Goal: Task Accomplishment & Management: Use online tool/utility

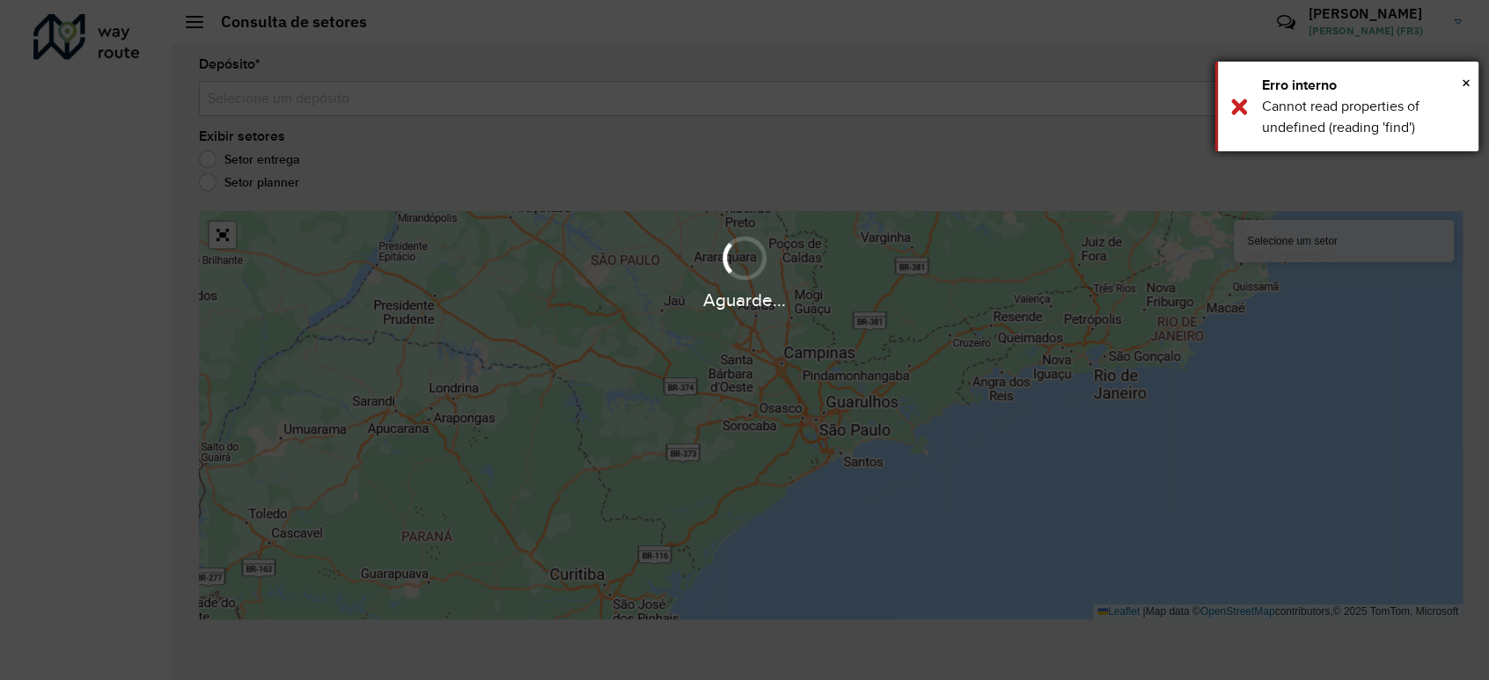
click at [1471, 83] on div "× Erro interno Cannot read properties of undefined (reading 'find')" at bounding box center [1346, 107] width 264 height 90
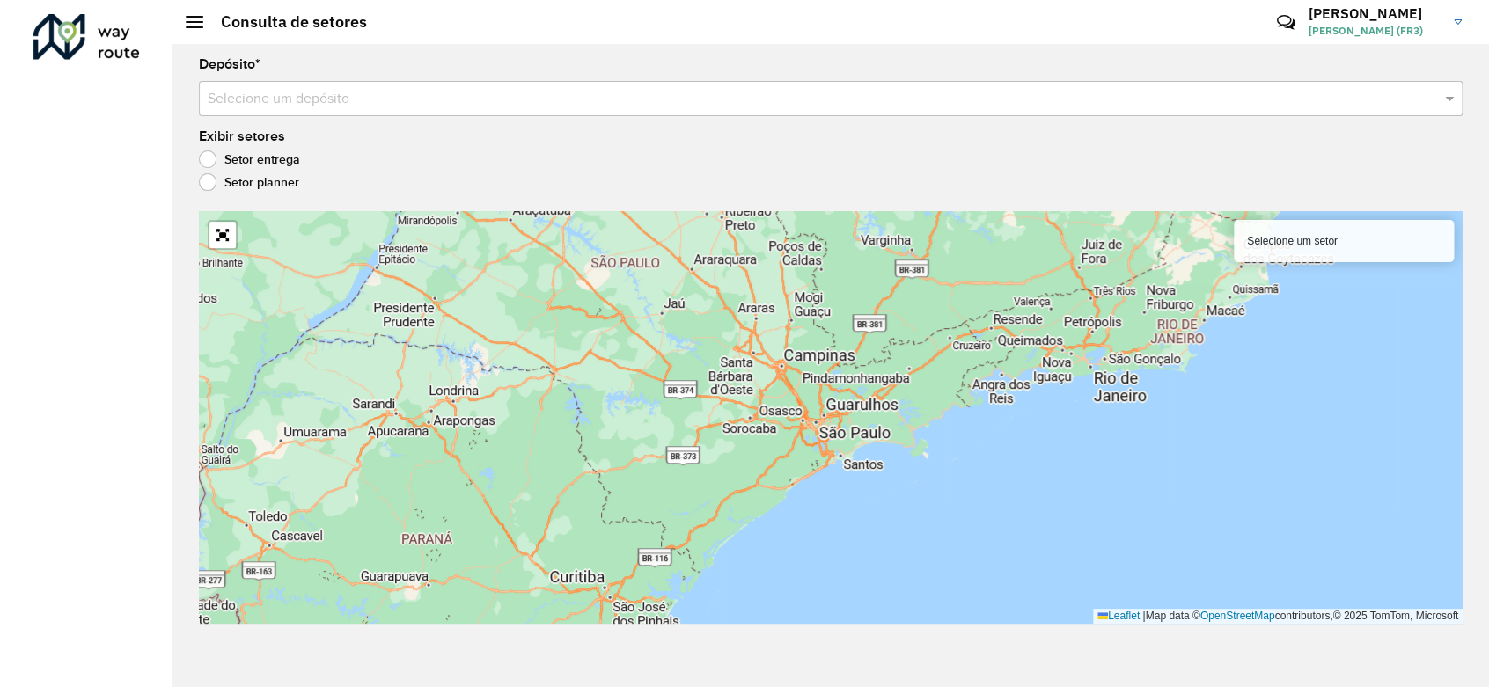
click at [207, 21] on h2 "Consulta de setores" at bounding box center [285, 21] width 164 height 19
click at [200, 22] on span at bounding box center [195, 22] width 18 height 2
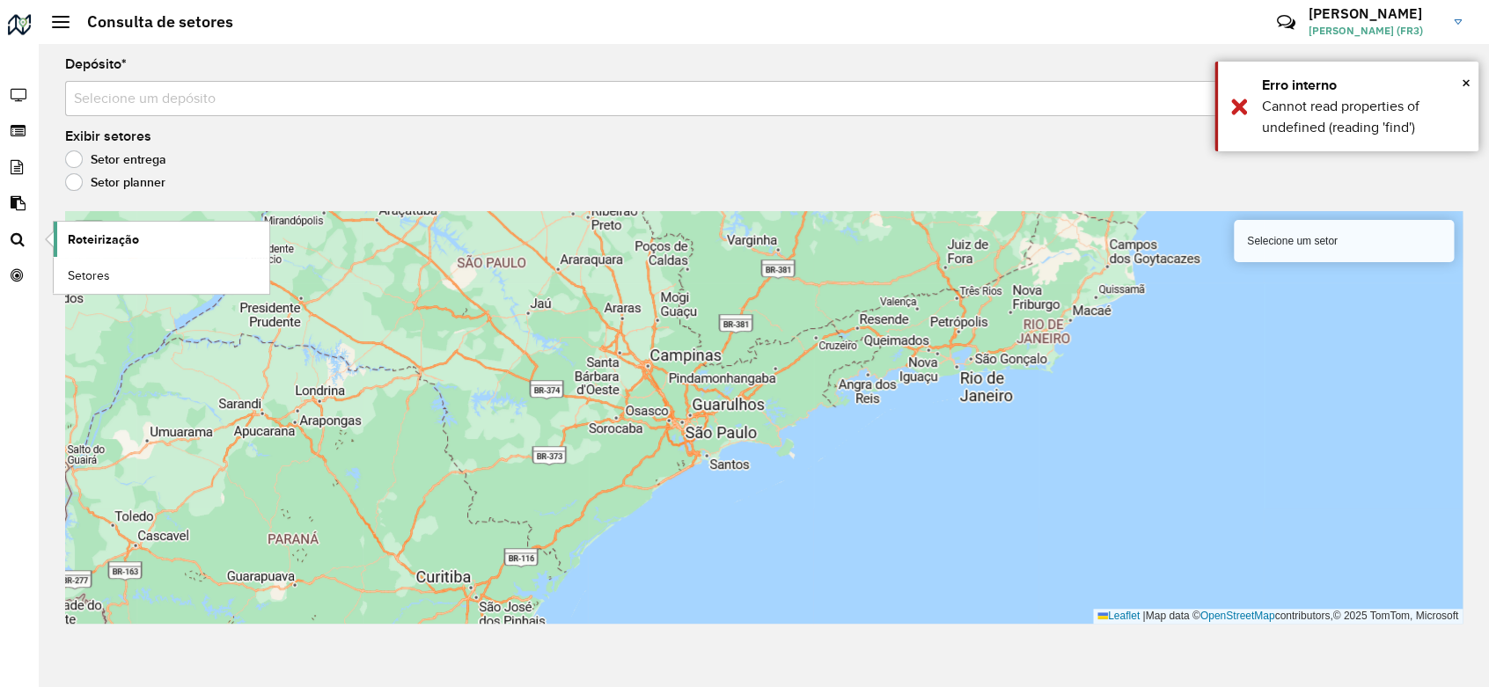
click at [94, 238] on span "Roteirização" at bounding box center [103, 240] width 71 height 18
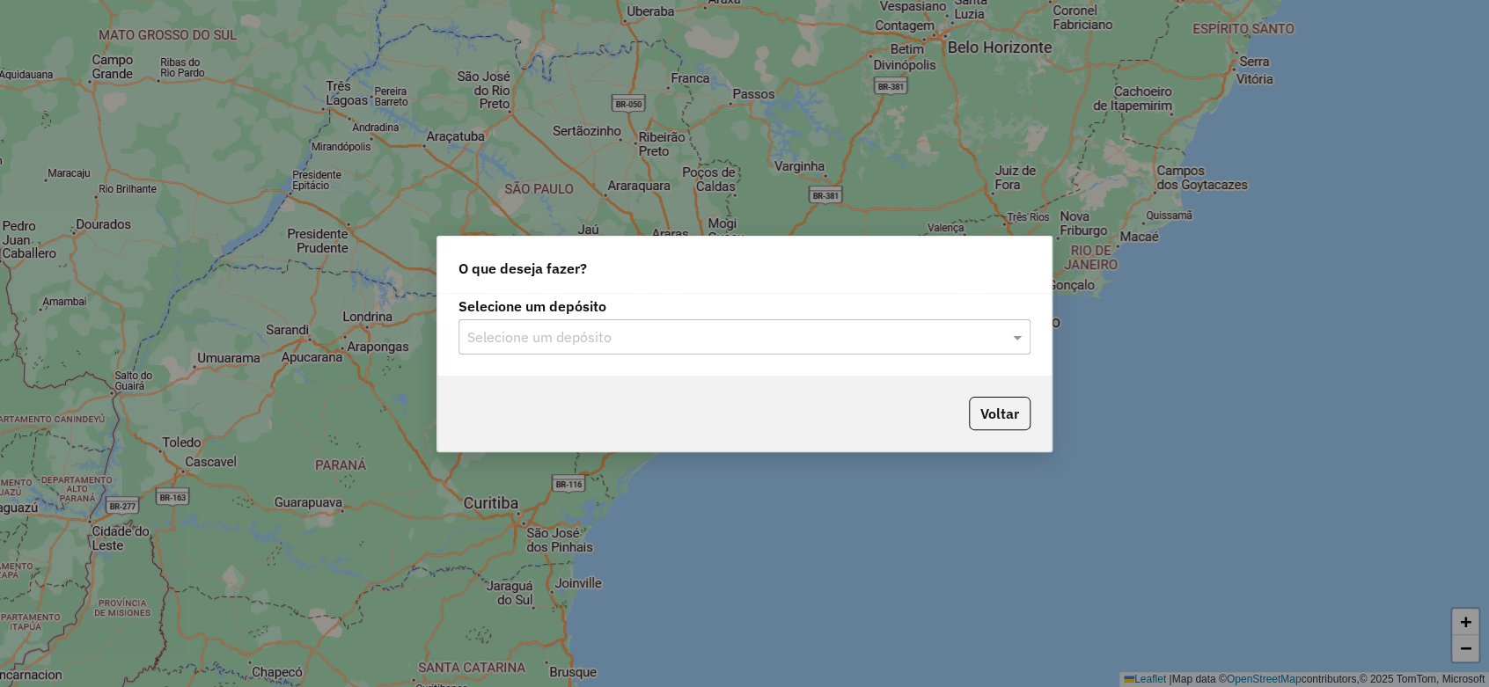
click at [854, 344] on input "text" at bounding box center [726, 337] width 519 height 21
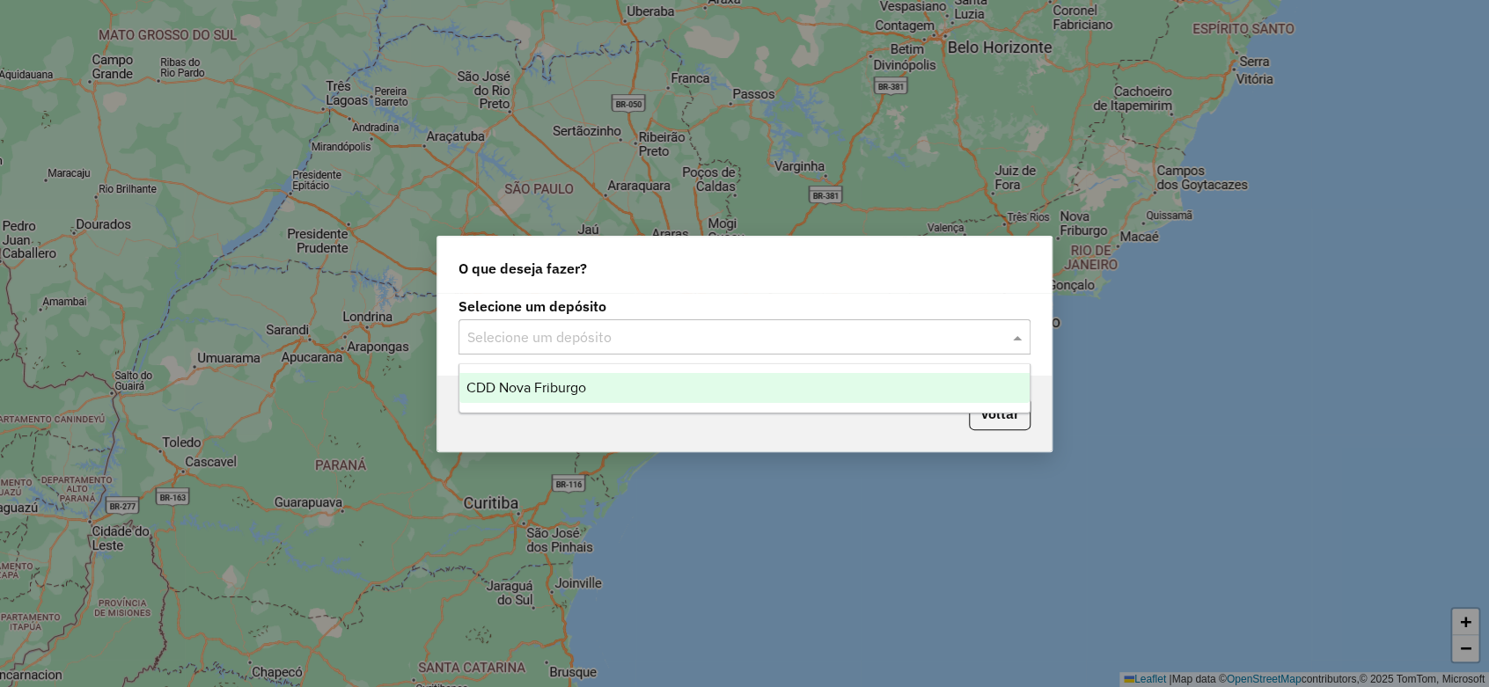
click at [627, 377] on div "CDD Nova Friburgo" at bounding box center [744, 388] width 570 height 30
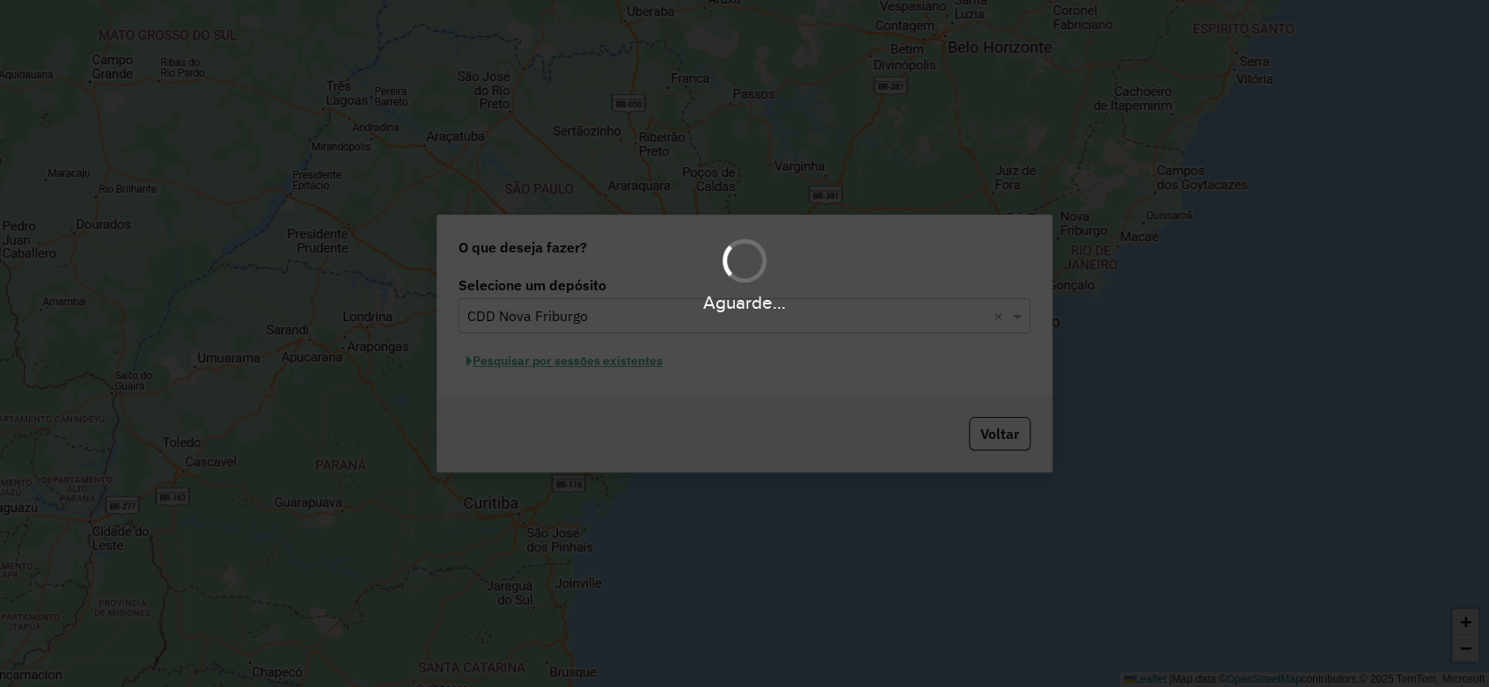
click at [997, 442] on div "Aguarde..." at bounding box center [744, 343] width 1489 height 687
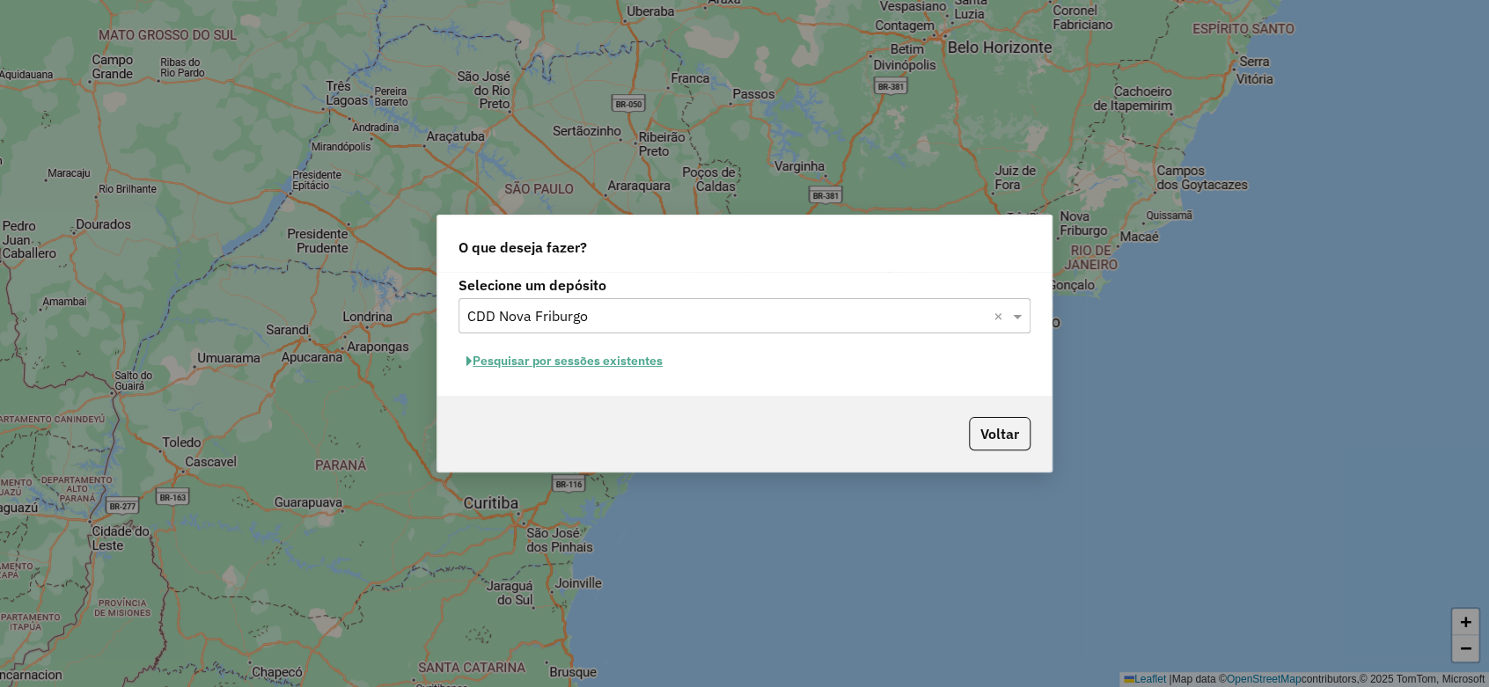
click at [607, 370] on button "Pesquisar por sessões existentes" at bounding box center [564, 361] width 212 height 27
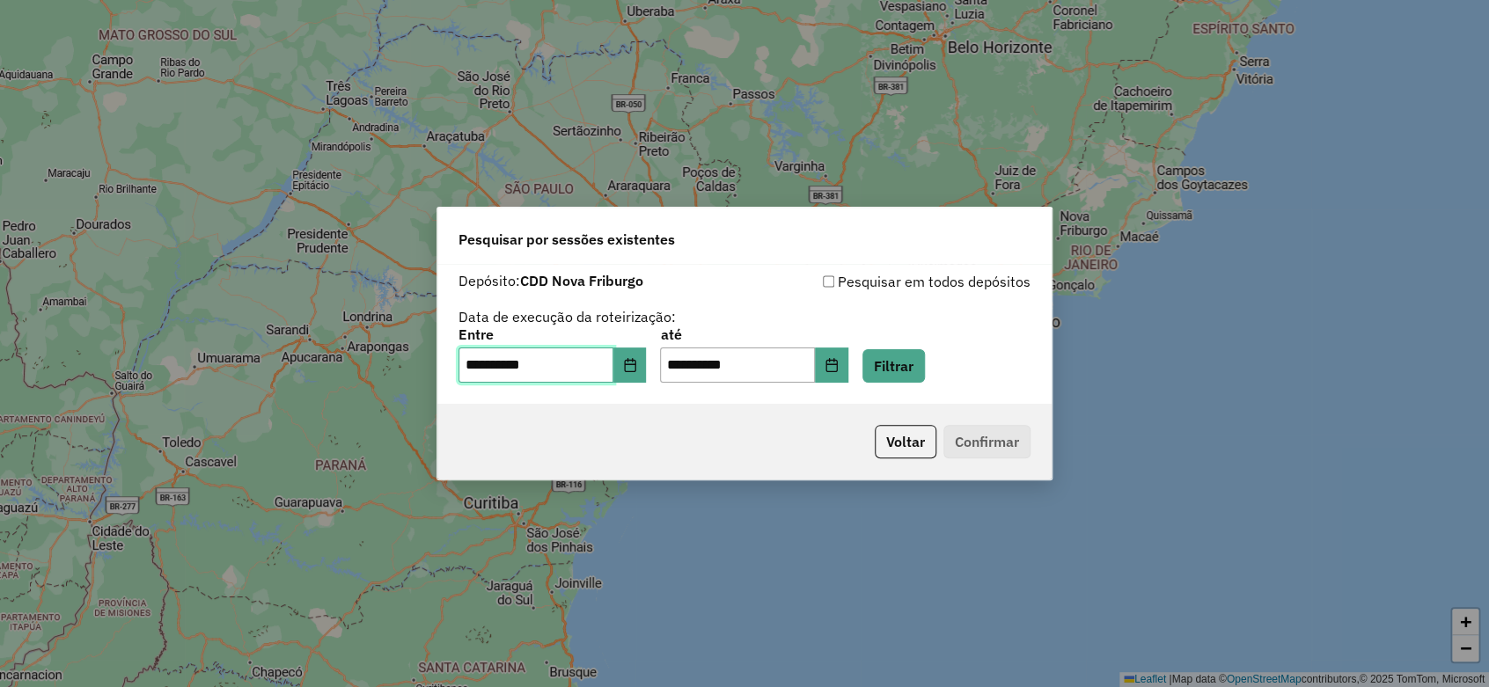
click at [605, 364] on input "**********" at bounding box center [535, 365] width 155 height 35
click at [607, 354] on input "**********" at bounding box center [535, 365] width 155 height 35
click at [637, 370] on icon "Choose Date" at bounding box center [630, 365] width 14 height 14
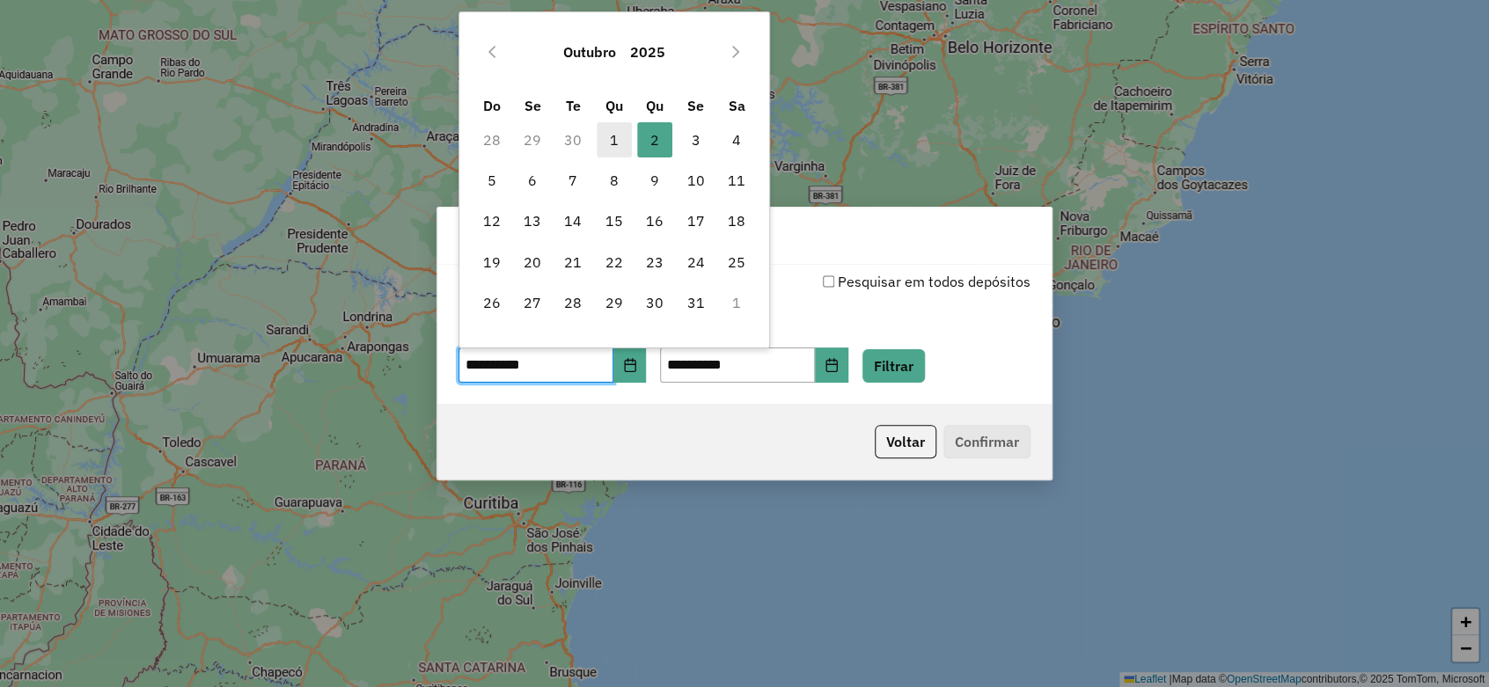
click at [618, 137] on span "1" at bounding box center [614, 139] width 35 height 35
type input "**********"
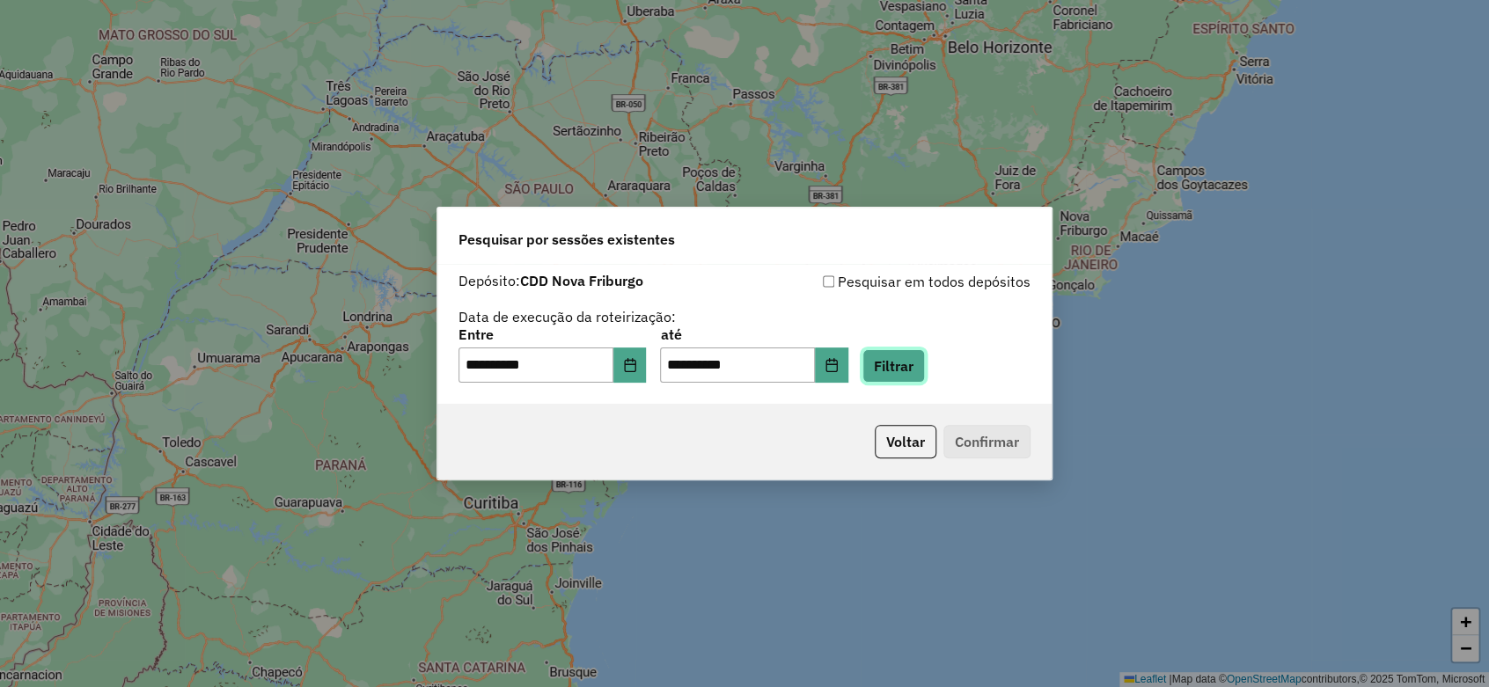
click at [925, 376] on button "Filtrar" at bounding box center [893, 365] width 62 height 33
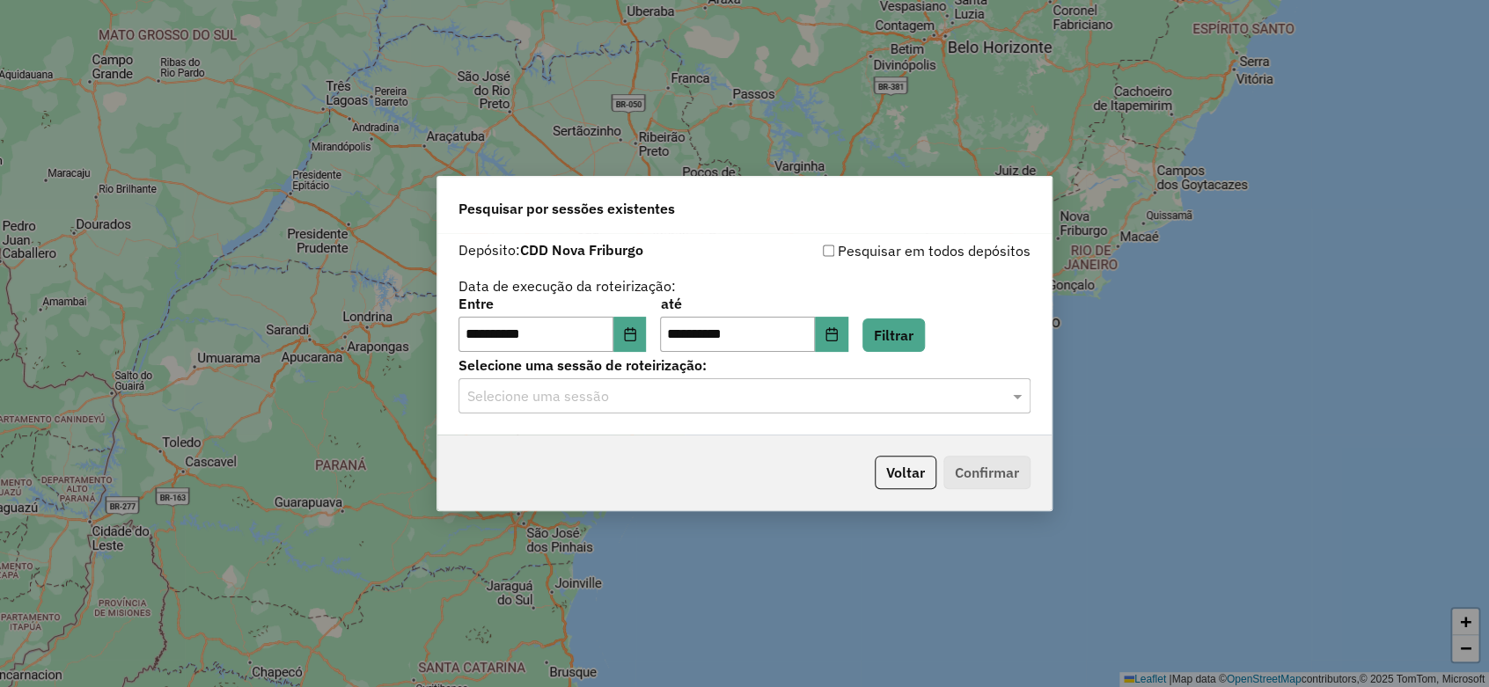
click at [722, 392] on input "text" at bounding box center [726, 396] width 519 height 21
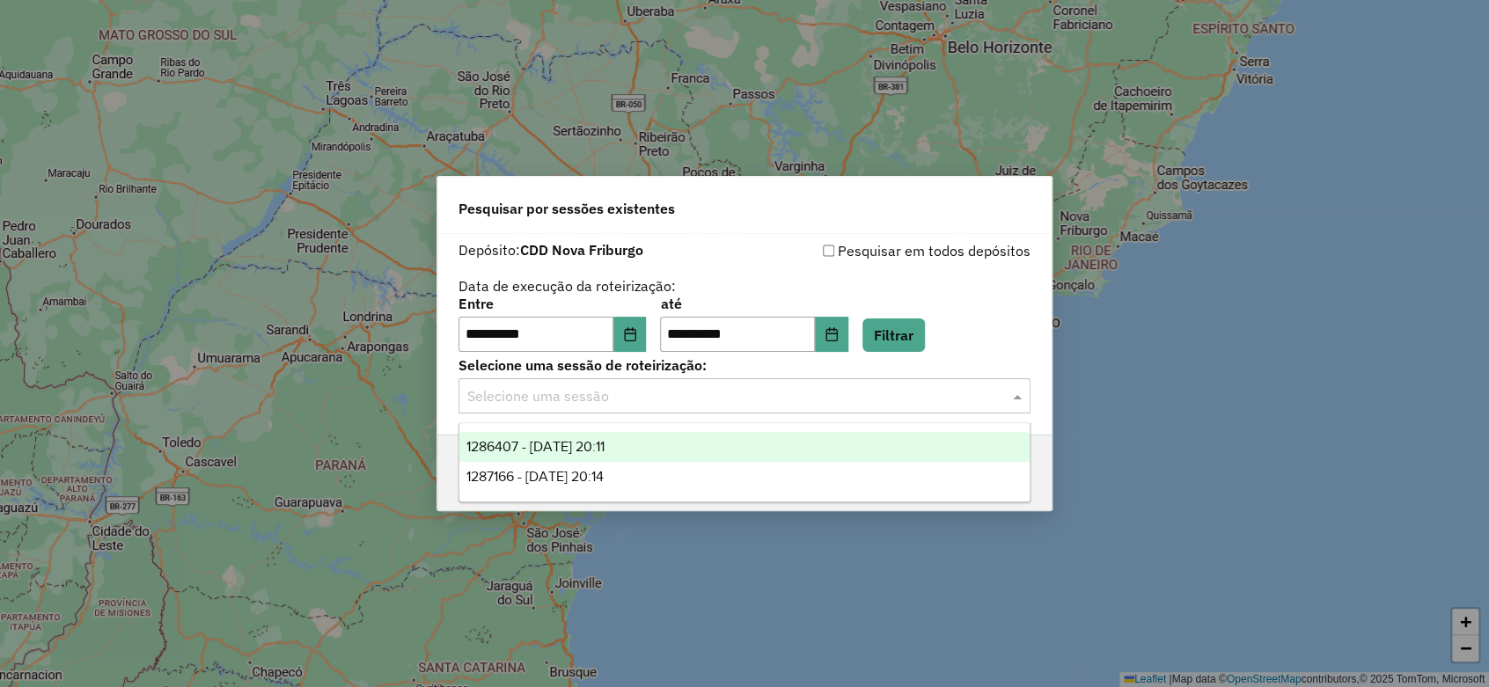
click at [605, 444] on span "1286407 - 01/10/2025 20:11" at bounding box center [535, 446] width 138 height 15
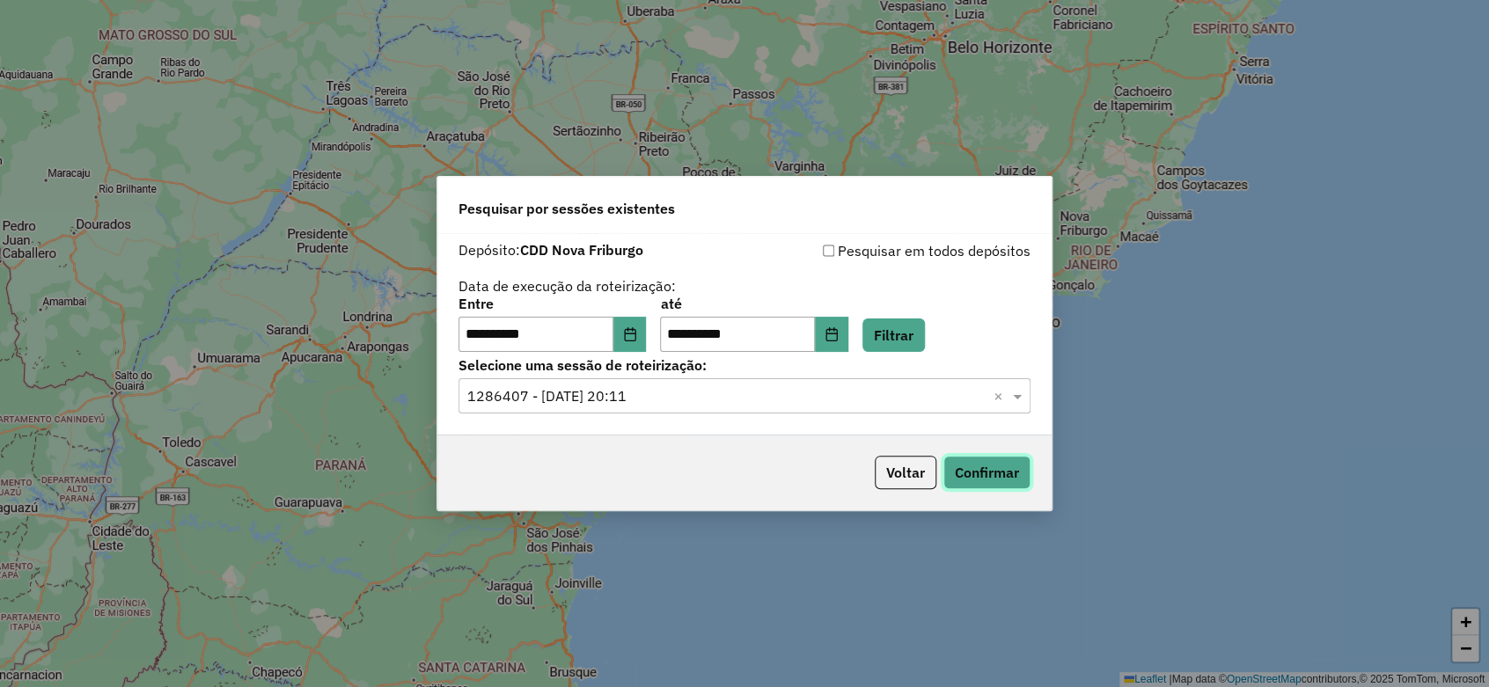
click at [1000, 481] on button "Confirmar" at bounding box center [986, 472] width 87 height 33
click at [978, 472] on button "Confirmar" at bounding box center [986, 472] width 87 height 33
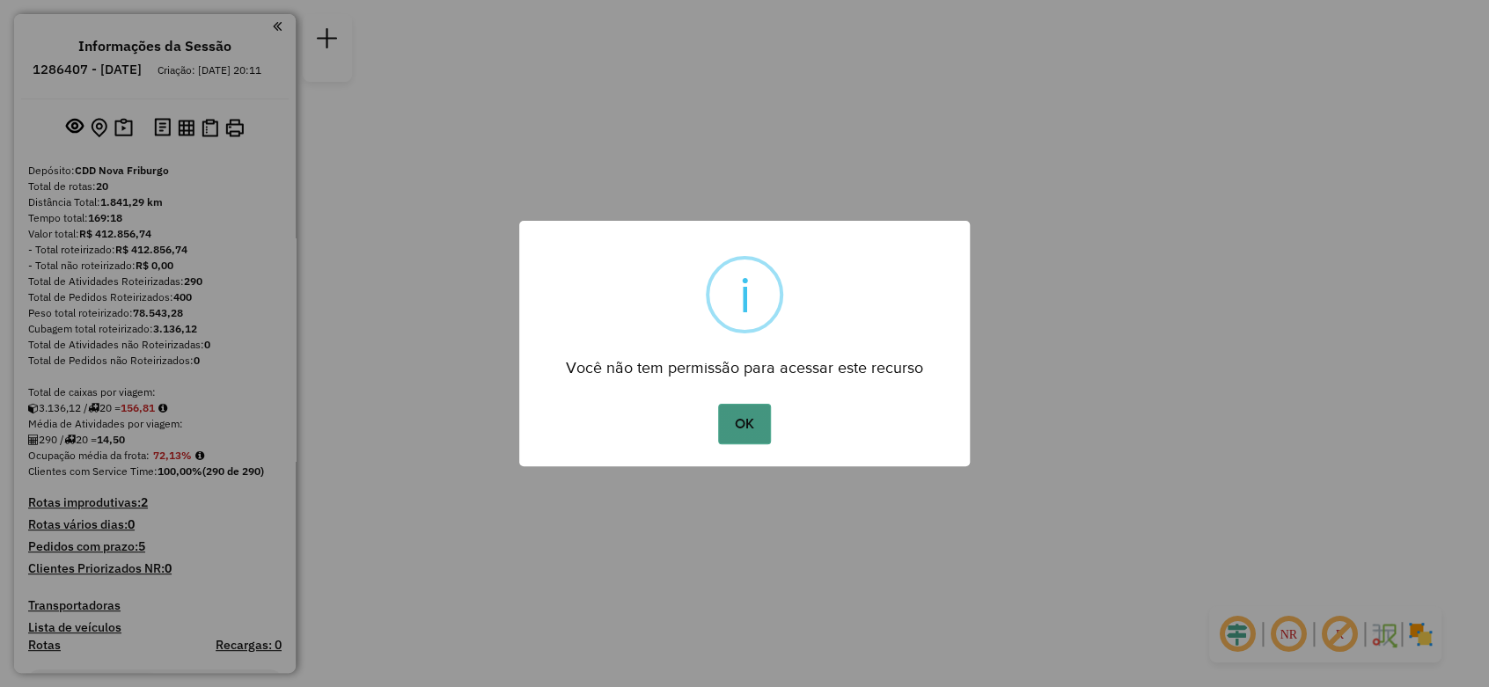
click at [752, 421] on button "OK" at bounding box center [744, 424] width 52 height 40
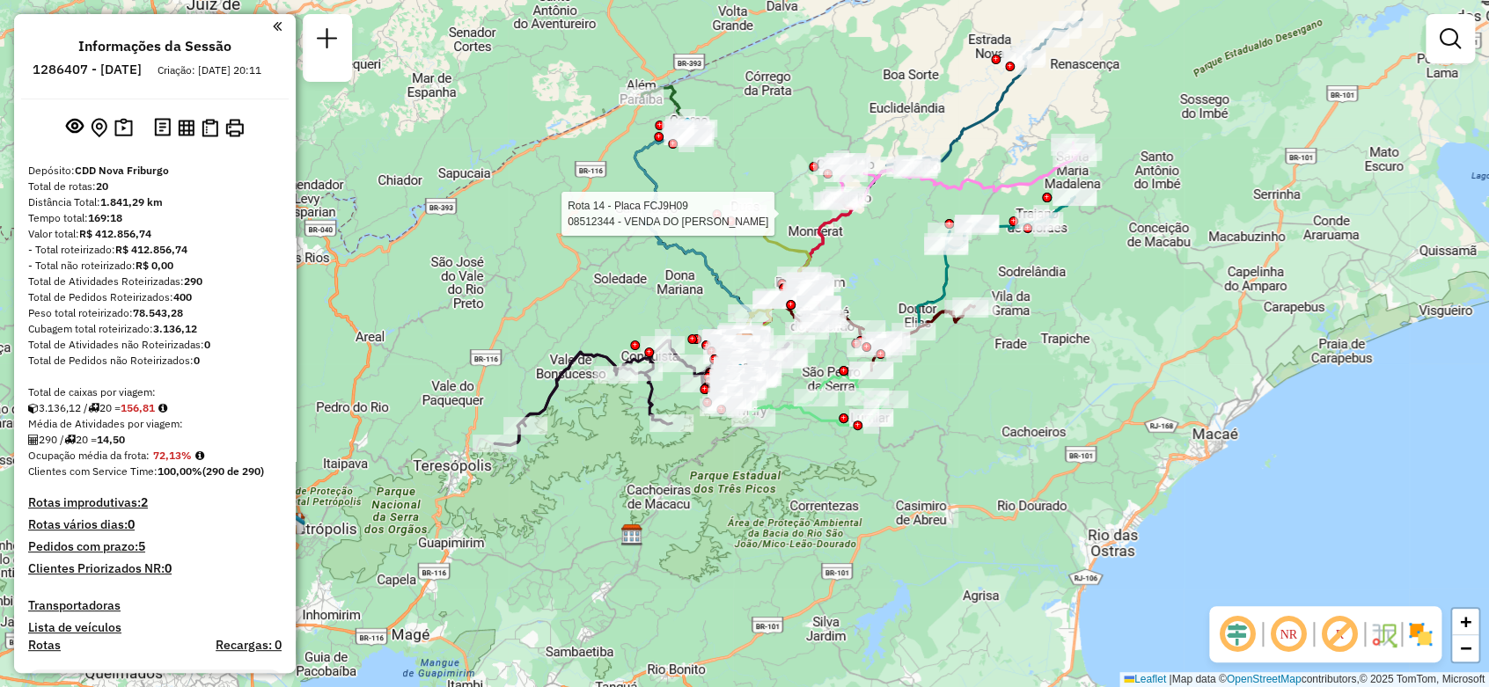
select select "**********"
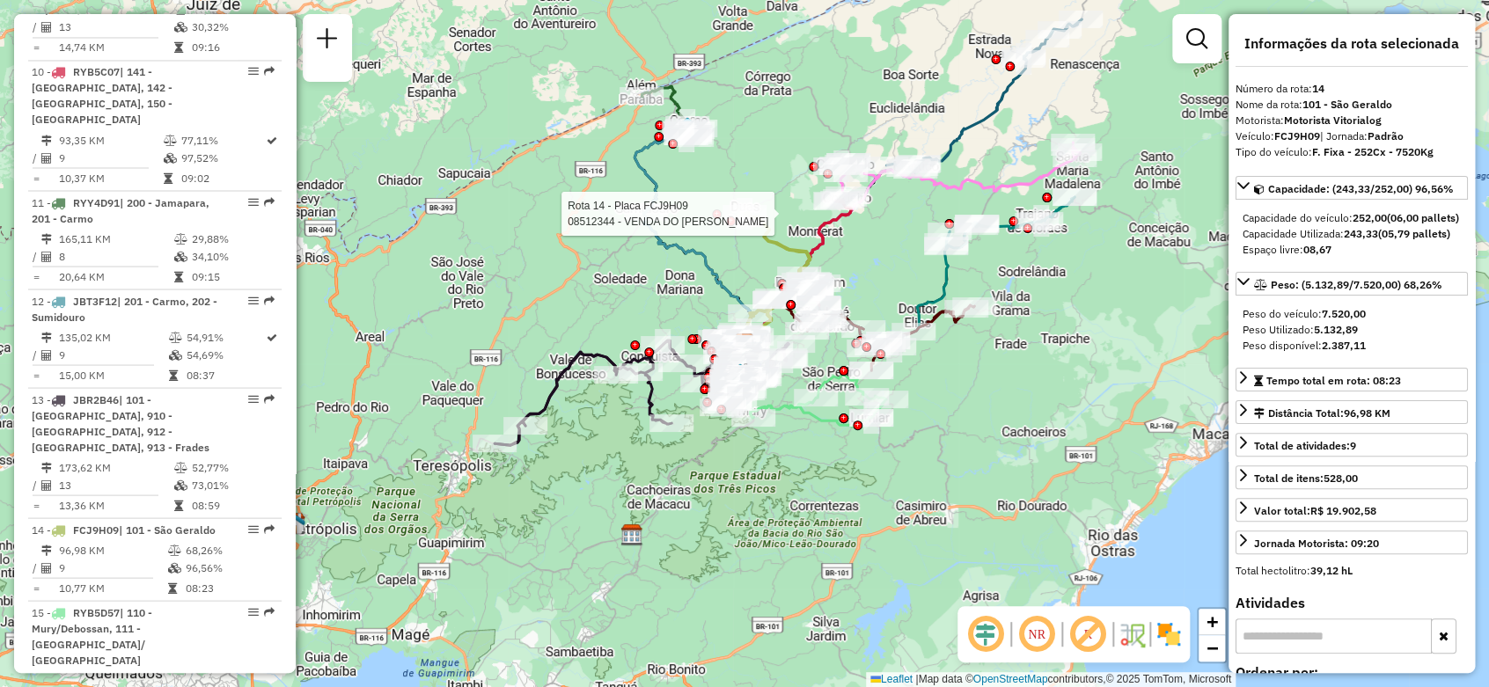
scroll to position [2070, 0]
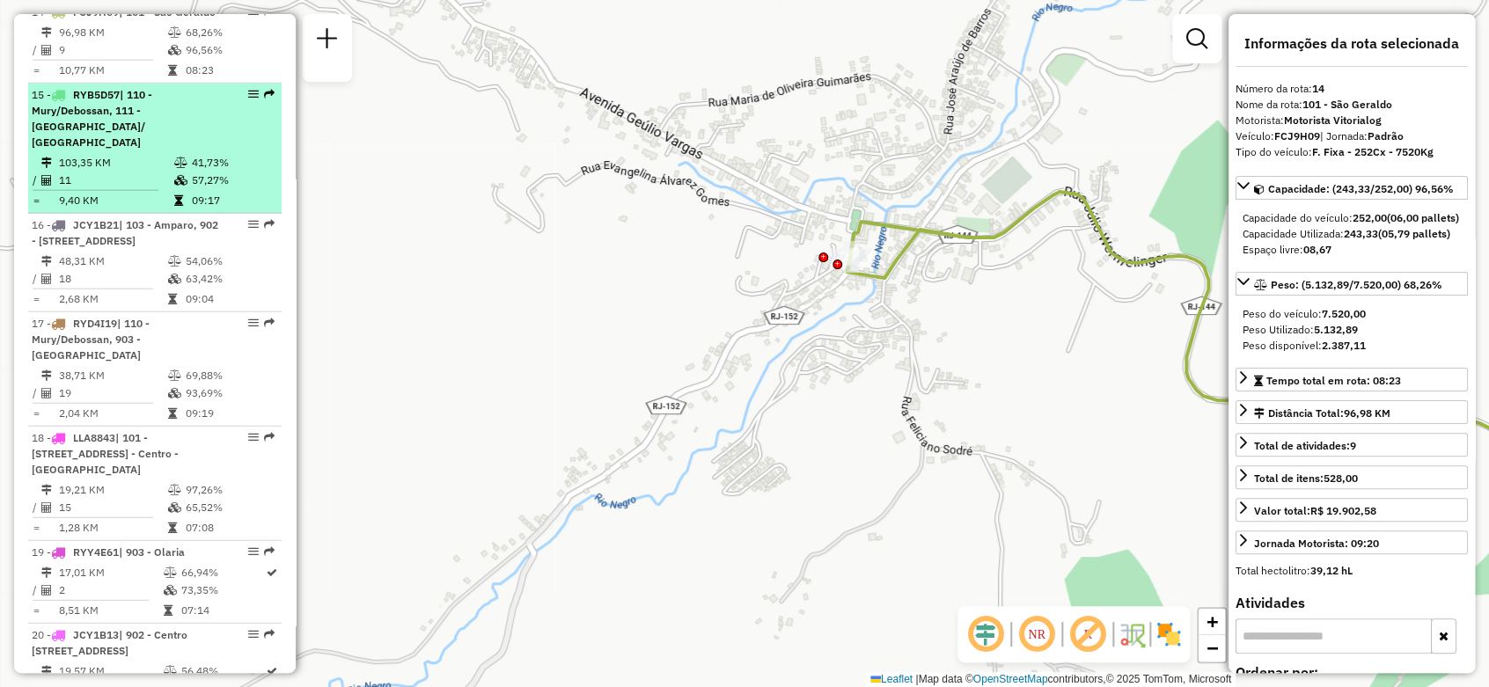
click at [138, 150] on div "15 - RYB5D57 | 110 - Mury/Debossan, 111 - [GEOGRAPHIC_DATA]/ [GEOGRAPHIC_DATA]" at bounding box center [125, 118] width 187 height 63
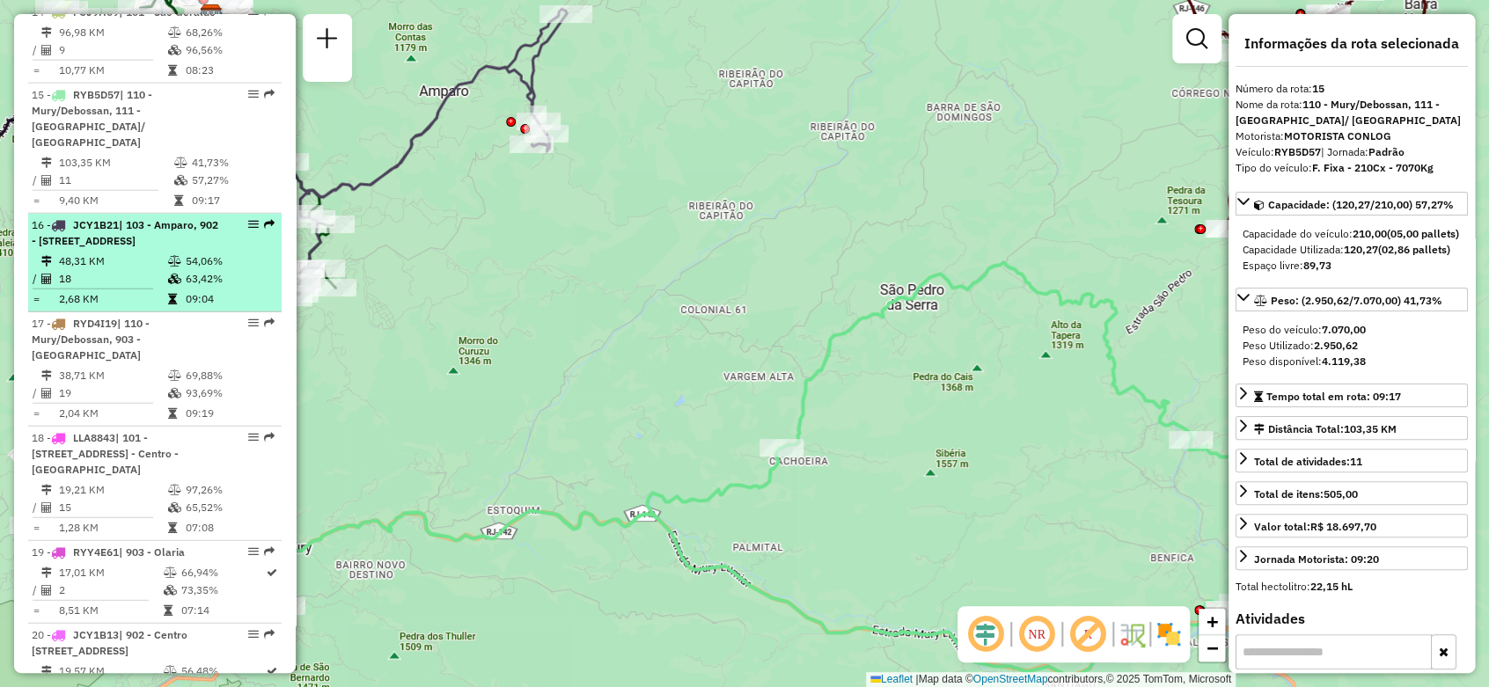
click at [141, 288] on td "18" at bounding box center [112, 279] width 109 height 18
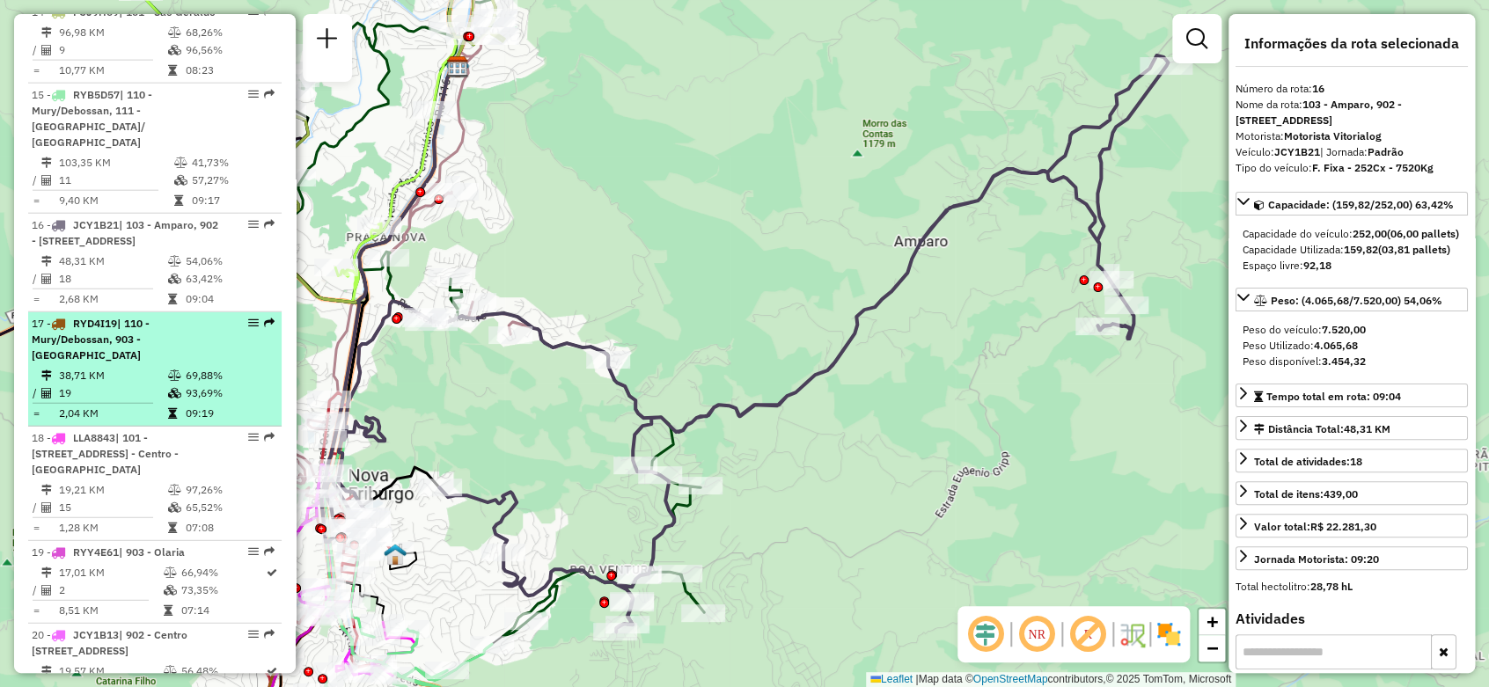
click at [157, 385] on td "38,71 KM" at bounding box center [112, 376] width 109 height 18
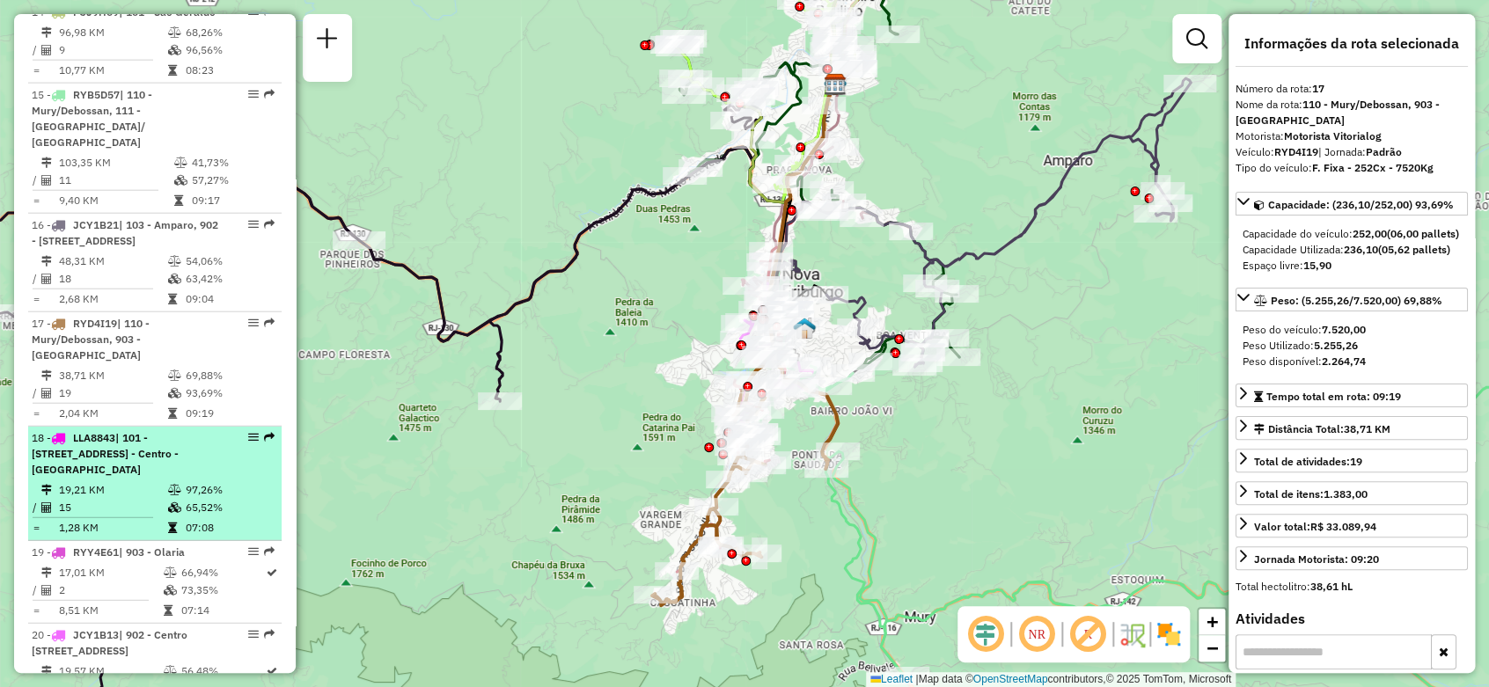
click at [166, 478] on div "18 - LLA8843 | 101 - [GEOGRAPHIC_DATA], 902 - [GEOGRAPHIC_DATA], 903 - [GEOGRAP…" at bounding box center [125, 454] width 187 height 48
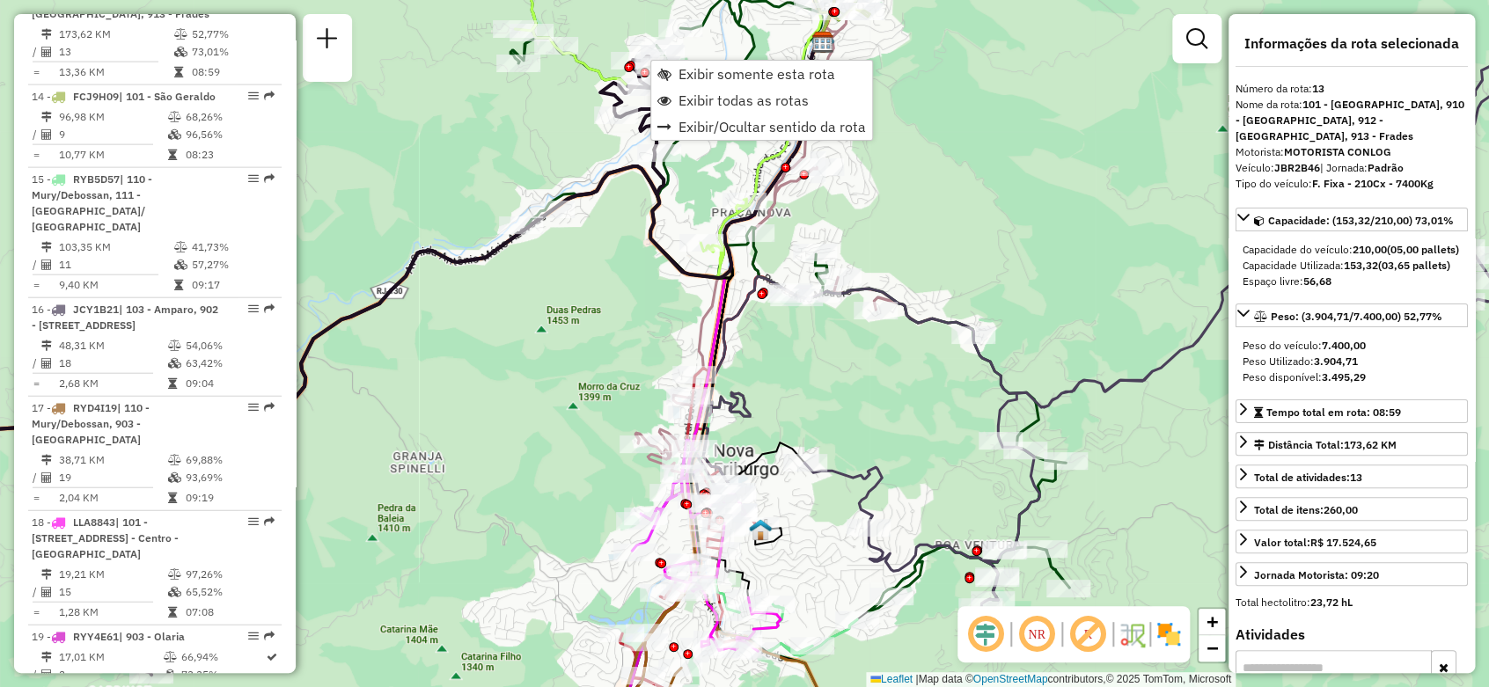
scroll to position [1956, 0]
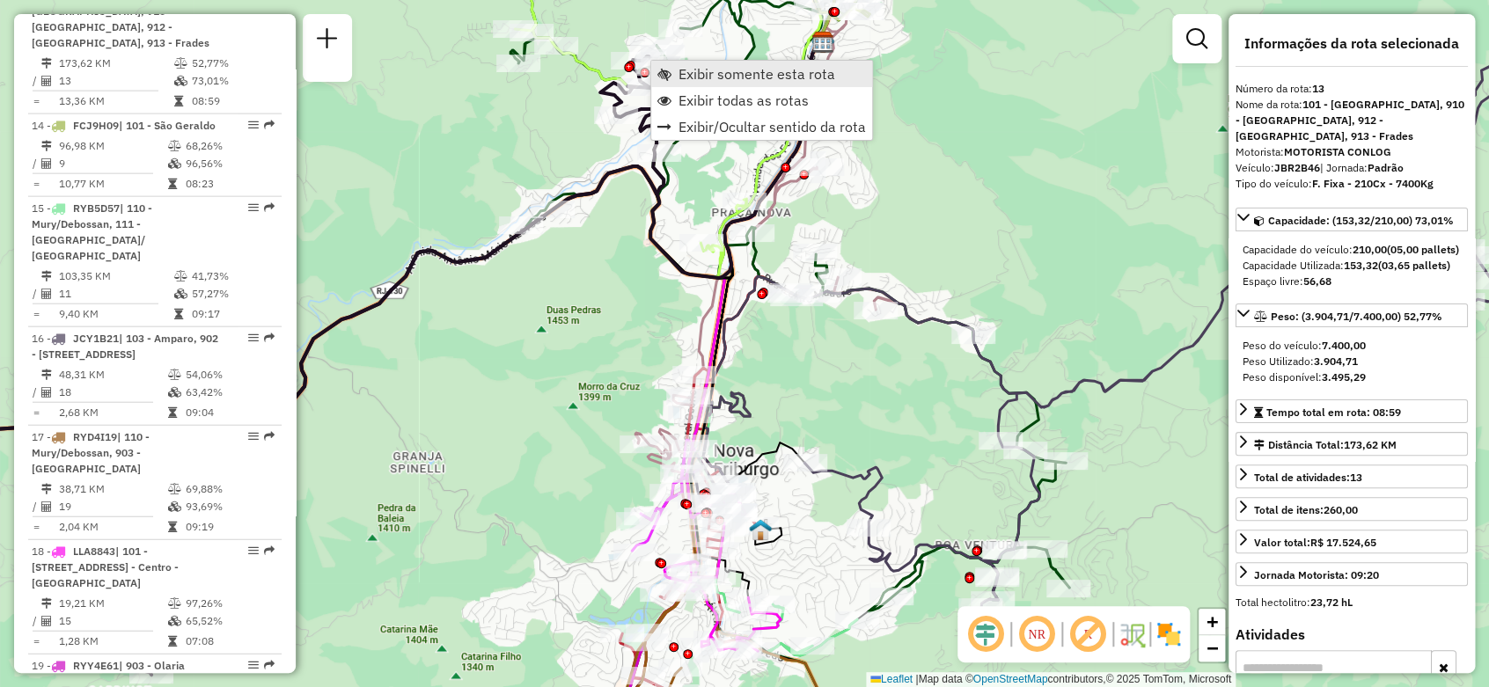
click at [719, 77] on span "Exibir somente esta rota" at bounding box center [756, 74] width 157 height 14
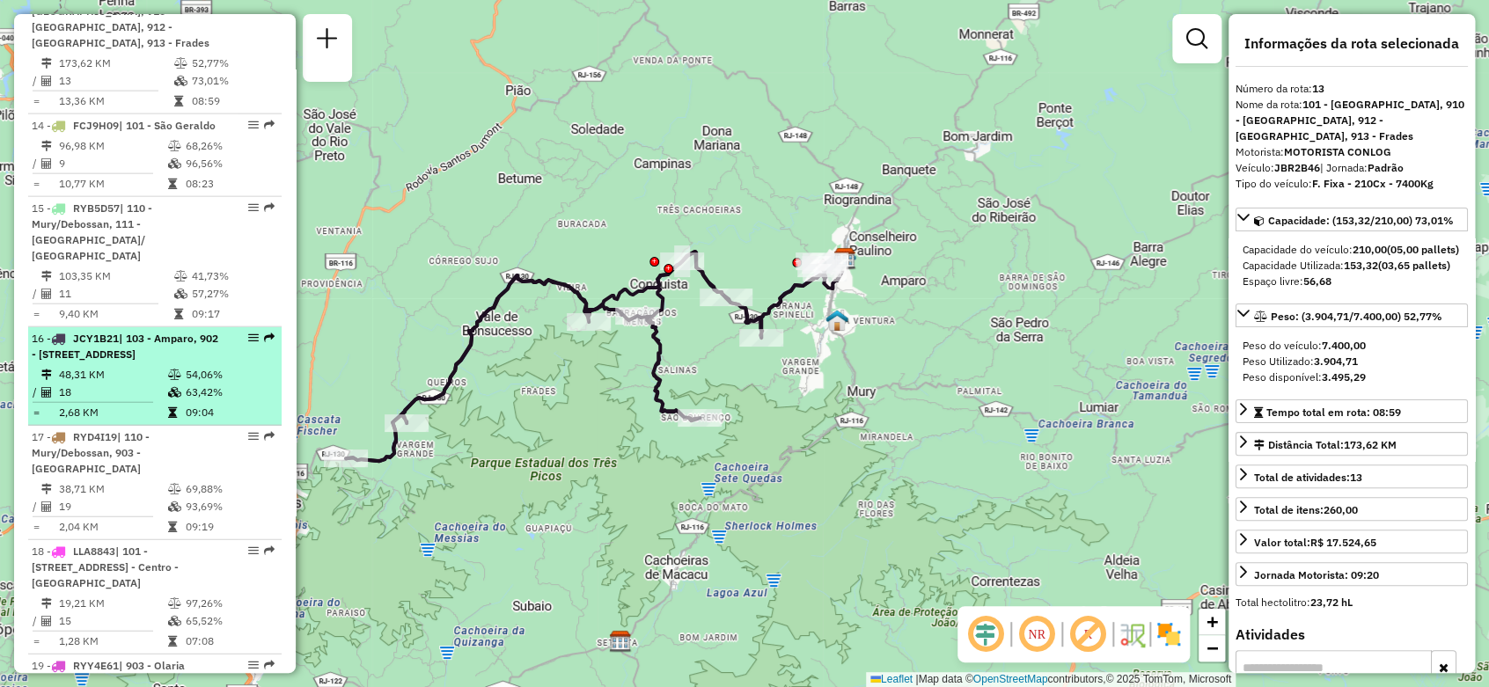
click at [165, 363] on div "16 - JCY1B21 | 103 - Amparo, 902 - [GEOGRAPHIC_DATA], 905 - Centro - [GEOGRAPHI…" at bounding box center [125, 347] width 187 height 32
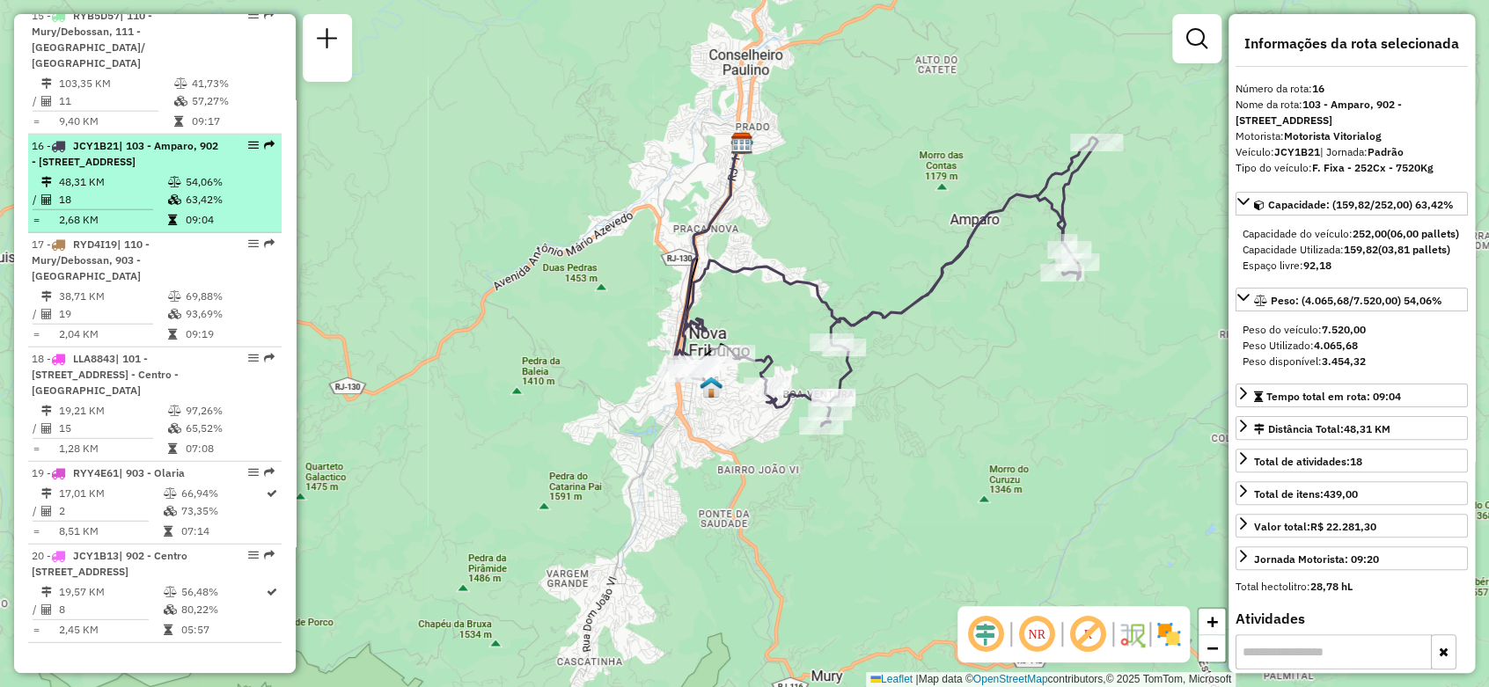
scroll to position [2193, 0]
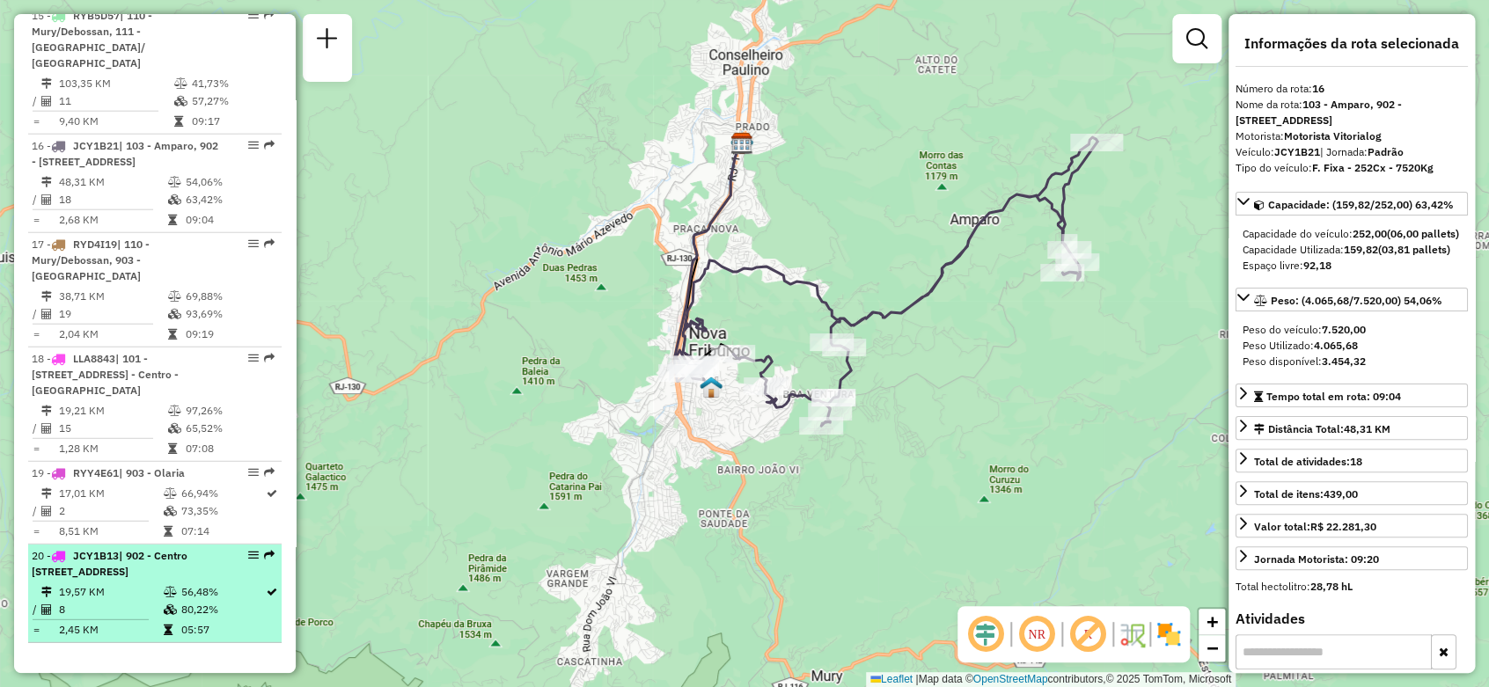
click at [163, 571] on div "20 - JCY1B13 | 902 - [GEOGRAPHIC_DATA], 903 - [GEOGRAPHIC_DATA], 905 - Centro -…" at bounding box center [125, 564] width 187 height 32
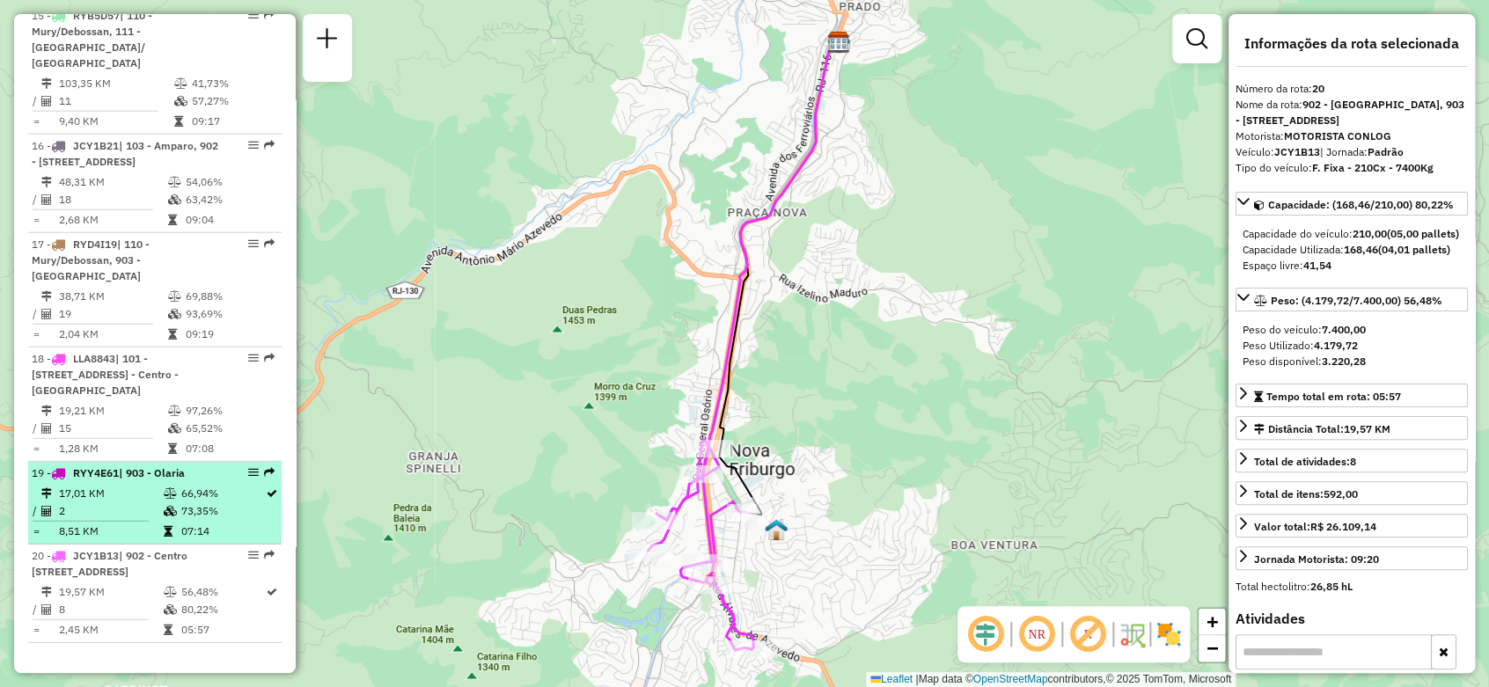
click at [155, 502] on td "2" at bounding box center [110, 511] width 104 height 18
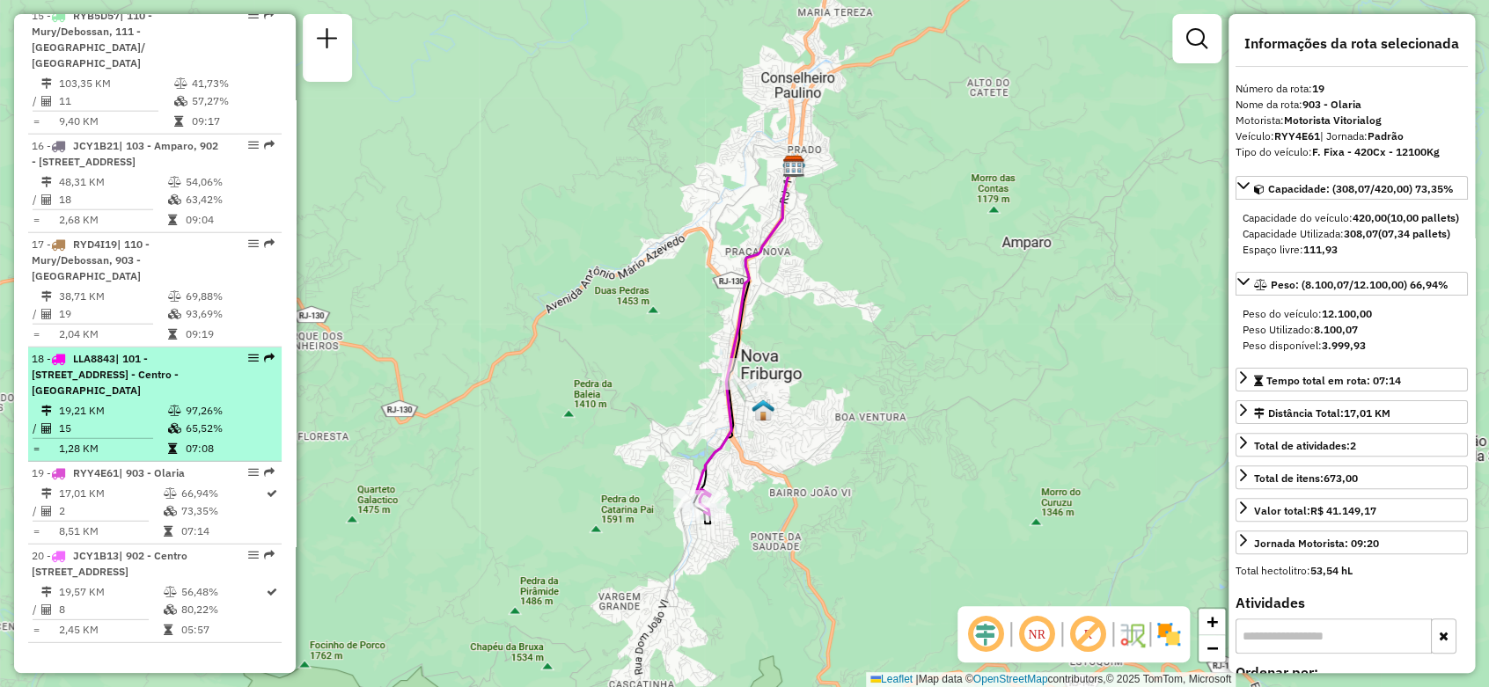
click at [155, 377] on div "18 - LLA8843 | 101 - [GEOGRAPHIC_DATA], 902 - [GEOGRAPHIC_DATA], 903 - [GEOGRAP…" at bounding box center [125, 375] width 187 height 48
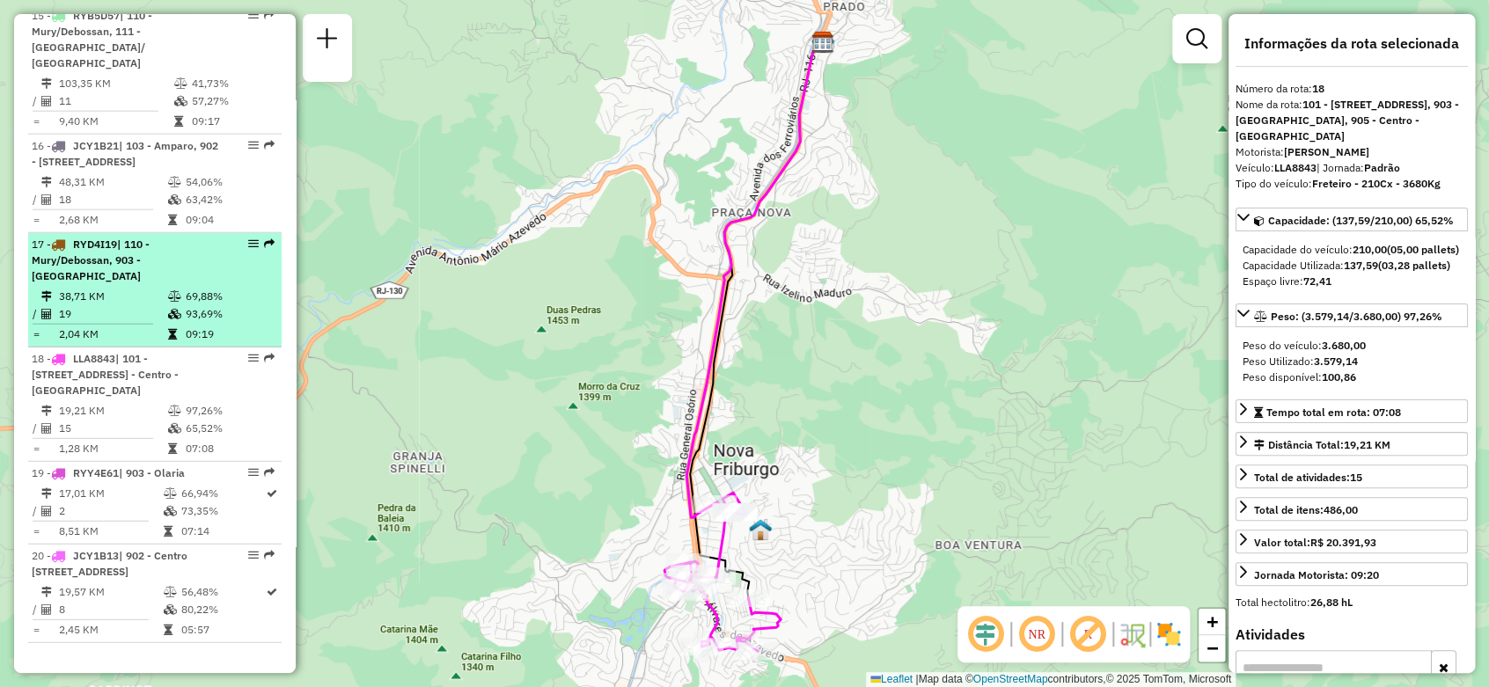
click at [161, 288] on td "38,71 KM" at bounding box center [112, 297] width 109 height 18
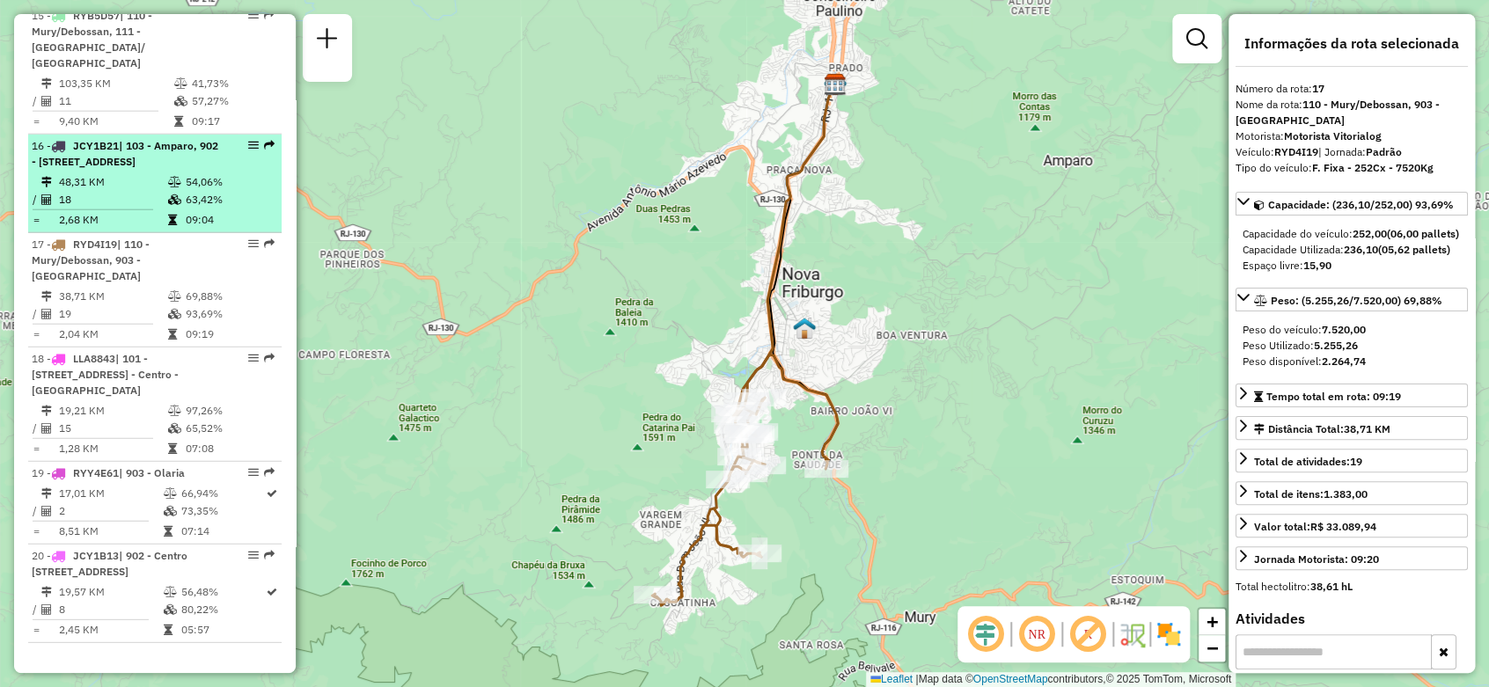
click at [147, 173] on td "48,31 KM" at bounding box center [112, 182] width 109 height 18
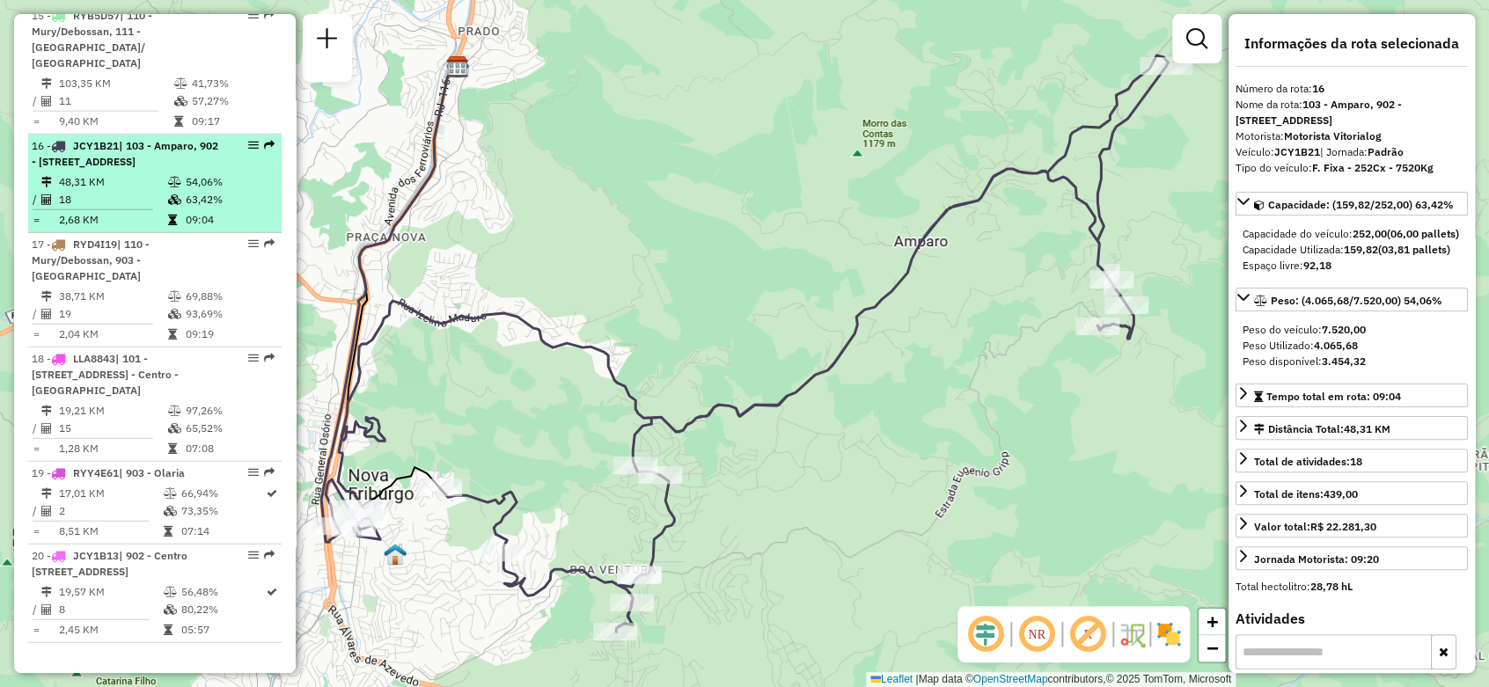
scroll to position [2095, 0]
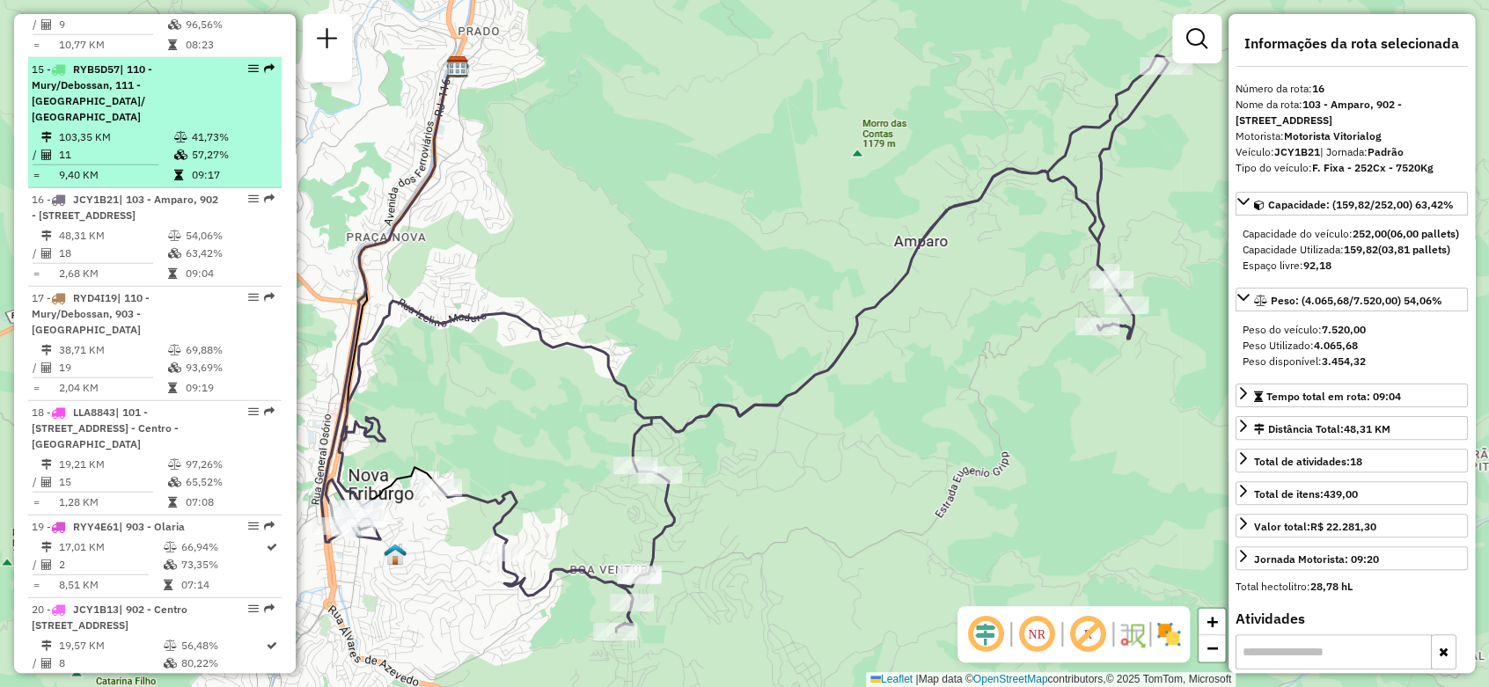
click at [131, 125] on div "15 - RYB5D57 | 110 - Mury/Debossan, 111 - [GEOGRAPHIC_DATA]/ [GEOGRAPHIC_DATA]" at bounding box center [125, 93] width 187 height 63
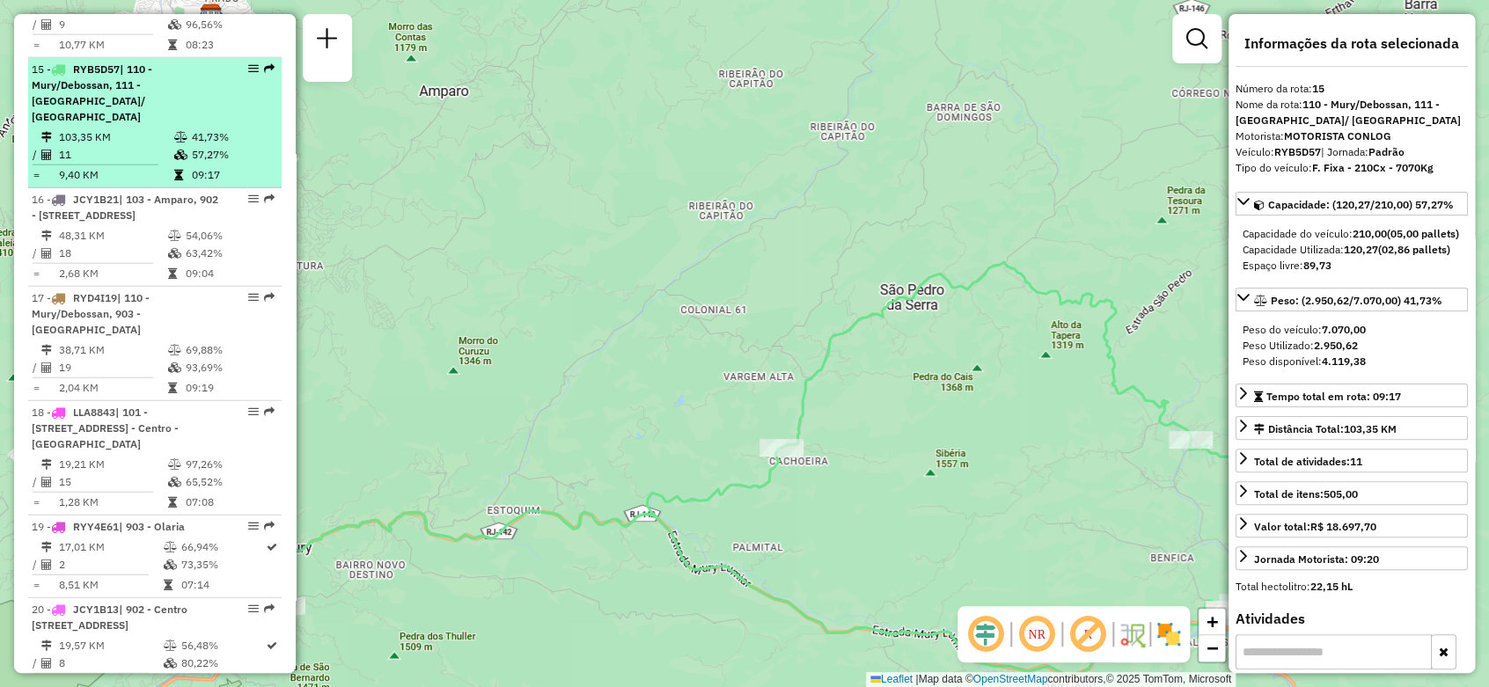
scroll to position [1998, 0]
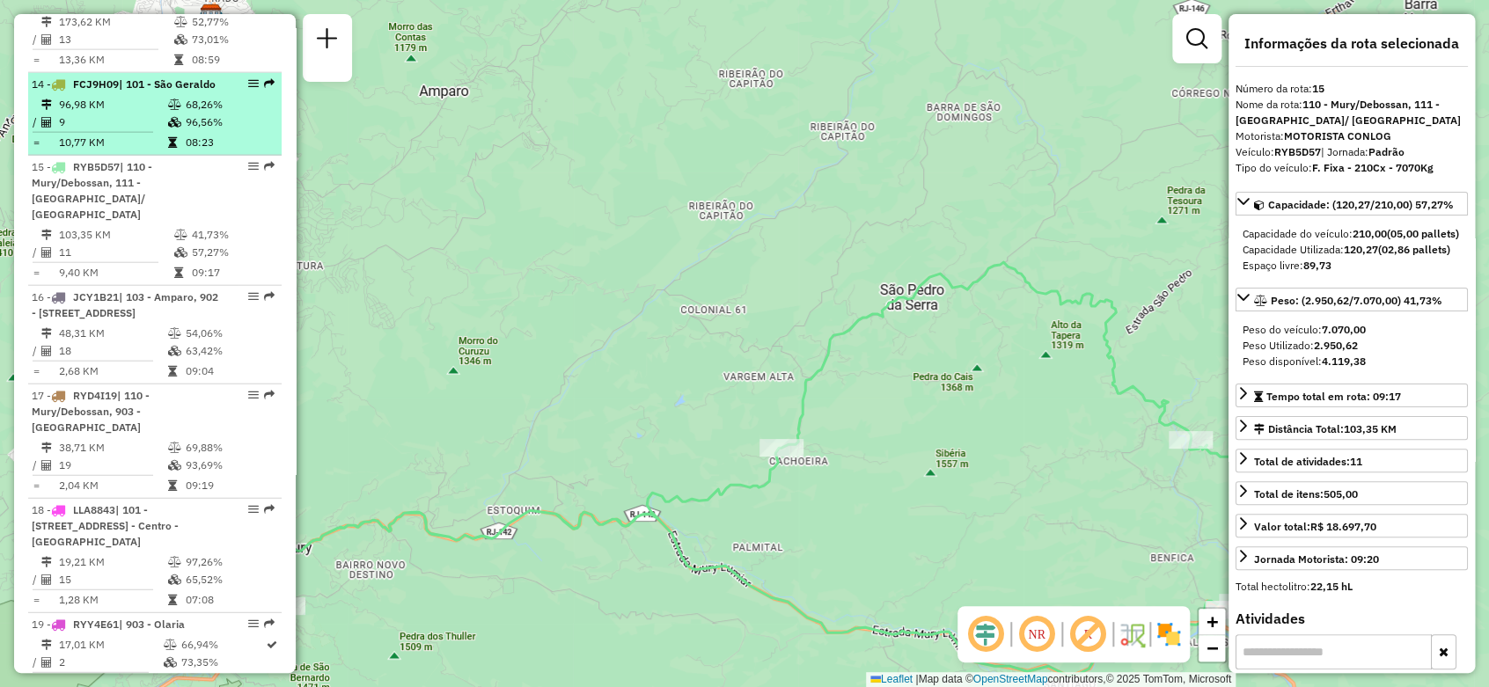
click at [130, 114] on td "96,98 KM" at bounding box center [112, 105] width 109 height 18
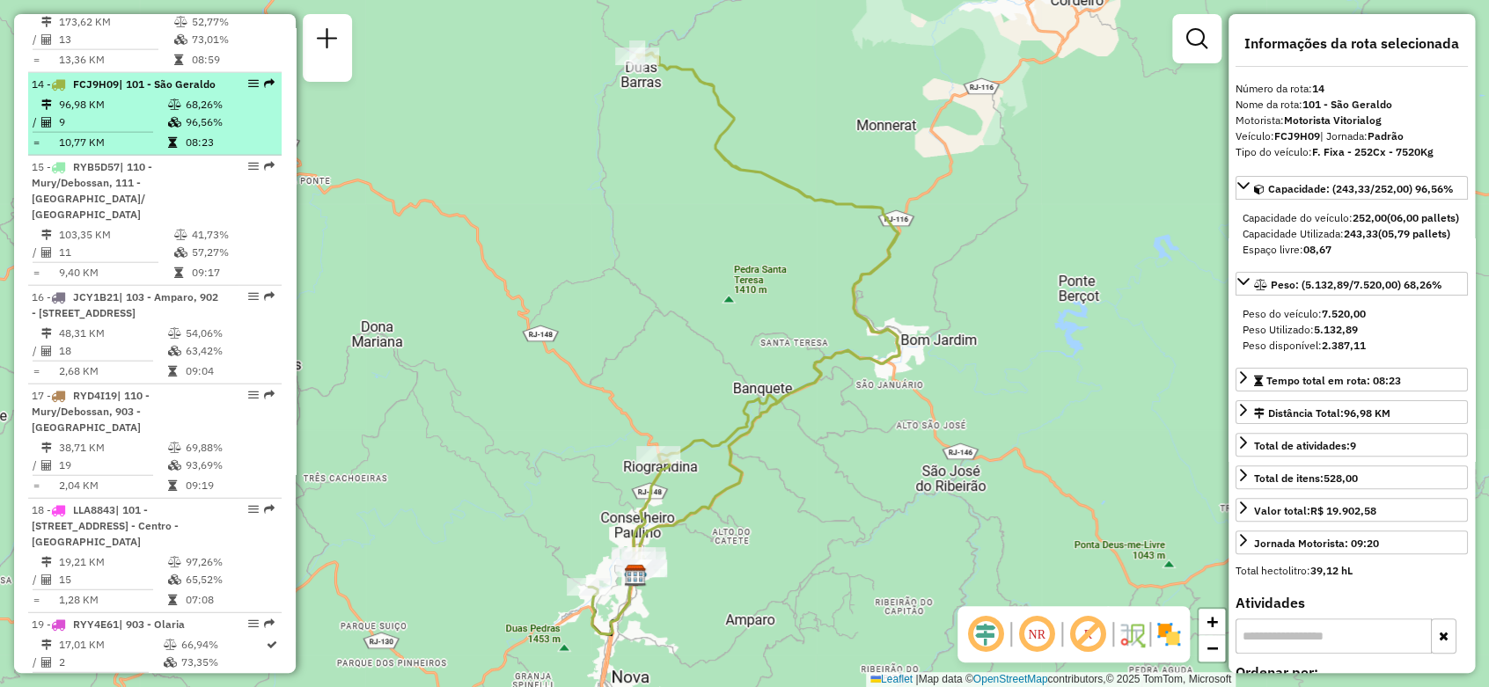
scroll to position [1900, 0]
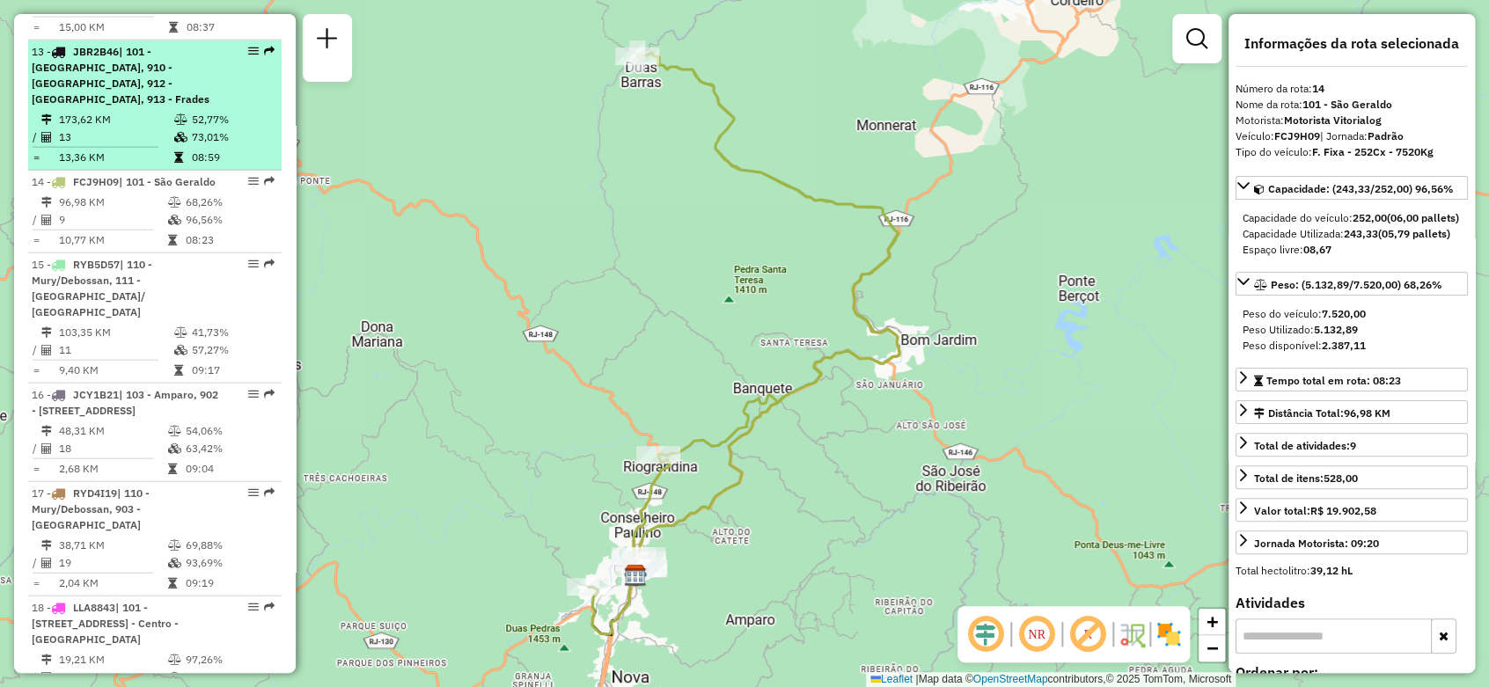
click at [114, 125] on td "173,62 KM" at bounding box center [115, 120] width 115 height 18
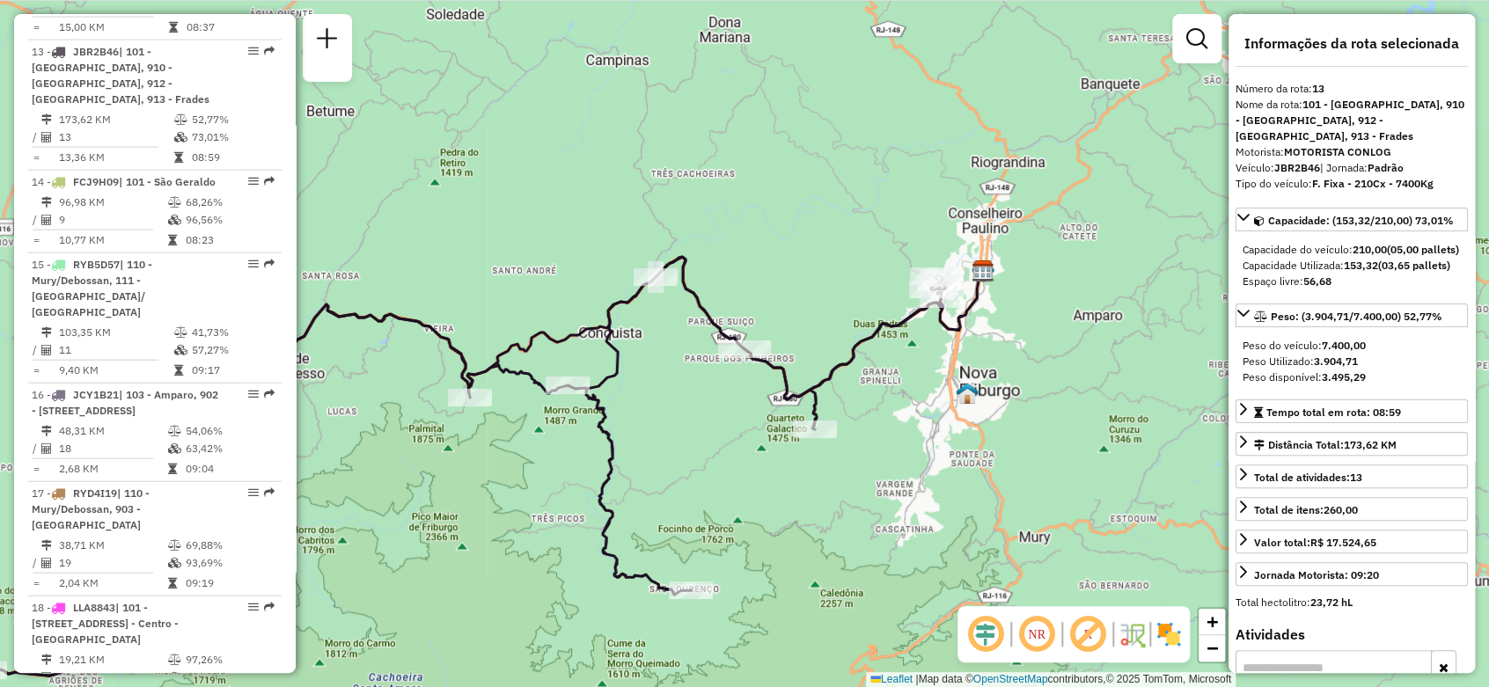
drag, startPoint x: 830, startPoint y: 172, endPoint x: 574, endPoint y: 288, distance: 281.2
click at [574, 288] on div "Janela de atendimento Grade de atendimento Capacidade Transportadoras Veículos …" at bounding box center [744, 343] width 1489 height 687
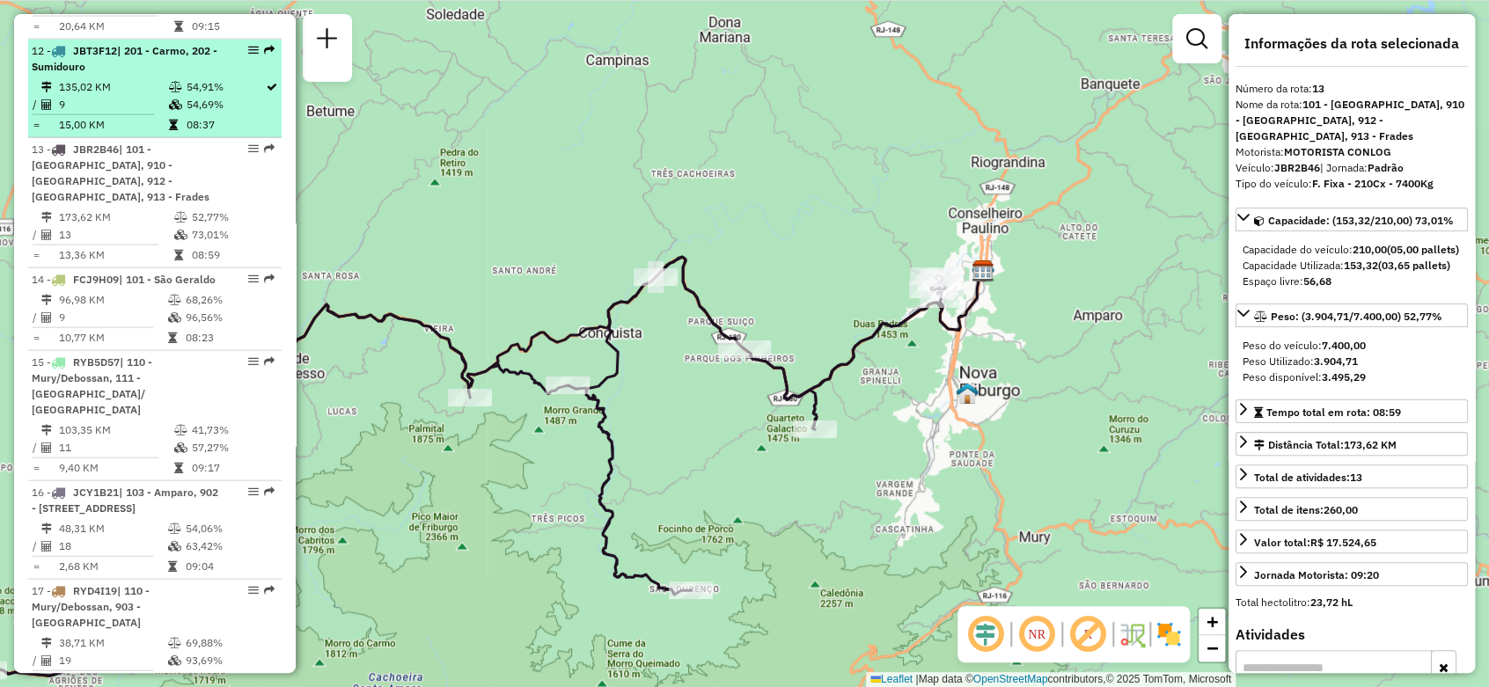
click at [173, 92] on icon at bounding box center [175, 87] width 13 height 11
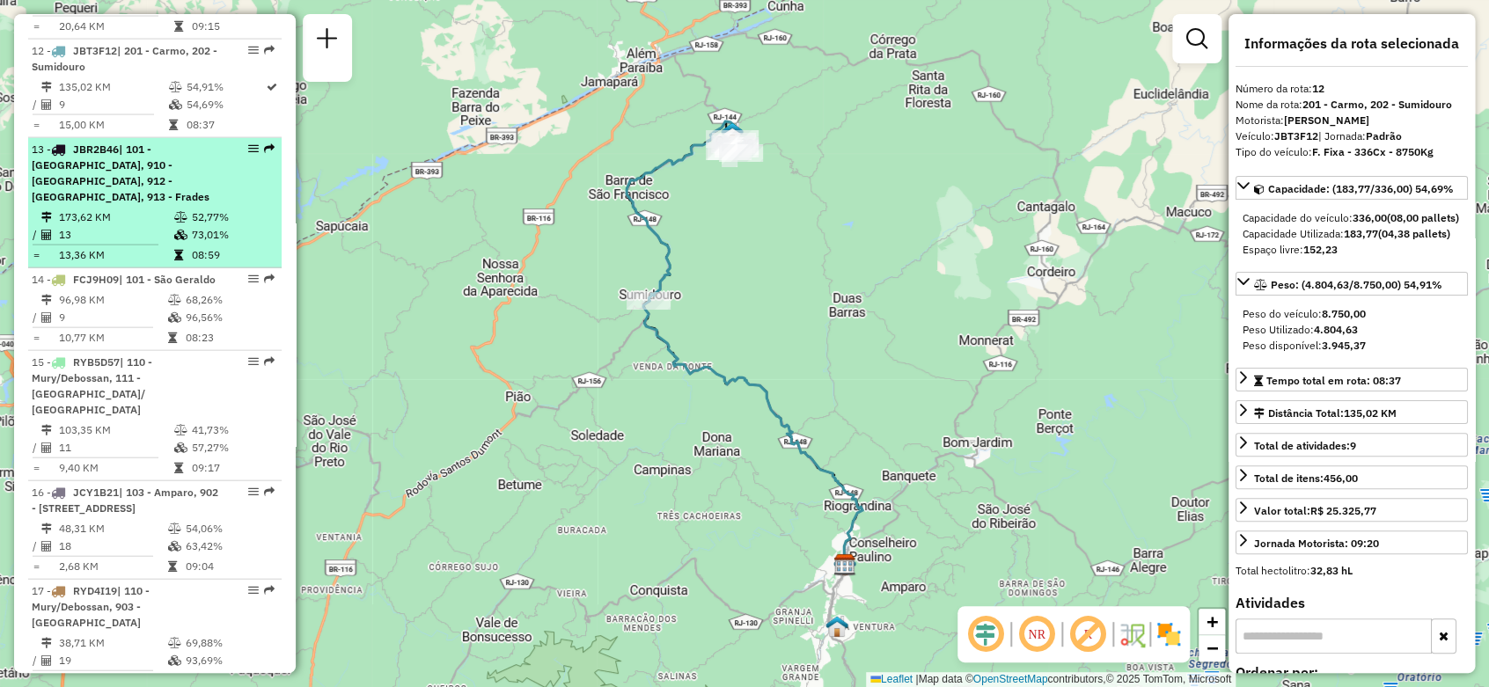
scroll to position [1704, 0]
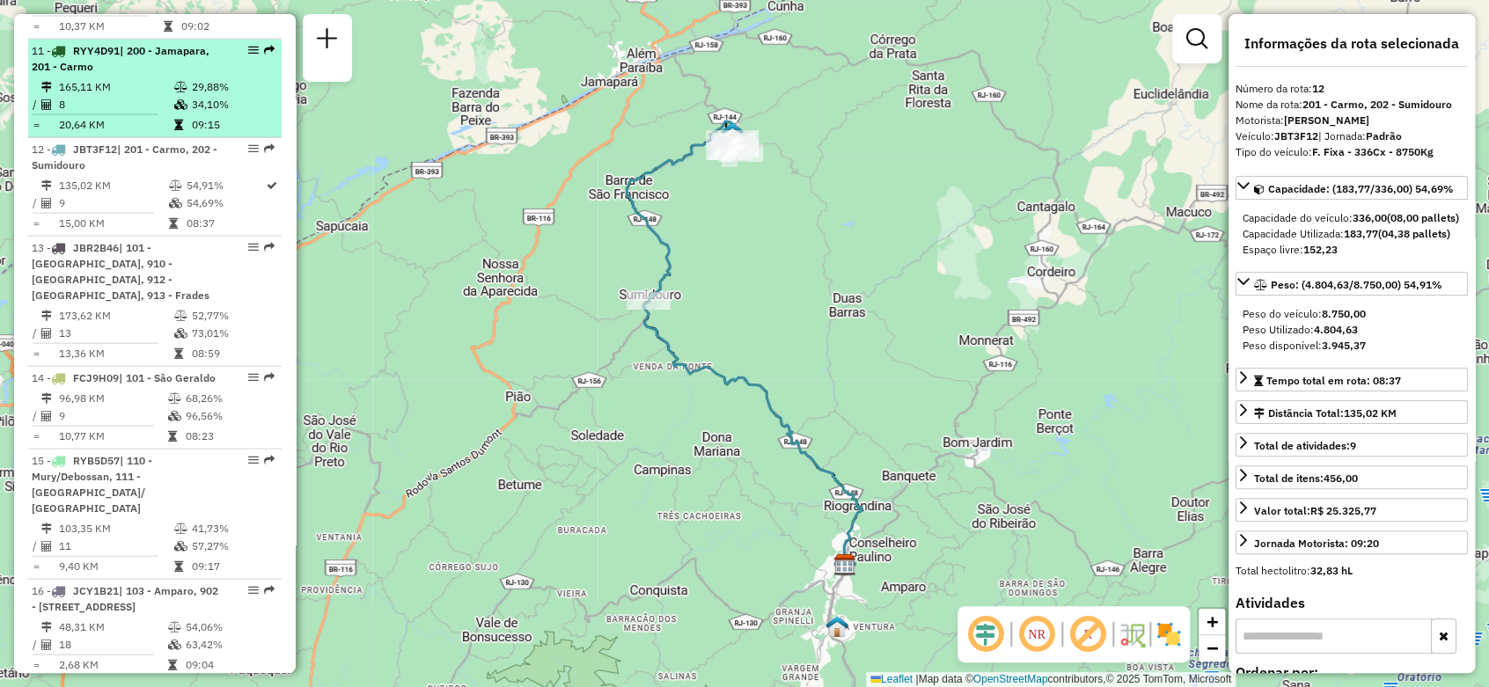
click at [182, 110] on icon at bounding box center [180, 104] width 13 height 11
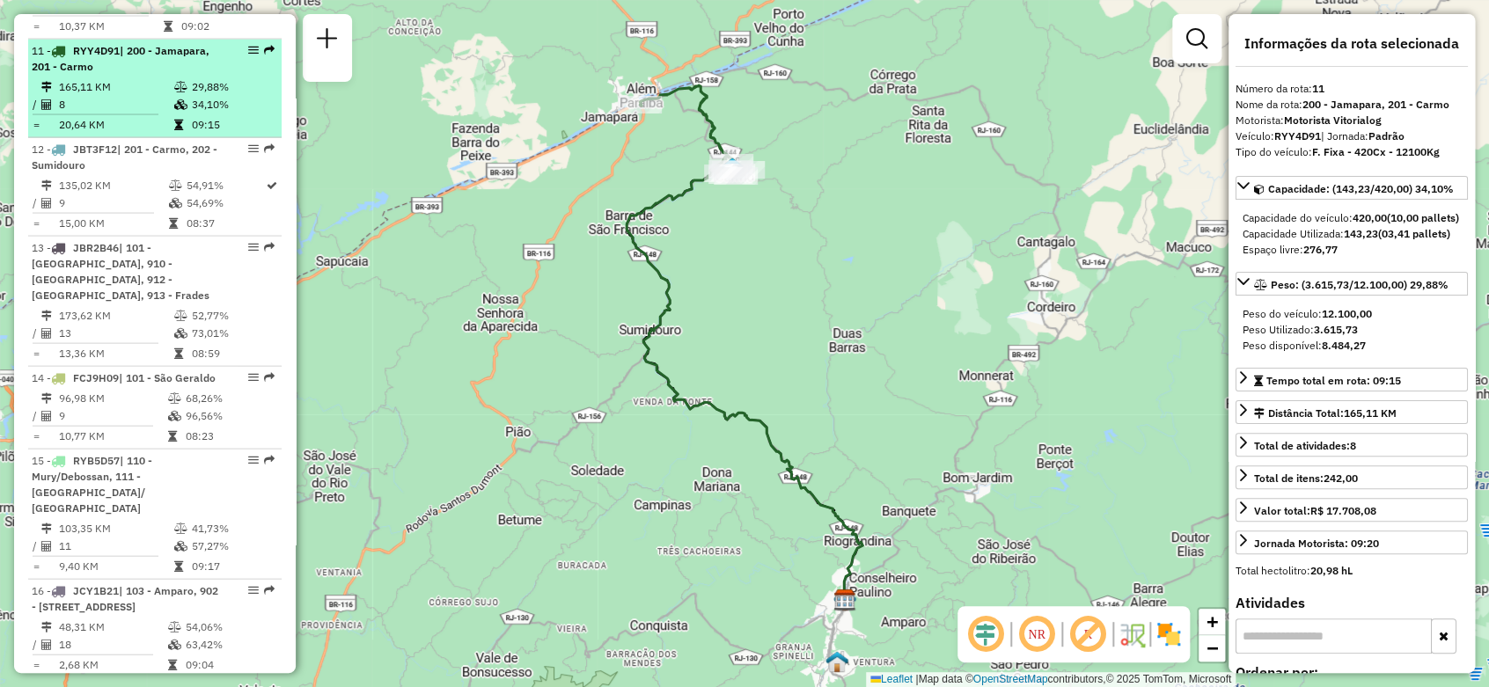
scroll to position [1606, 0]
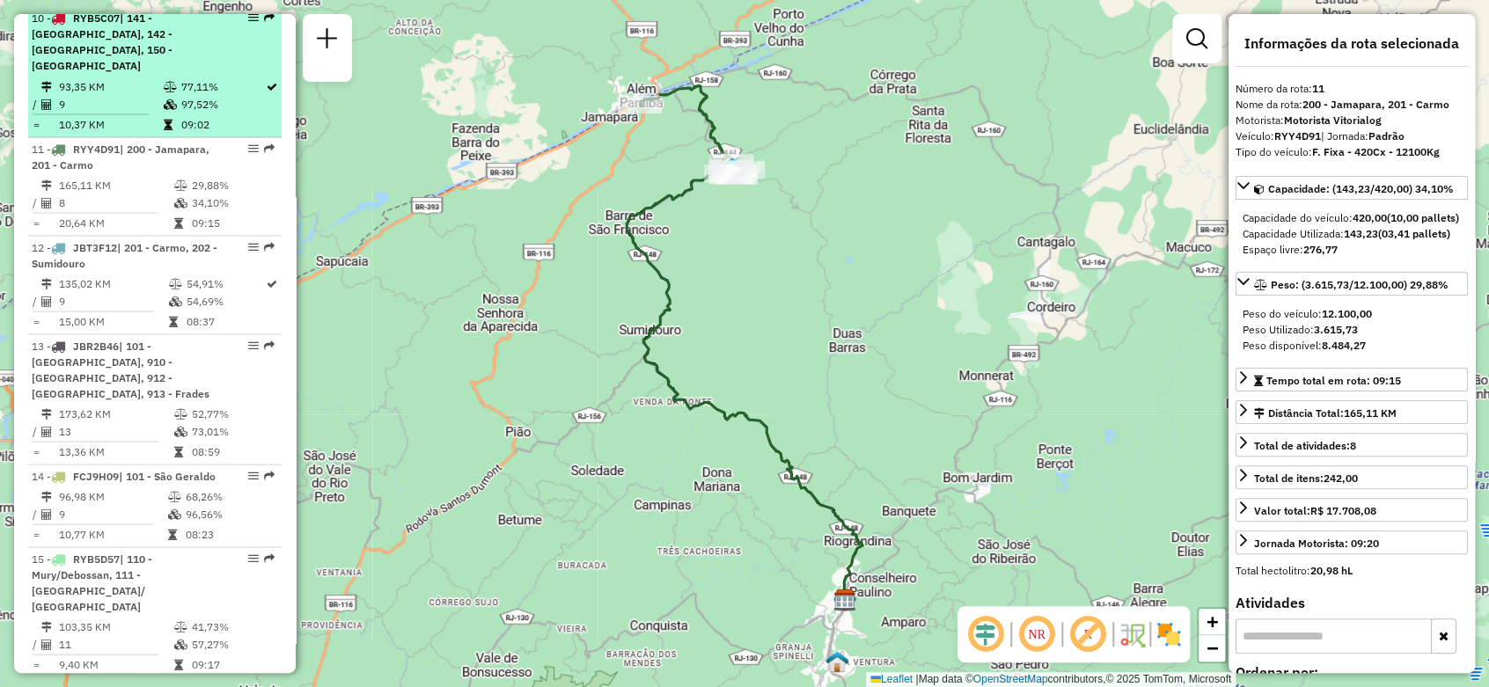
click at [180, 74] on div "10 - RYB5C07 | 141 - [GEOGRAPHIC_DATA], 142 - [GEOGRAPHIC_DATA], 150 - [GEOGRAP…" at bounding box center [125, 42] width 187 height 63
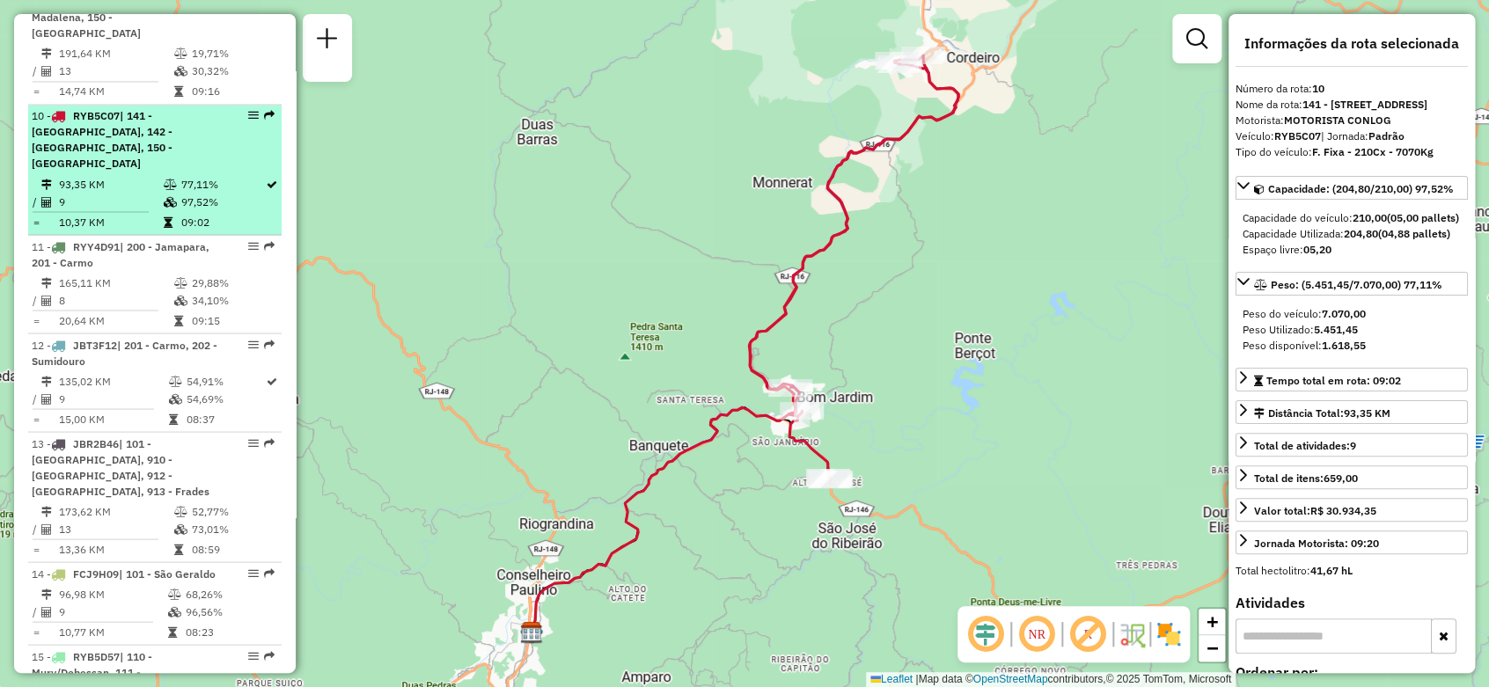
scroll to position [1411, 0]
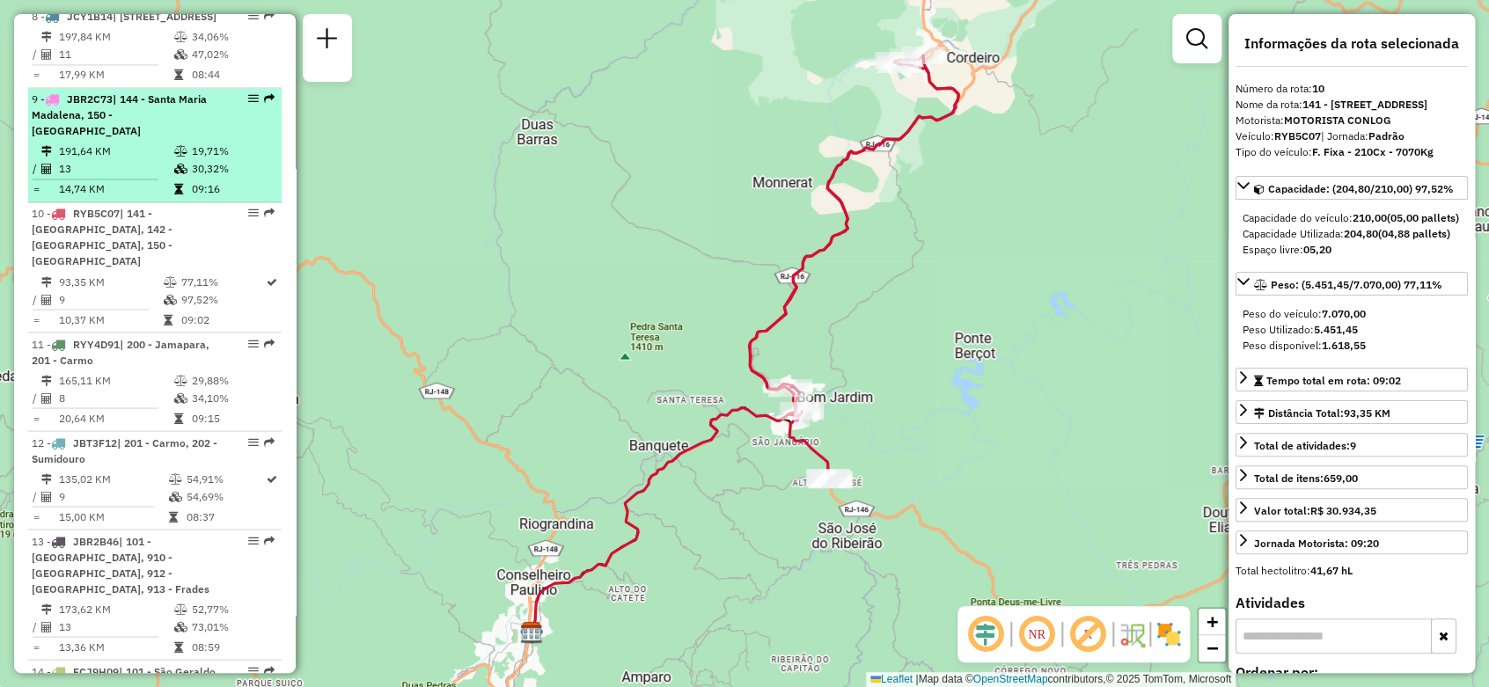
click at [166, 139] on div "9 - JBR2C73 | 144 - [GEOGRAPHIC_DATA], 150 - Cordeiro" at bounding box center [125, 116] width 187 height 48
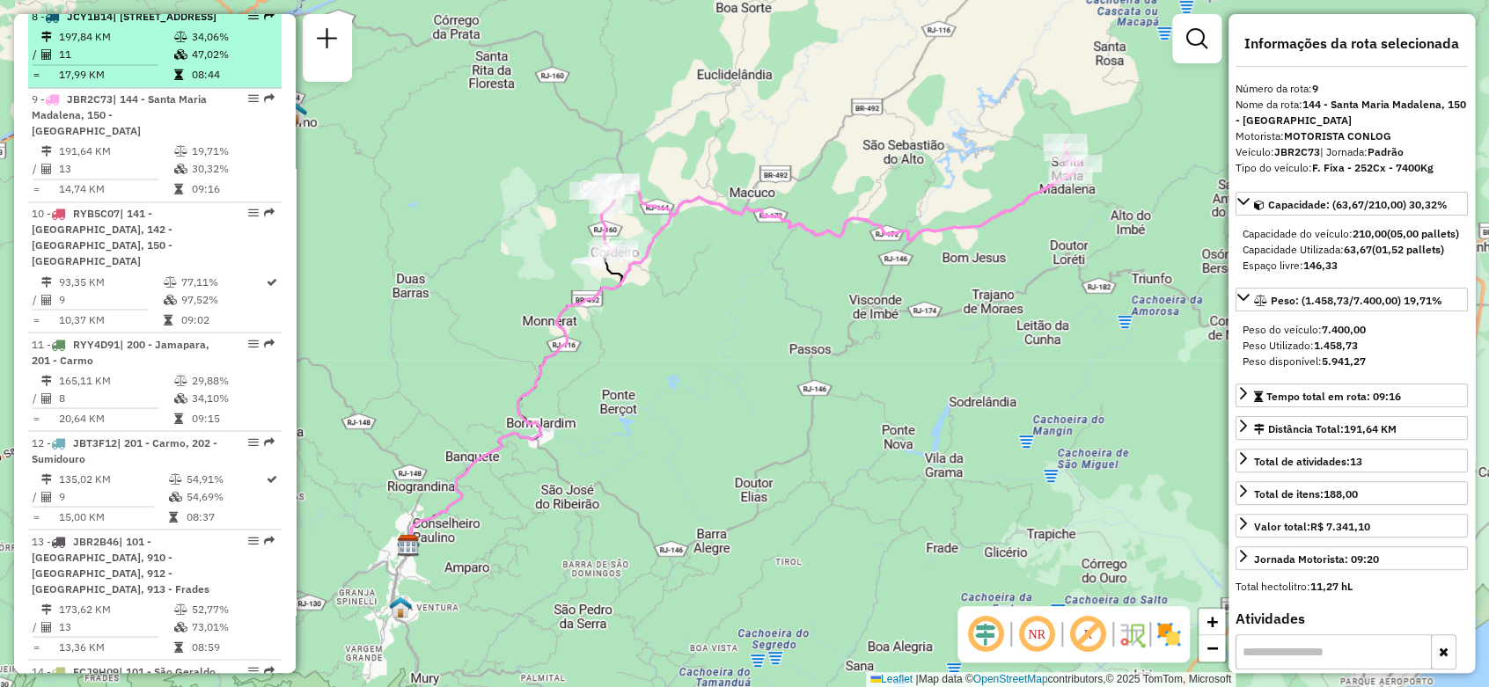
click at [164, 25] on div "8 - JCY1B14 | 144 - [STREET_ADDRESS]" at bounding box center [125, 17] width 187 height 16
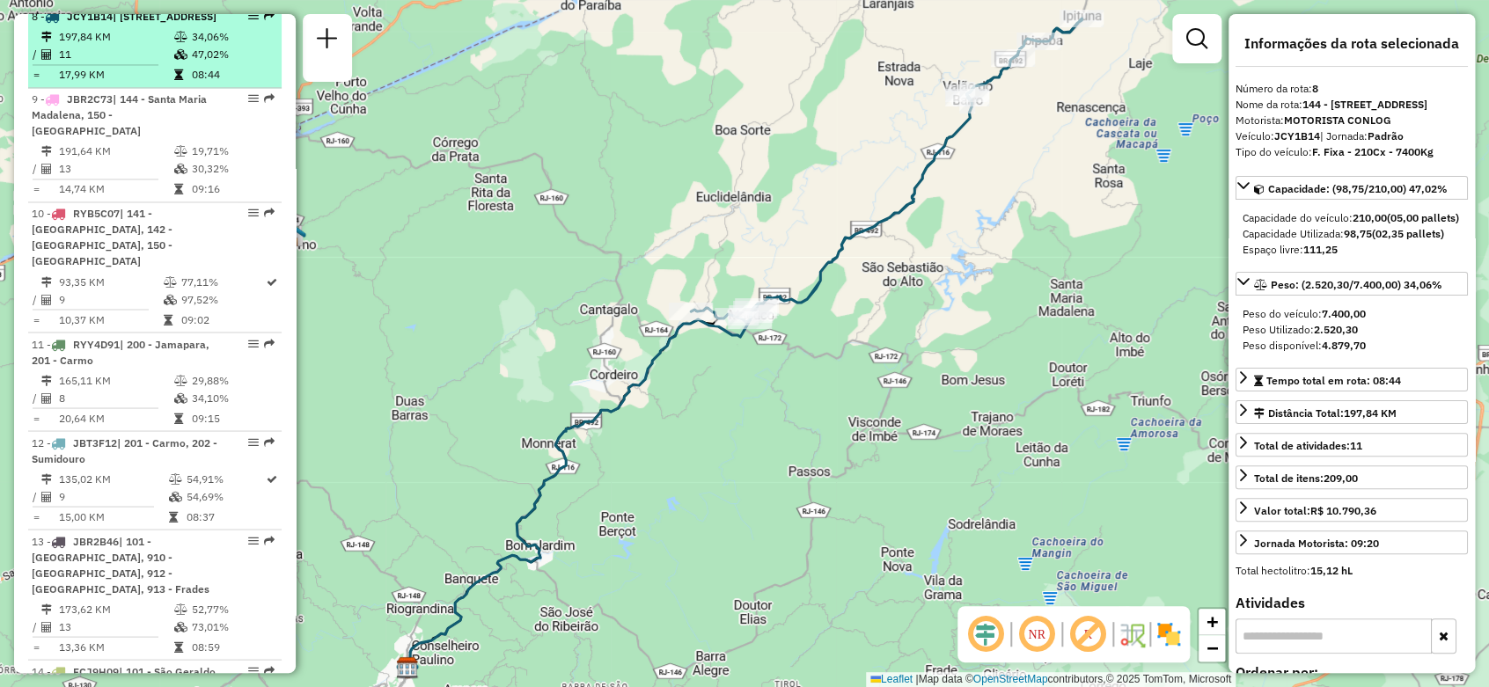
scroll to position [1313, 0]
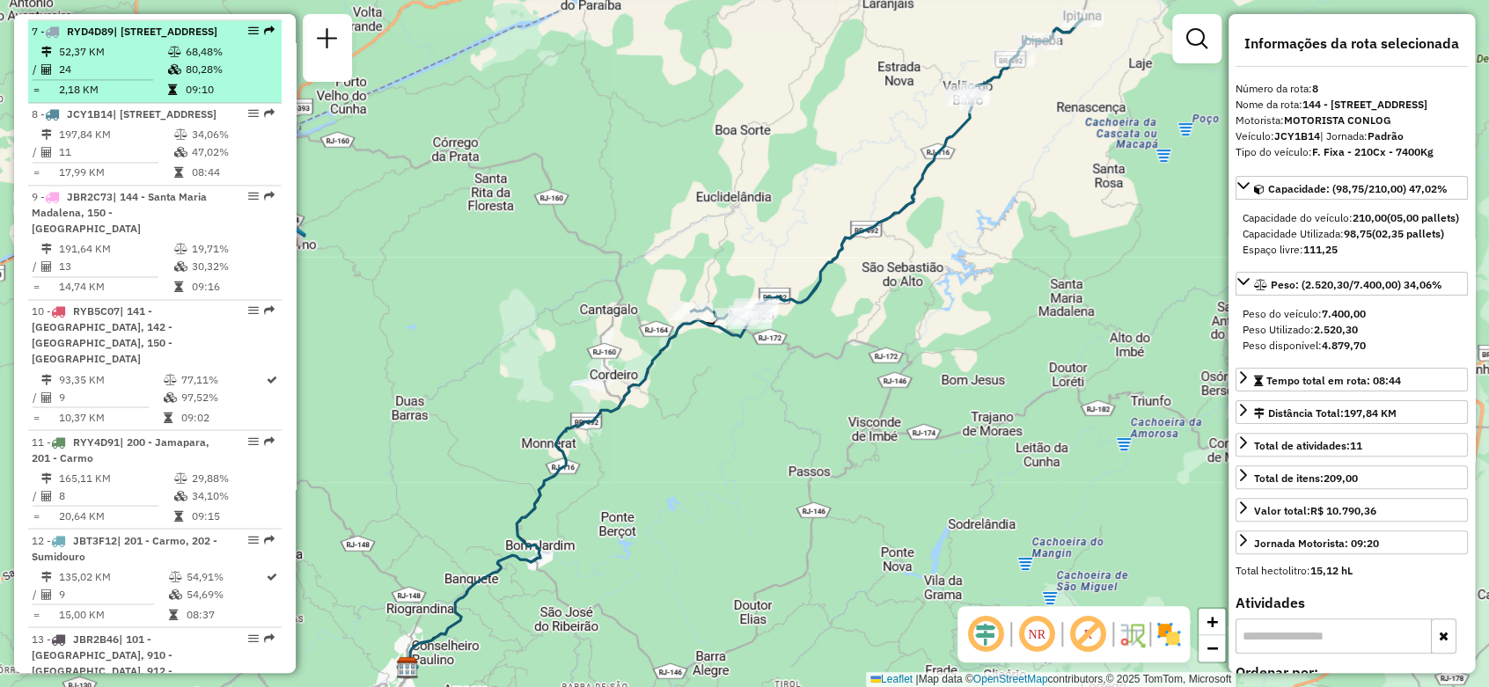
click at [169, 57] on icon at bounding box center [174, 52] width 13 height 11
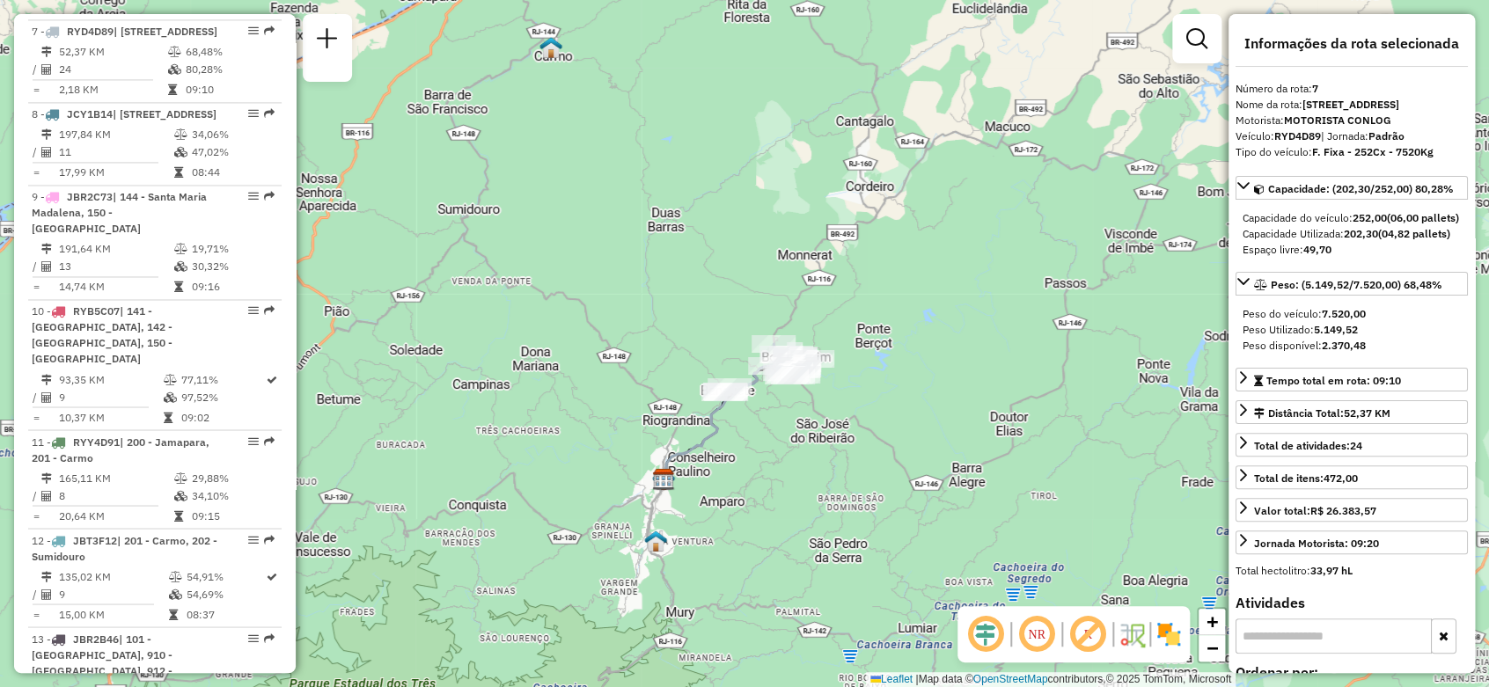
drag, startPoint x: 736, startPoint y: 146, endPoint x: 741, endPoint y: 326, distance: 179.6
click at [743, 328] on div "Janela de atendimento Grade de atendimento Capacidade Transportadoras Veículos …" at bounding box center [744, 343] width 1489 height 687
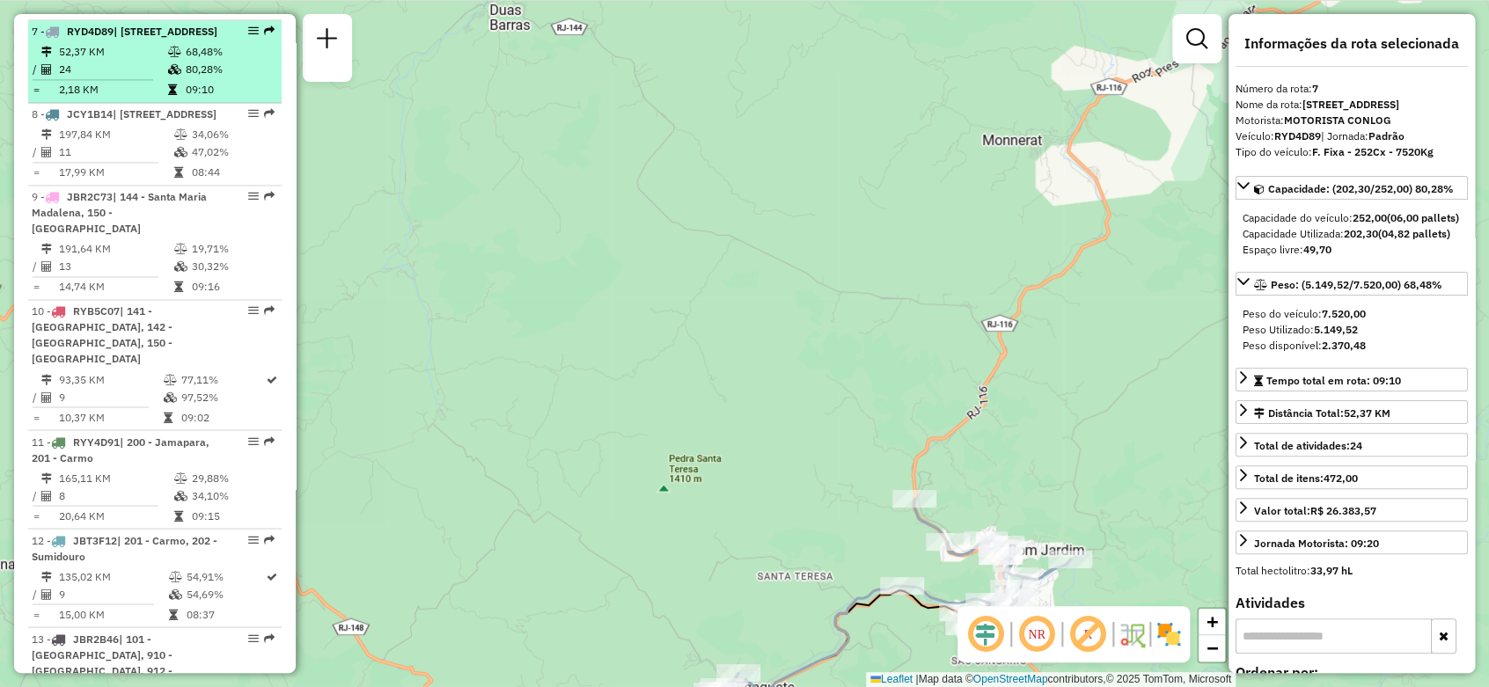
click at [193, 61] on td "68,48%" at bounding box center [229, 52] width 89 height 18
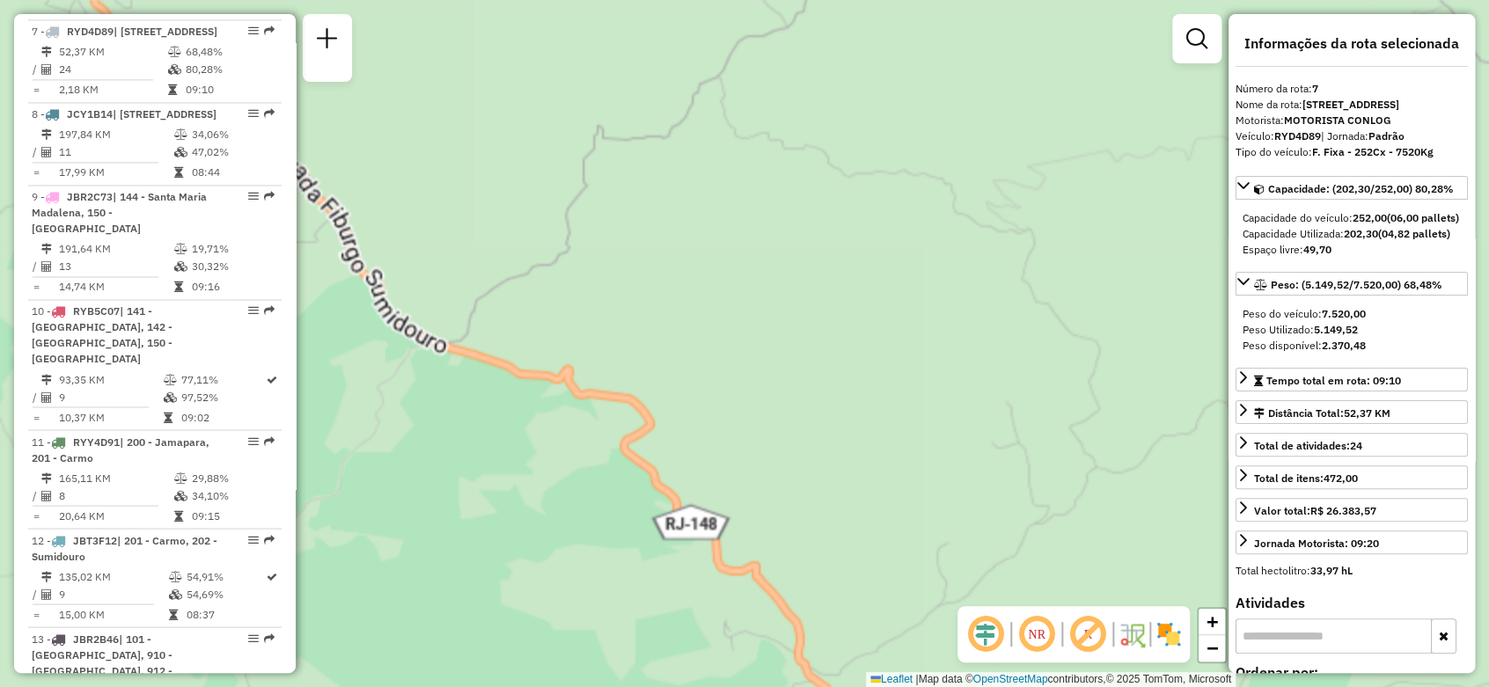
scroll to position [1215, 0]
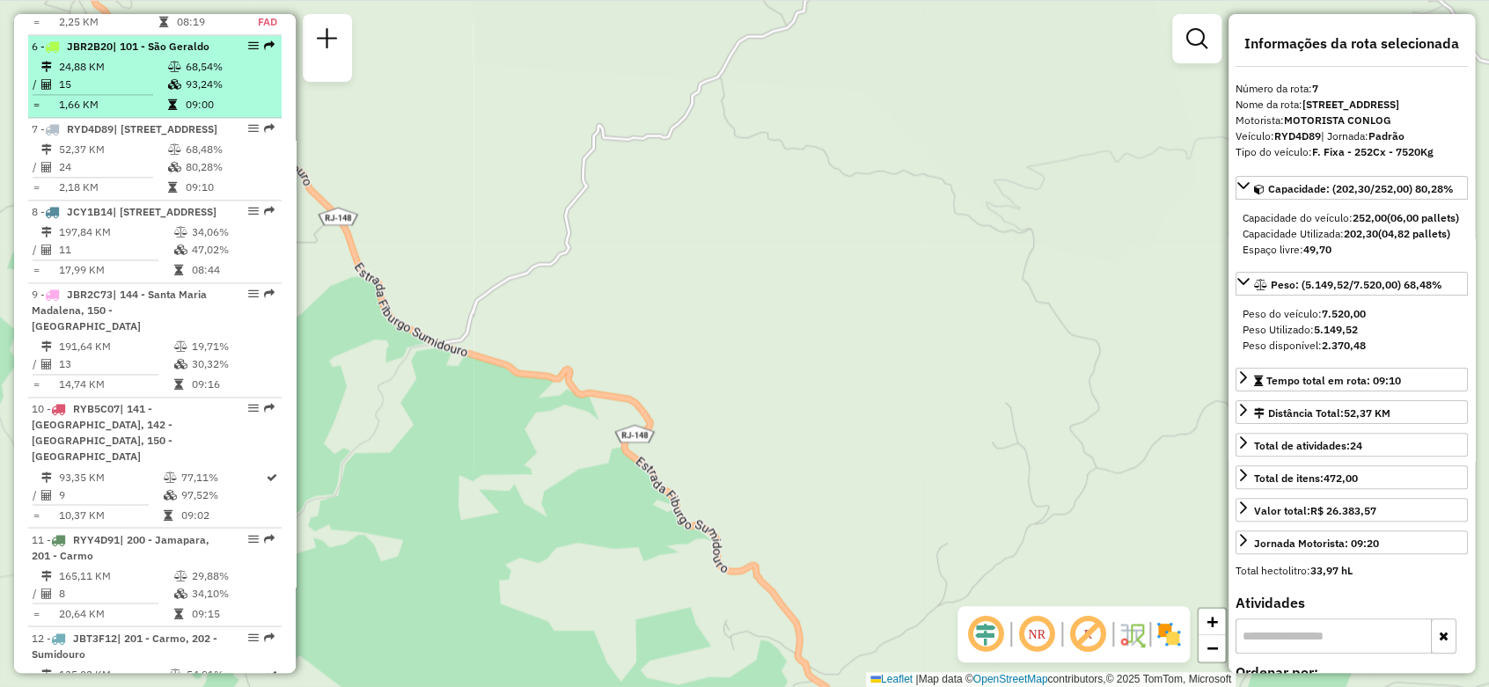
click at [198, 76] on td "68,54%" at bounding box center [229, 67] width 89 height 18
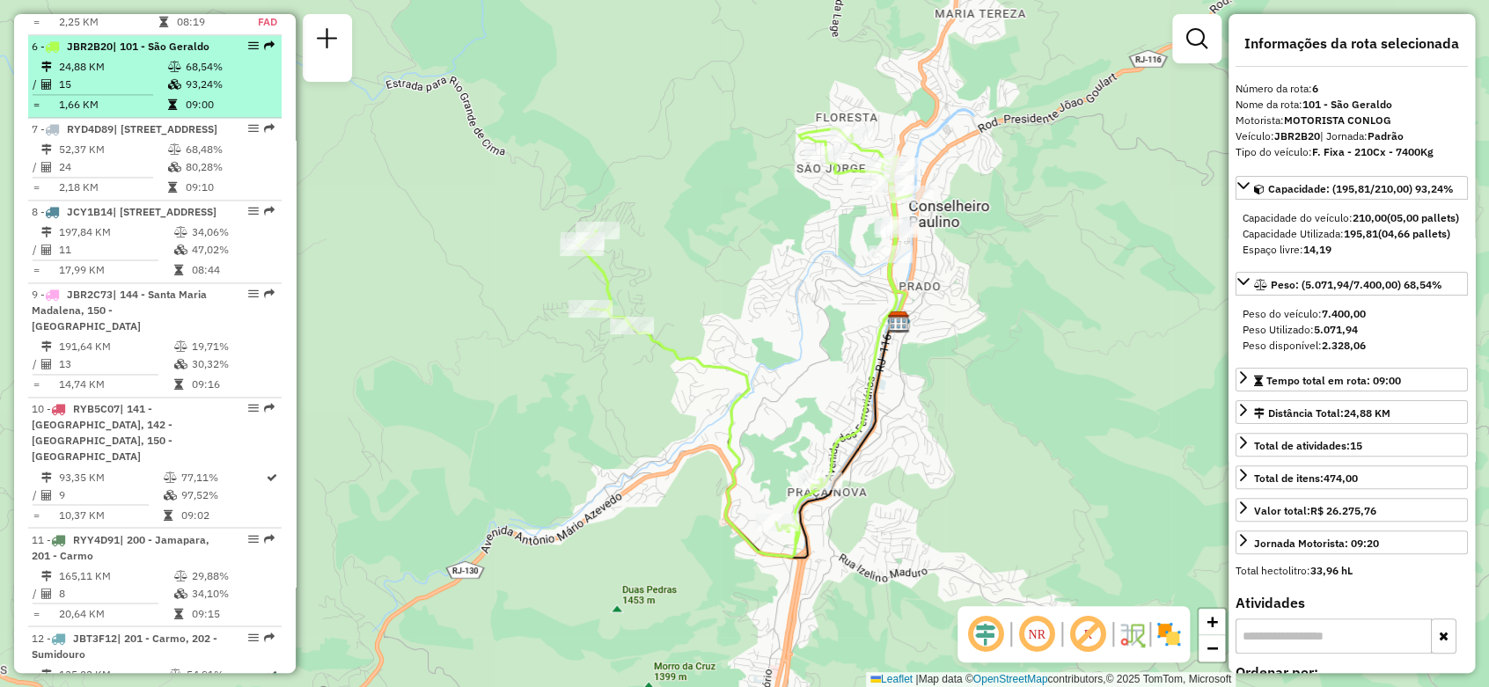
scroll to position [1118, 0]
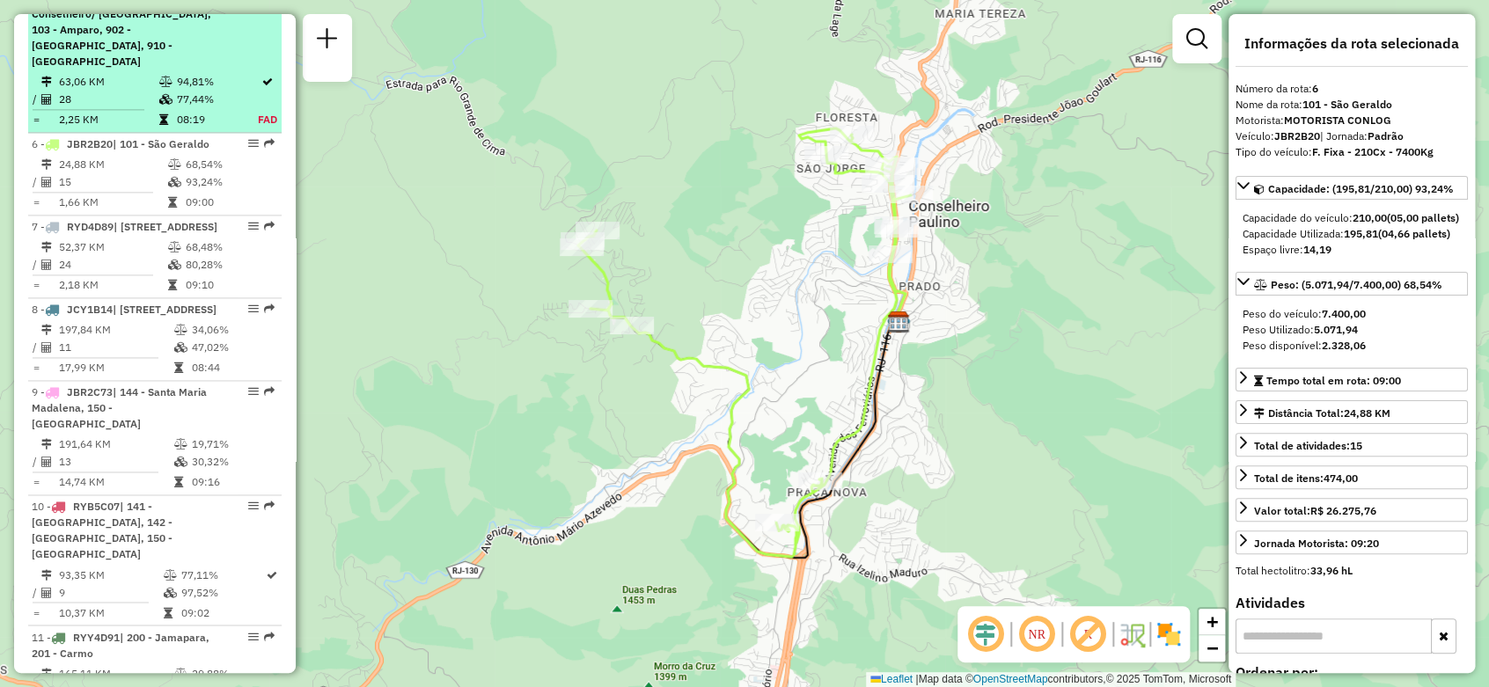
click at [157, 68] on span "| 101 - [GEOGRAPHIC_DATA], 102 - Conselheiro/ [GEOGRAPHIC_DATA], 103 - Amparo, …" at bounding box center [122, 21] width 180 height 92
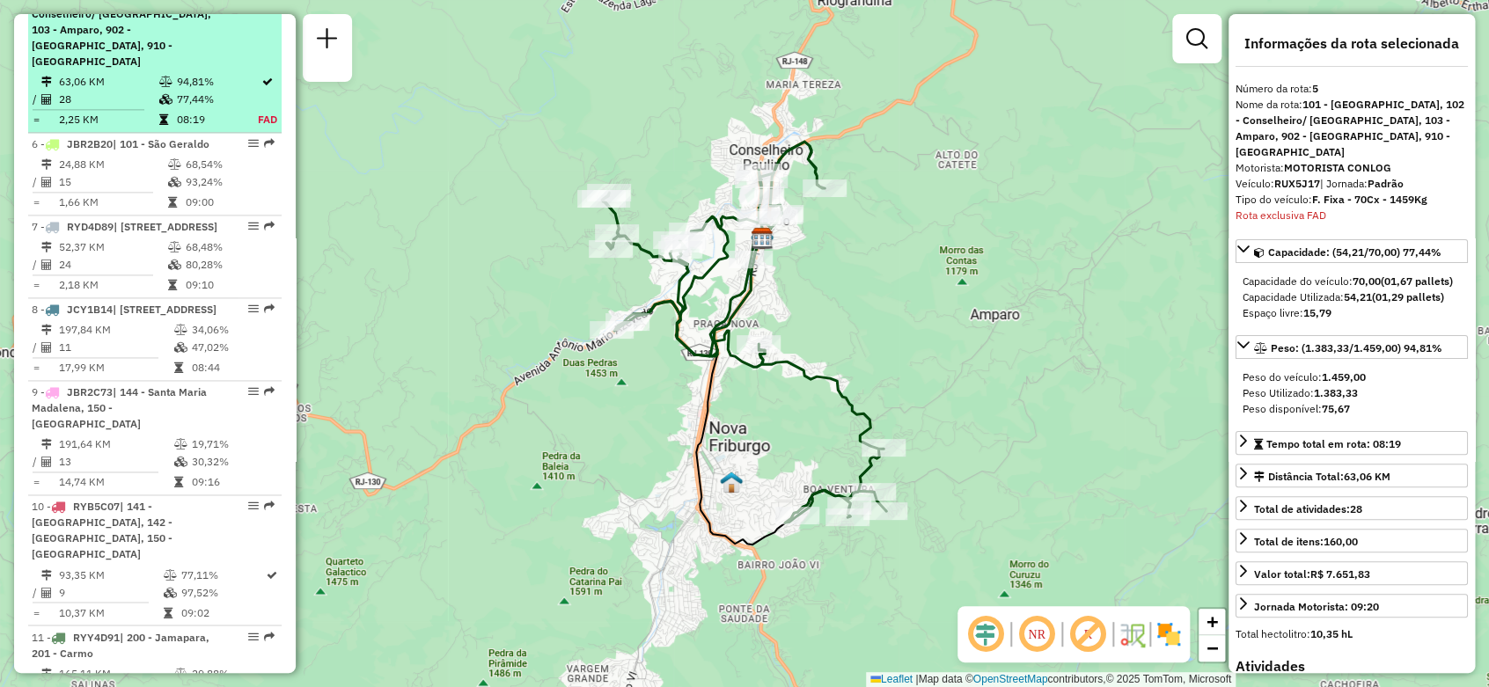
scroll to position [1020, 0]
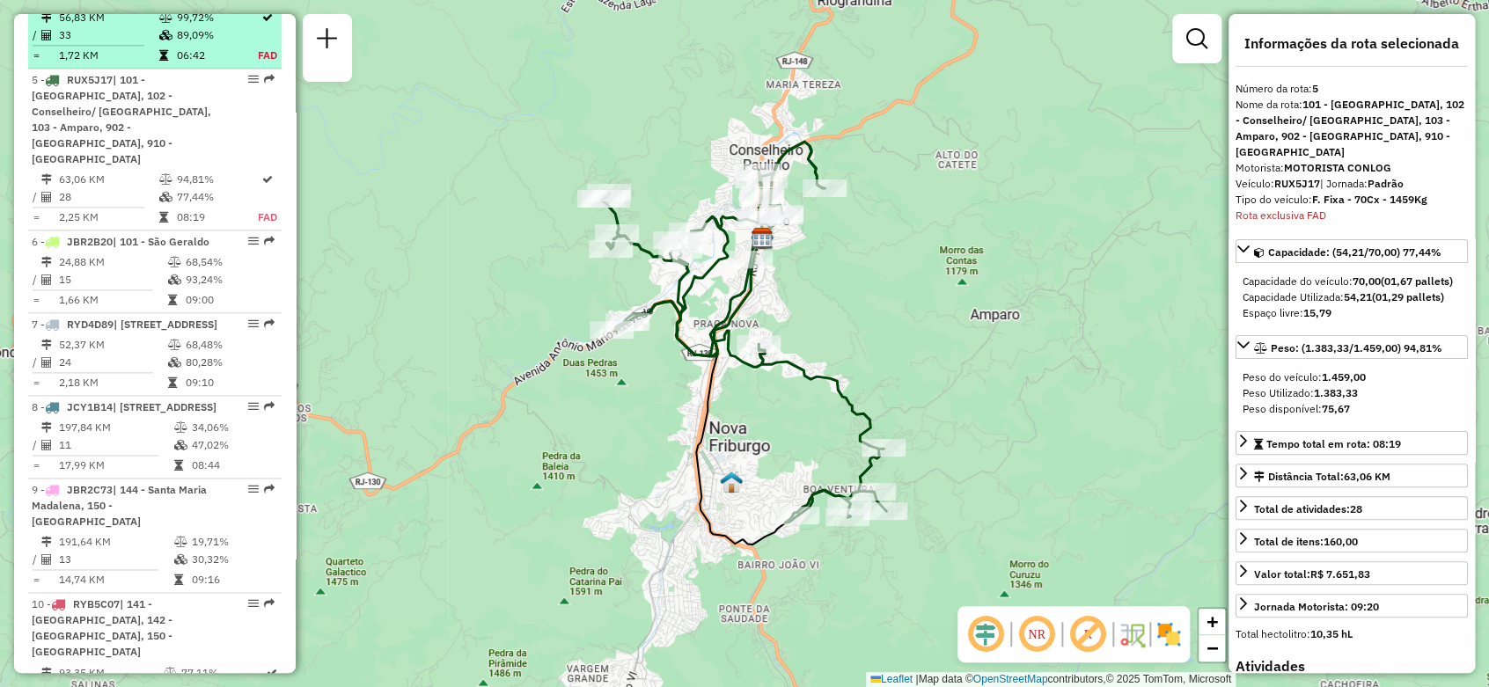
click at [159, 23] on icon at bounding box center [165, 17] width 13 height 11
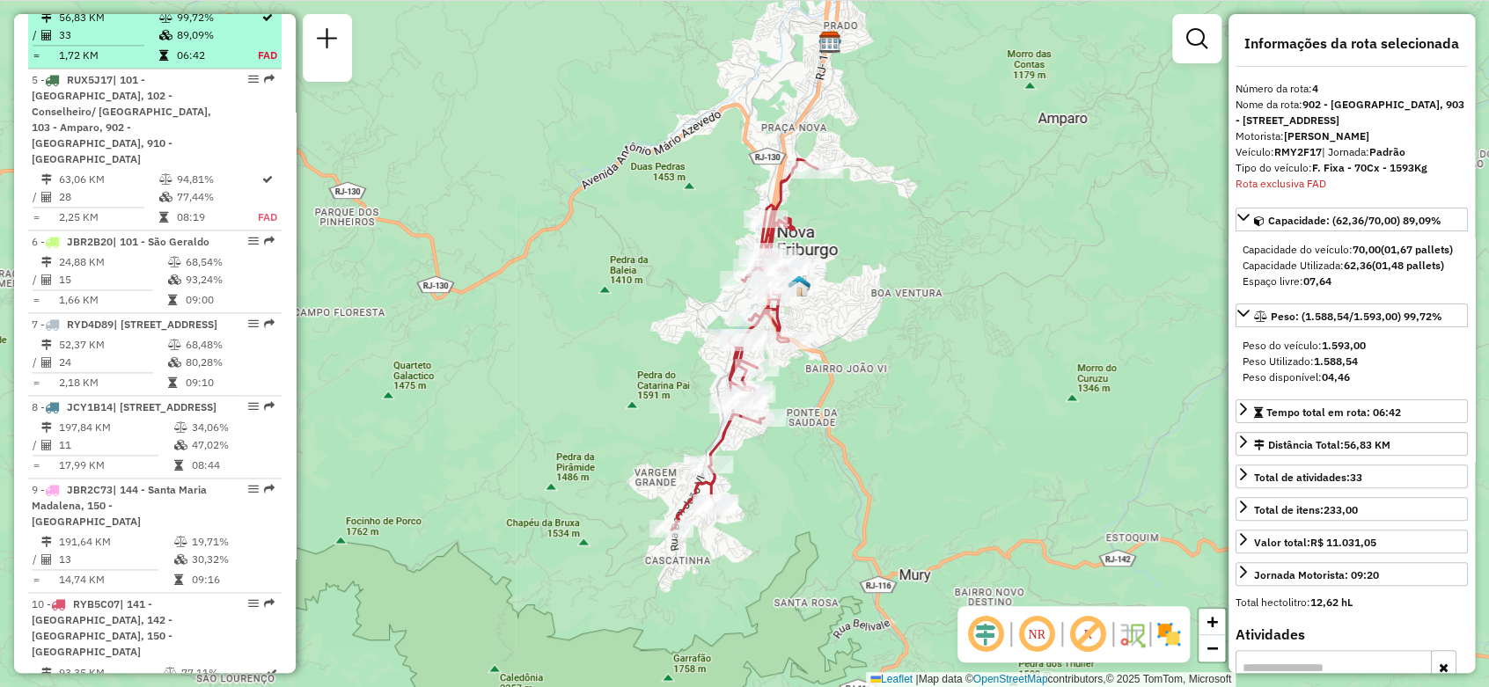
scroll to position [824, 0]
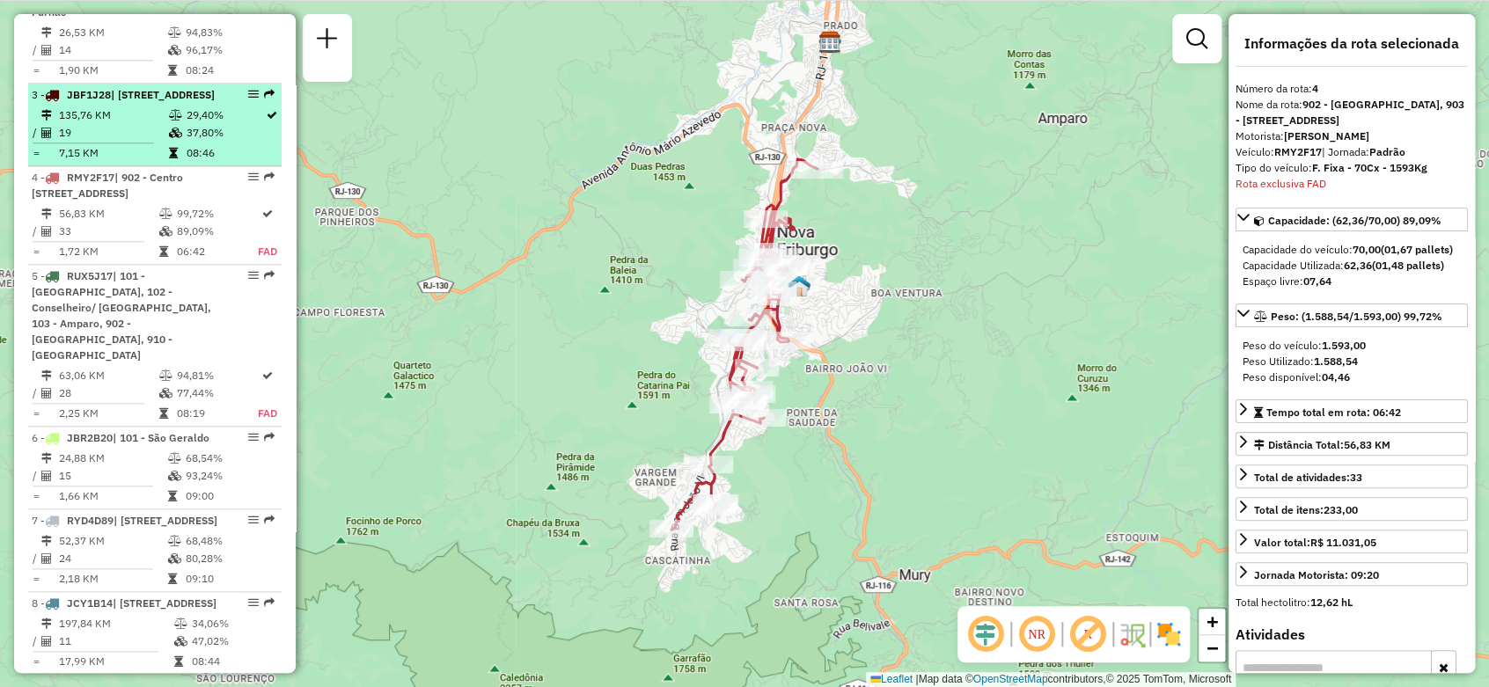
click at [209, 101] on span "| [STREET_ADDRESS]" at bounding box center [163, 94] width 104 height 13
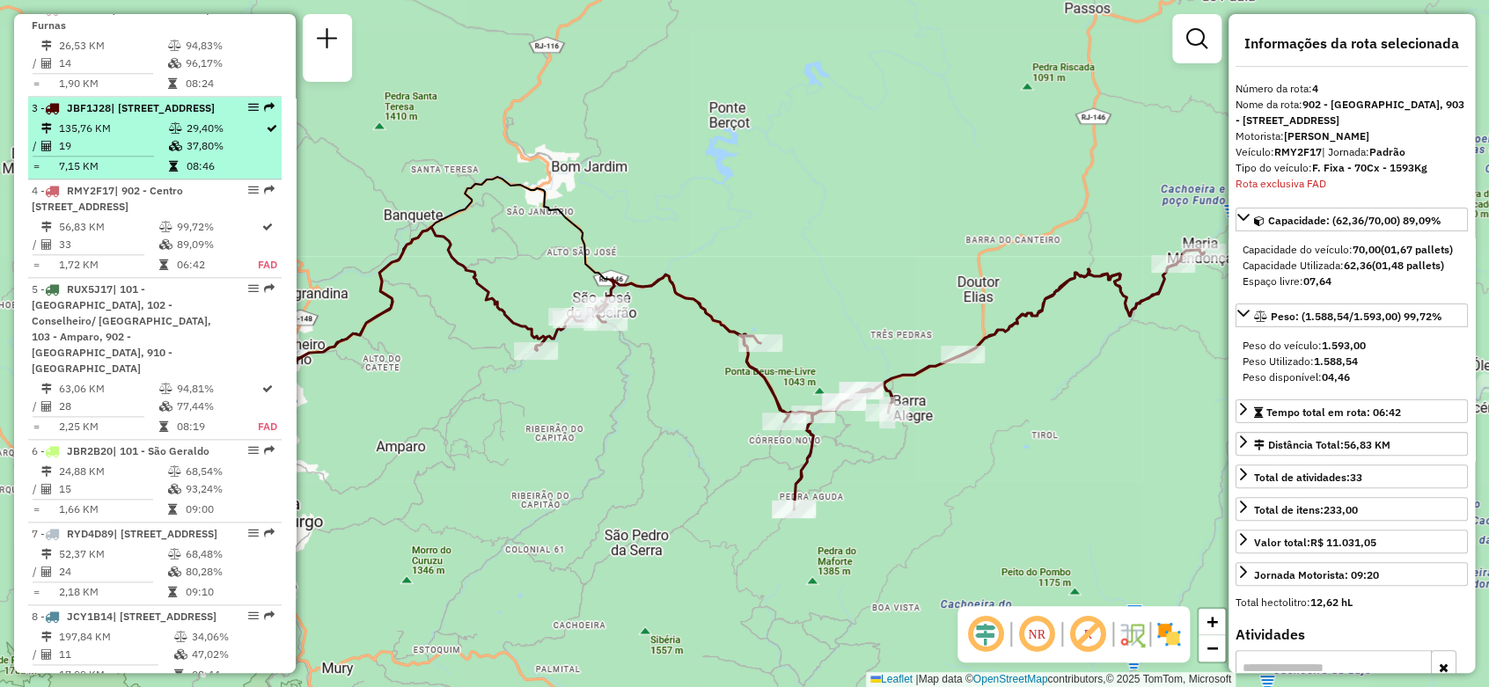
scroll to position [713, 0]
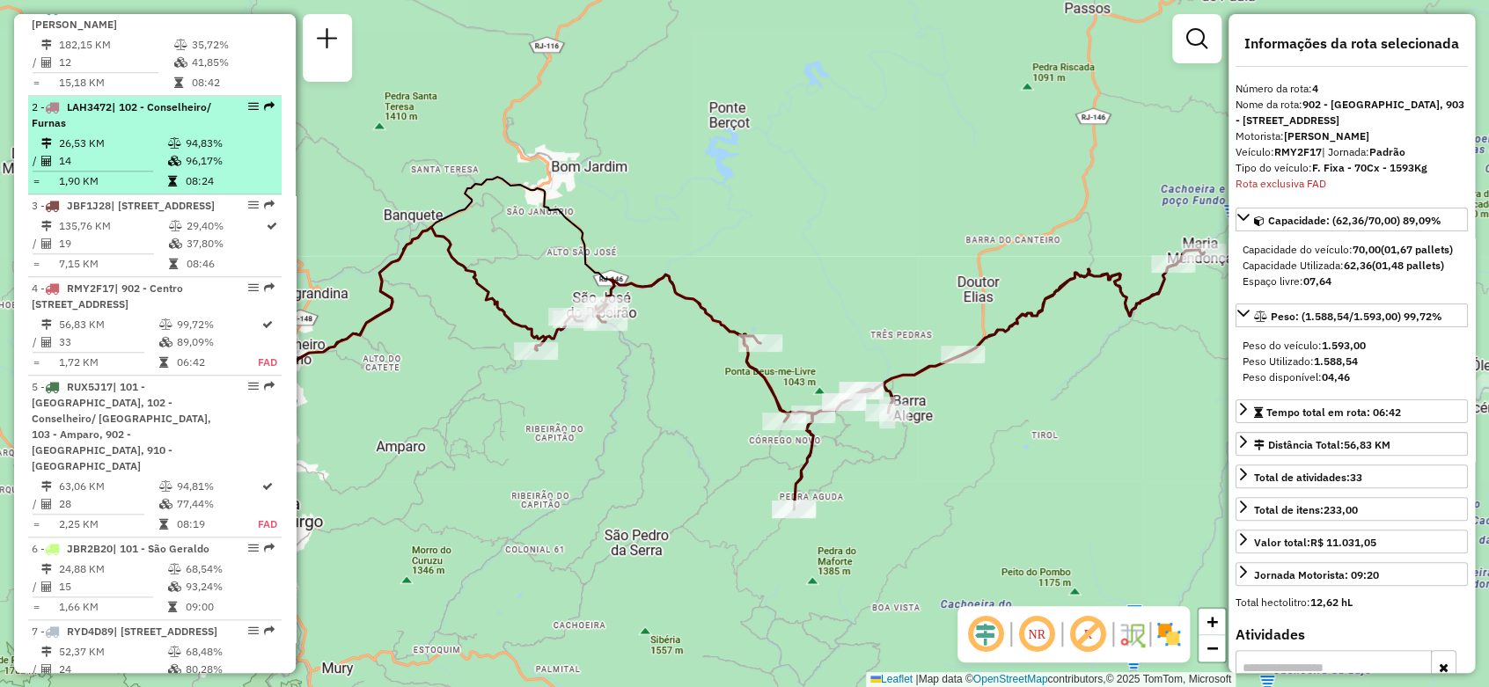
click at [170, 131] on div "2 - LAH3472 | 102 - Conselheiro/ Furnas" at bounding box center [125, 115] width 187 height 32
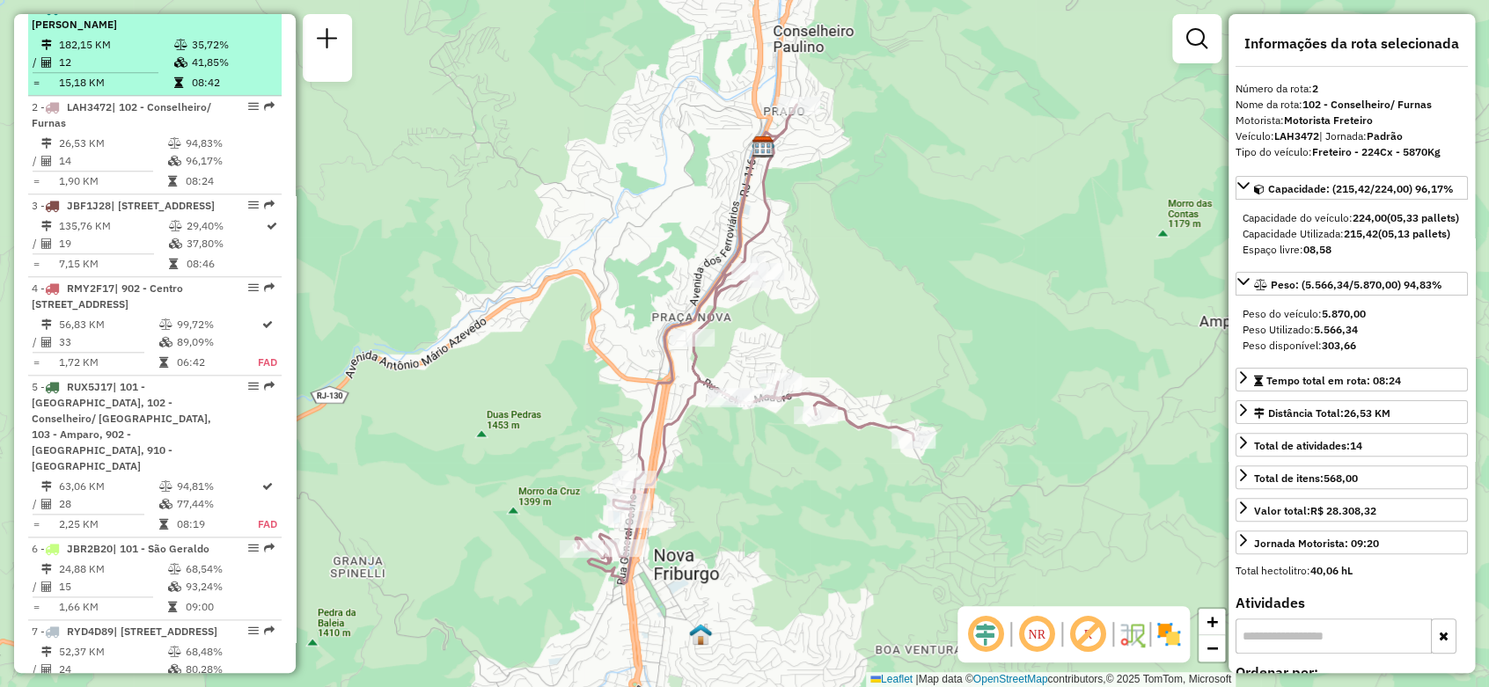
click at [178, 54] on td at bounding box center [182, 45] width 18 height 18
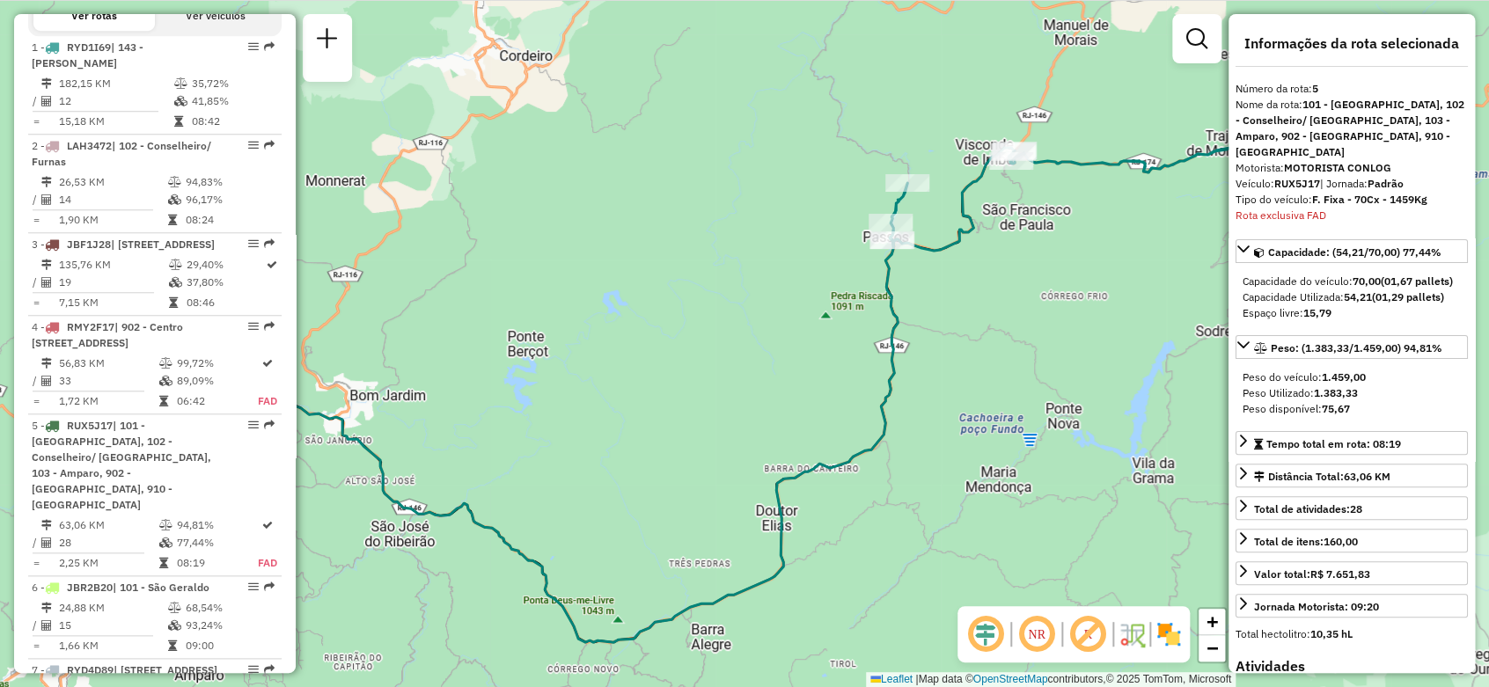
scroll to position [1120, 0]
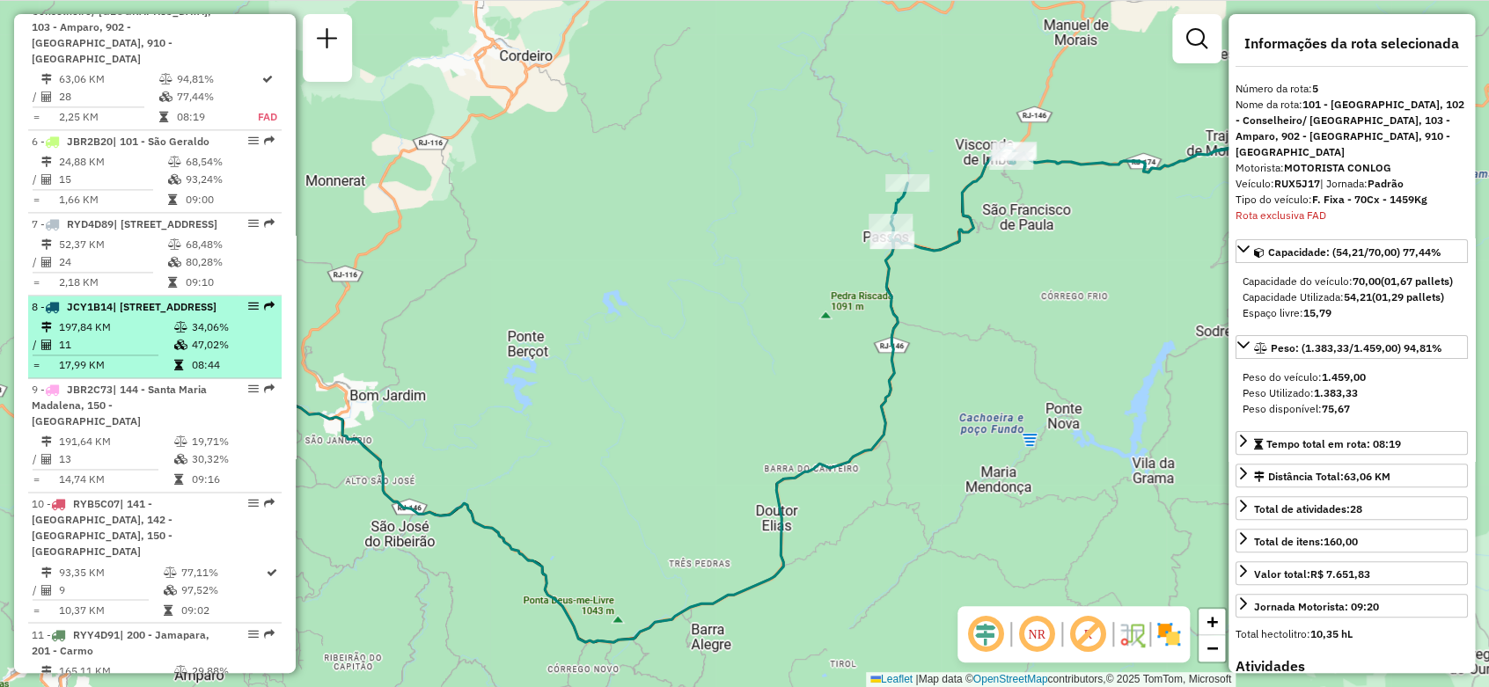
click at [181, 315] on div "8 - JCY1B14 | 144 - [STREET_ADDRESS]" at bounding box center [125, 307] width 187 height 16
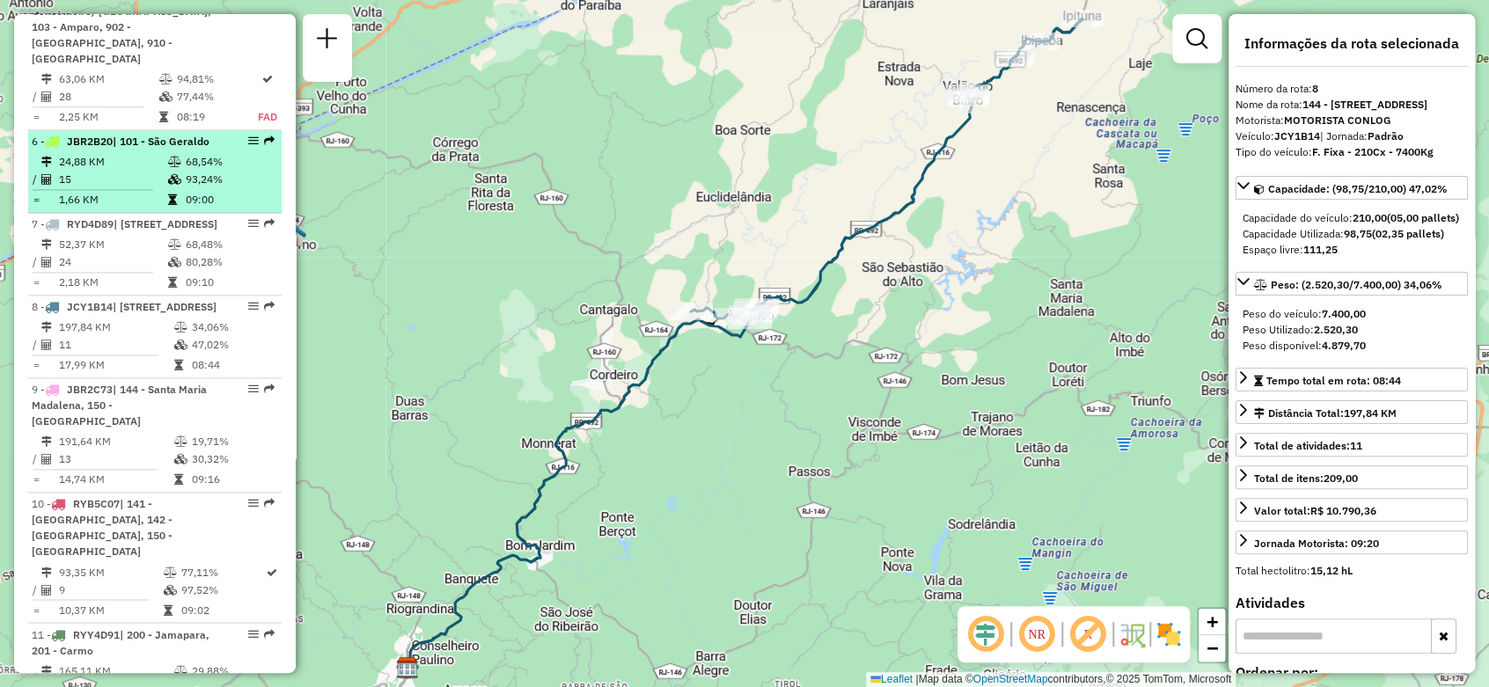
click at [194, 188] on td "93,24%" at bounding box center [229, 180] width 89 height 18
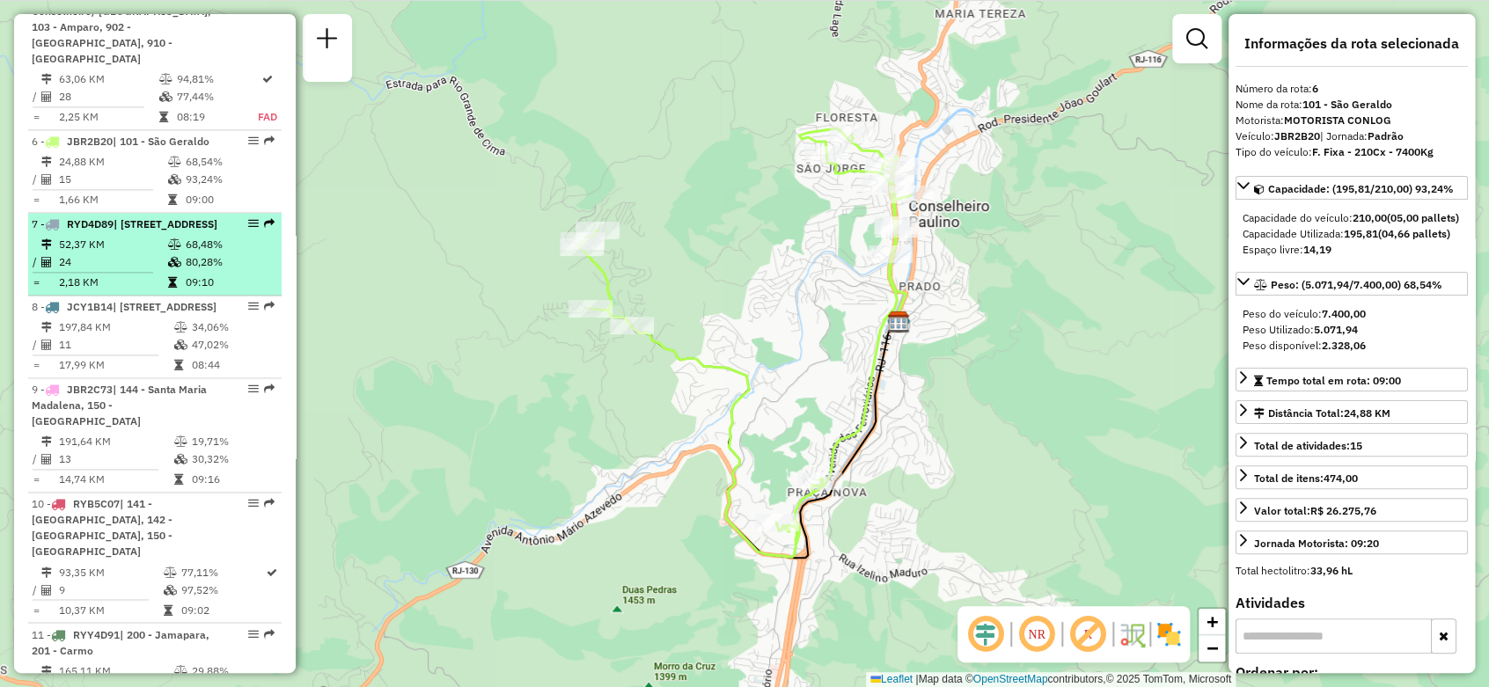
click at [157, 253] on td "52,37 KM" at bounding box center [112, 245] width 109 height 18
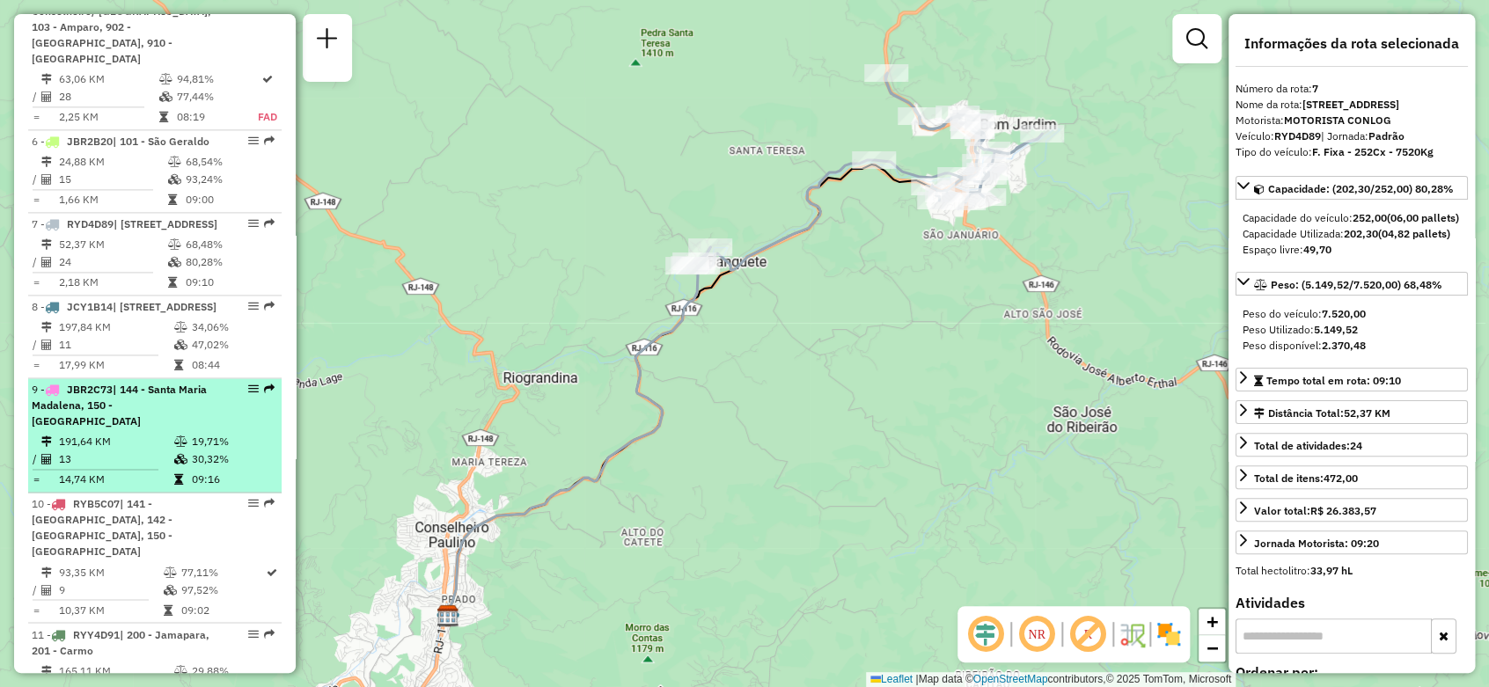
click at [172, 429] on div "9 - JBR2C73 | 144 - [GEOGRAPHIC_DATA], 150 - Cordeiro" at bounding box center [125, 406] width 187 height 48
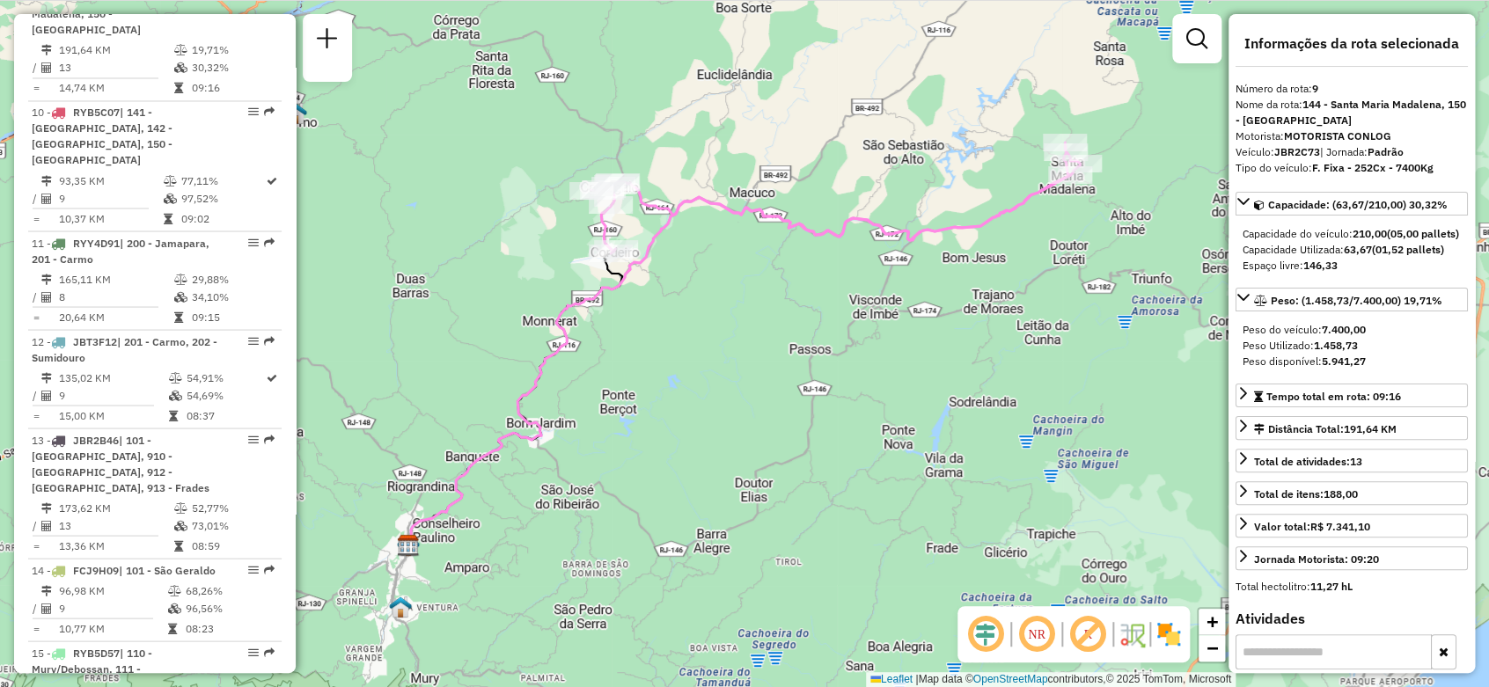
scroll to position [1707, 0]
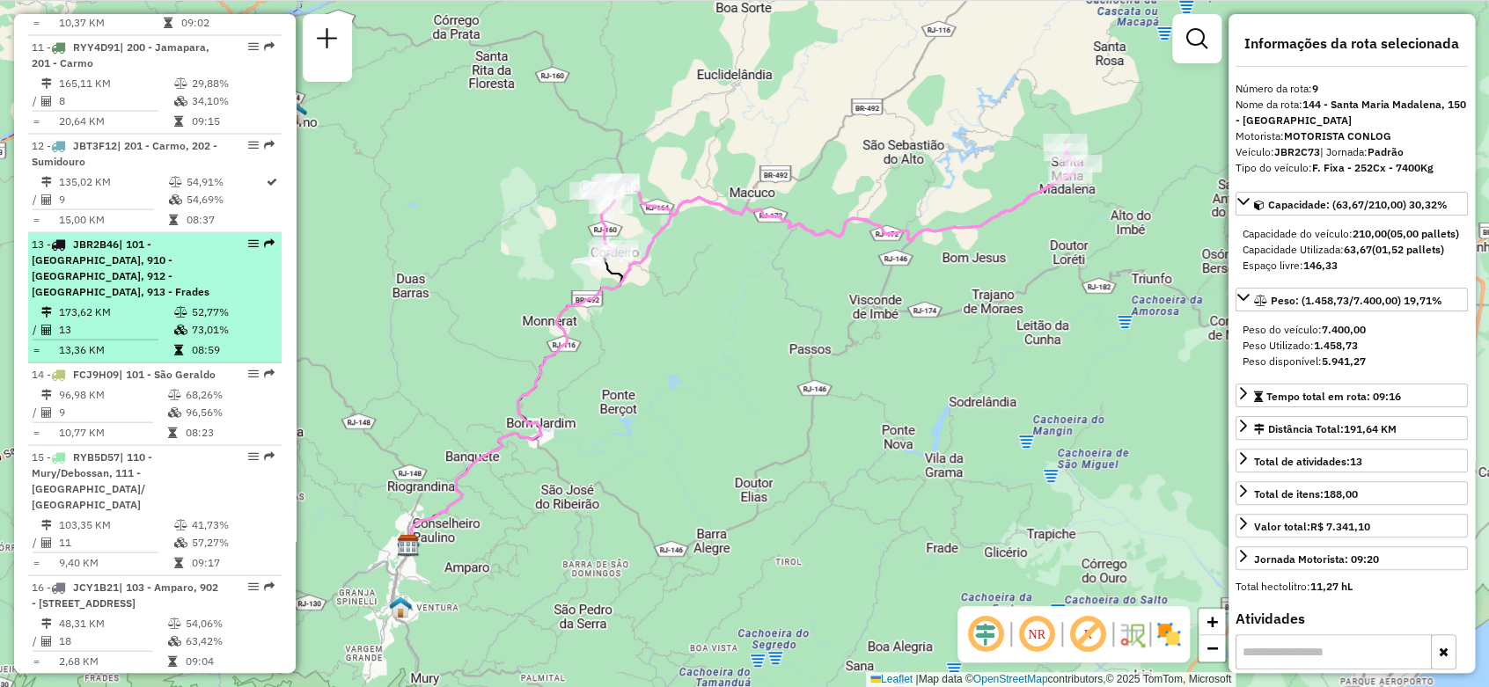
click at [73, 298] on span "| 101 - [GEOGRAPHIC_DATA], 910 - [GEOGRAPHIC_DATA], 912 - [GEOGRAPHIC_DATA], 91…" at bounding box center [121, 268] width 178 height 61
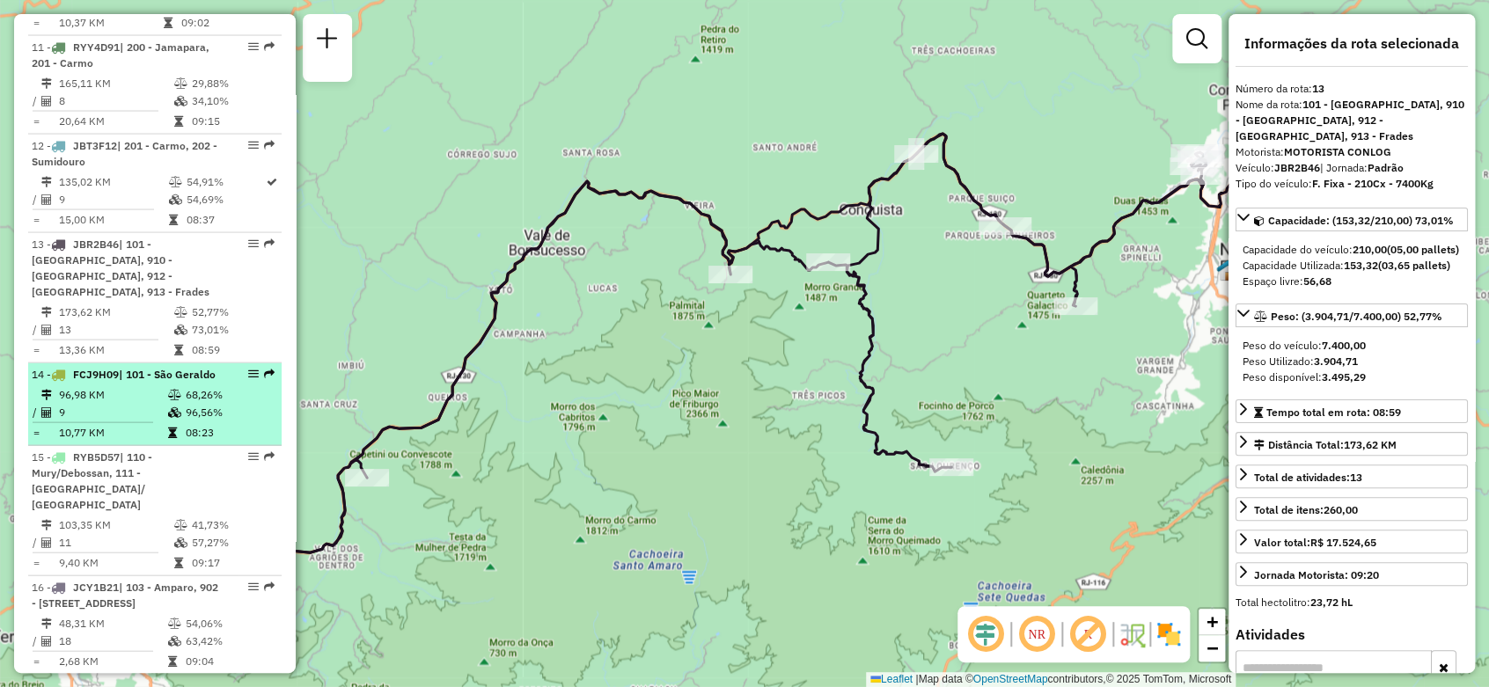
click at [146, 404] on td "96,98 KM" at bounding box center [112, 395] width 109 height 18
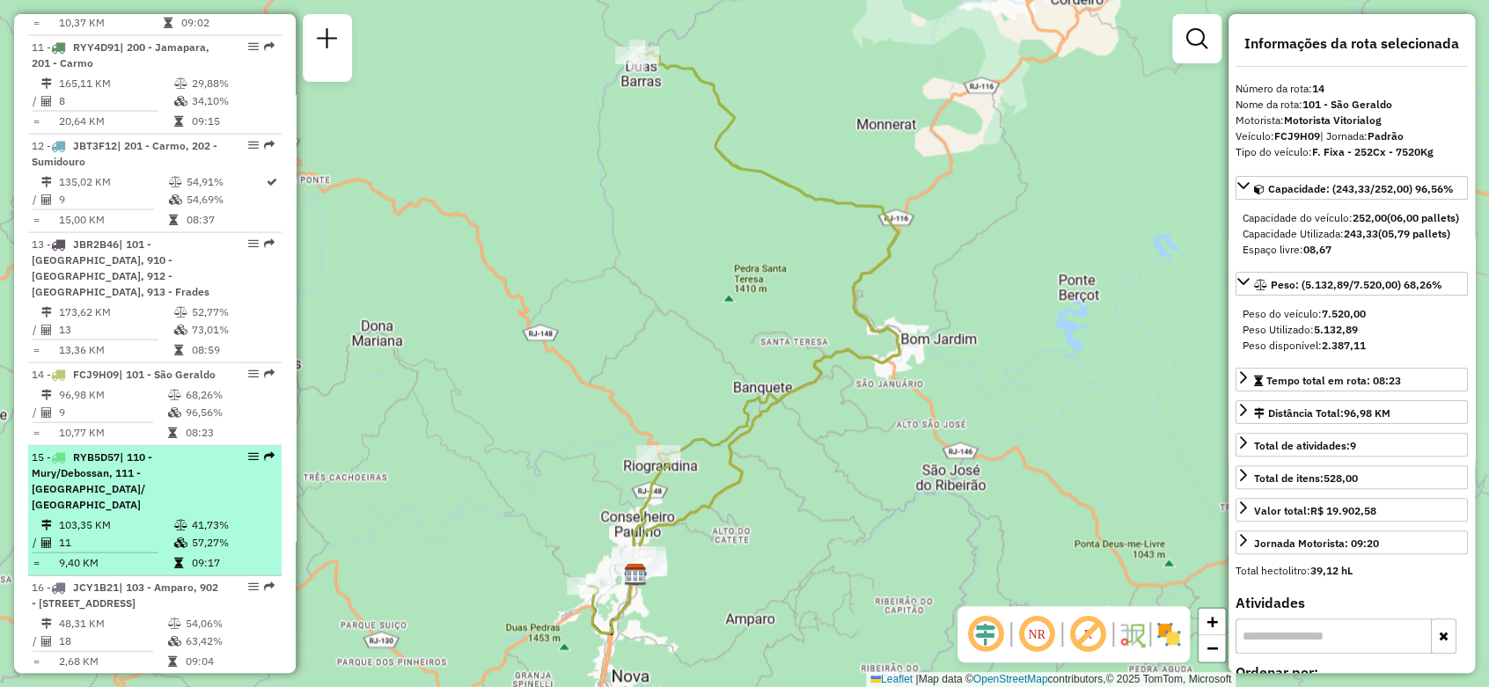
click at [174, 531] on icon at bounding box center [180, 525] width 13 height 11
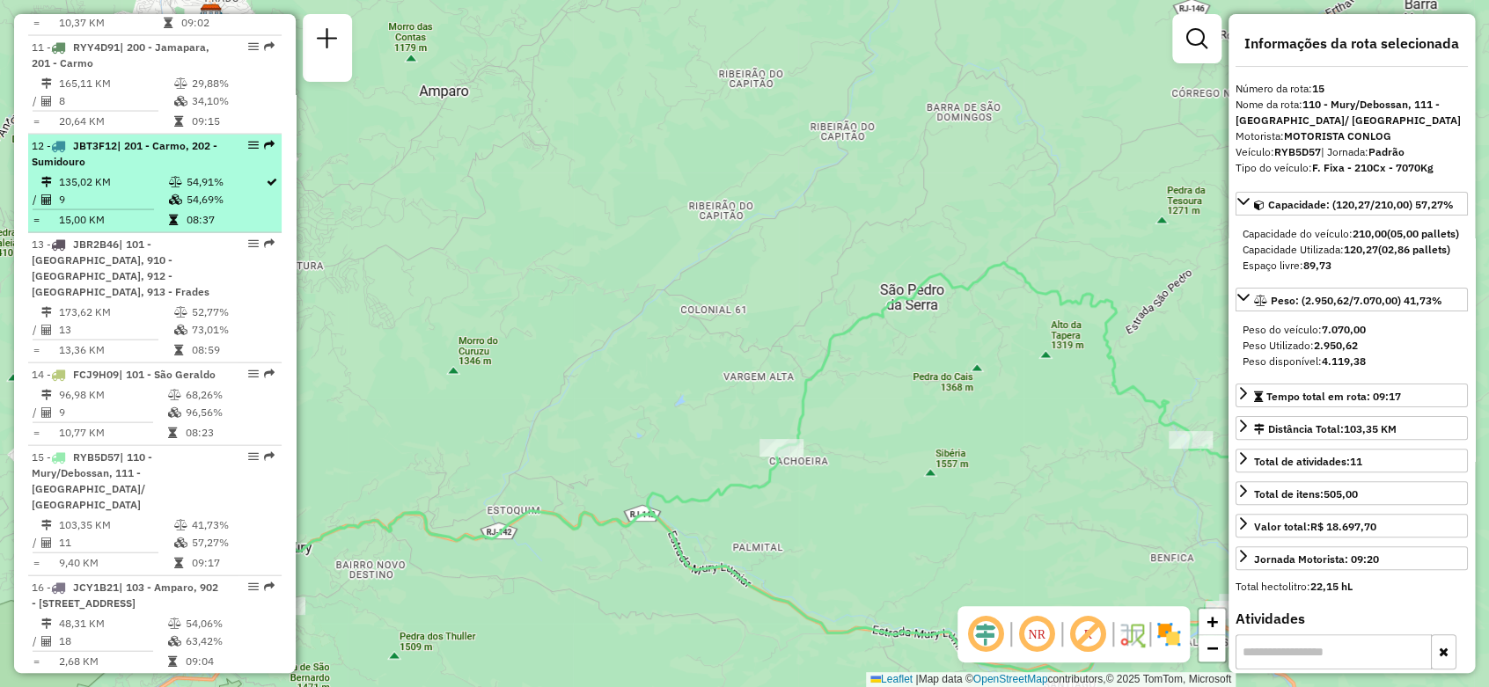
click at [159, 191] on td "135,02 KM" at bounding box center [113, 182] width 110 height 18
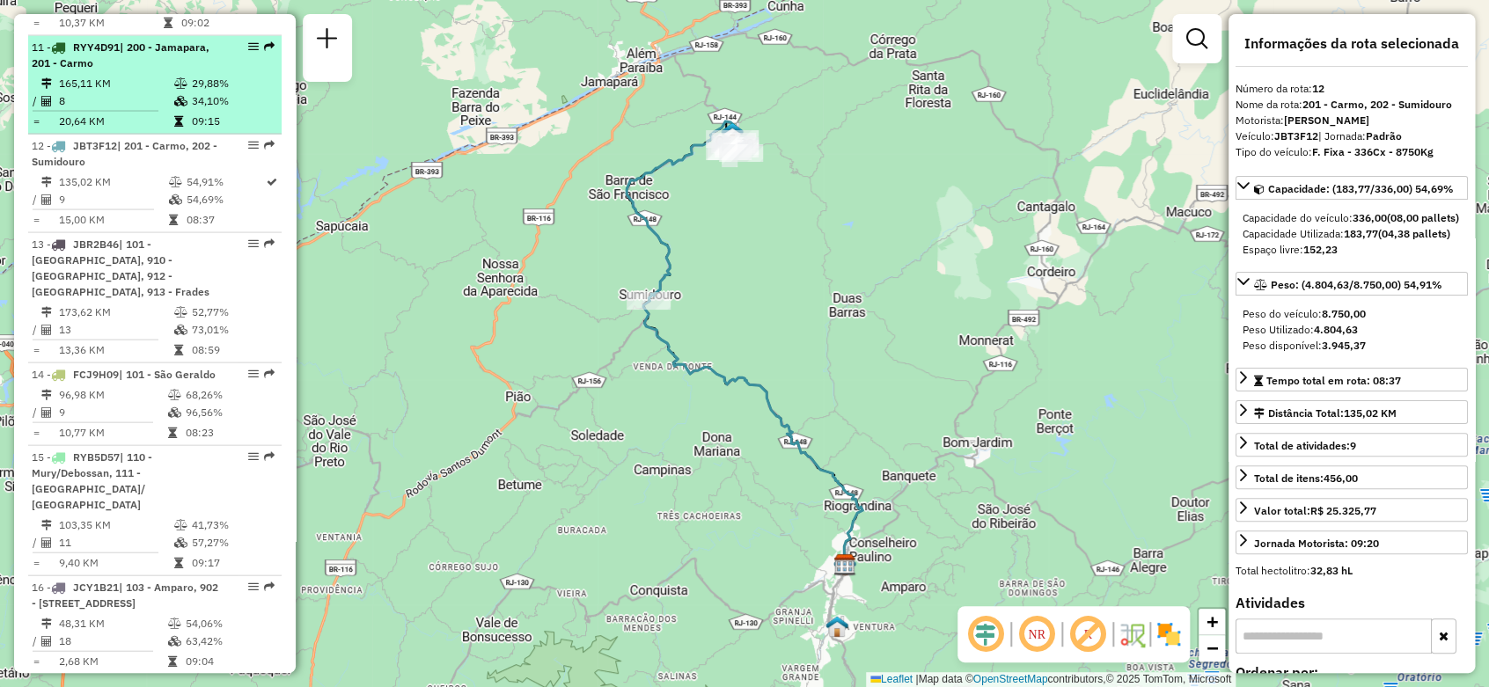
click at [172, 71] on div "11 - RYY4D91 | 200 - Jamapara, 201 - Carmo" at bounding box center [125, 56] width 187 height 32
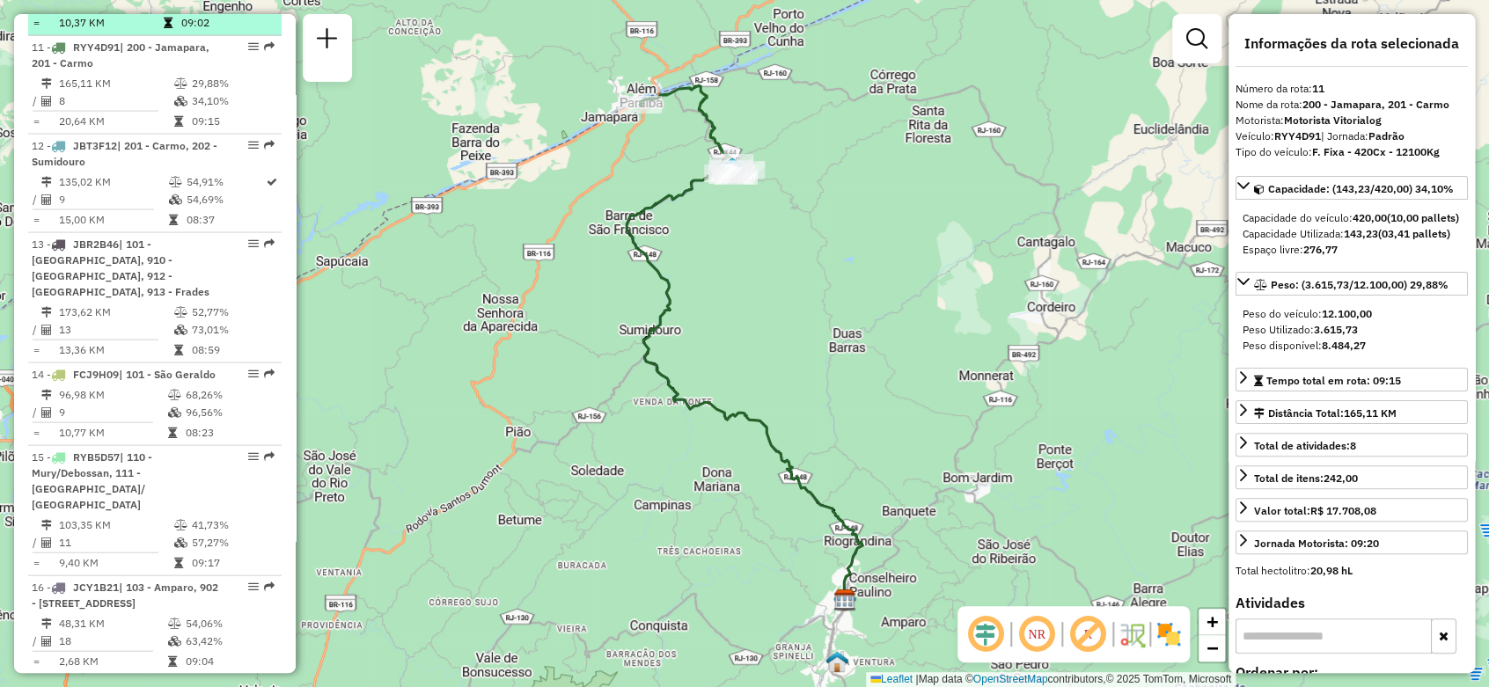
click at [155, 11] on td "9" at bounding box center [110, 3] width 104 height 18
